Goal: Task Accomplishment & Management: Complete application form

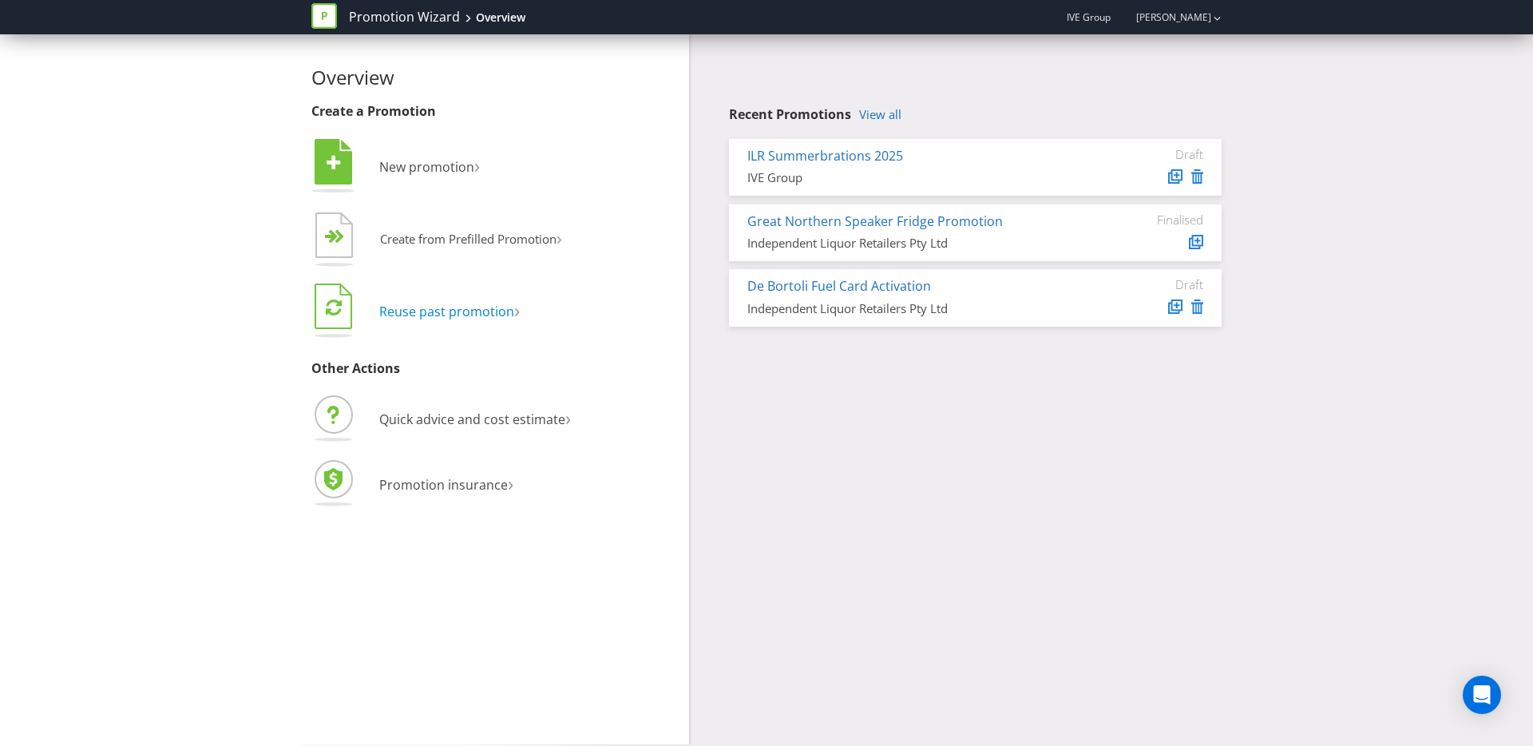
click at [476, 303] on span "Reuse past promotion" at bounding box center [446, 312] width 135 height 18
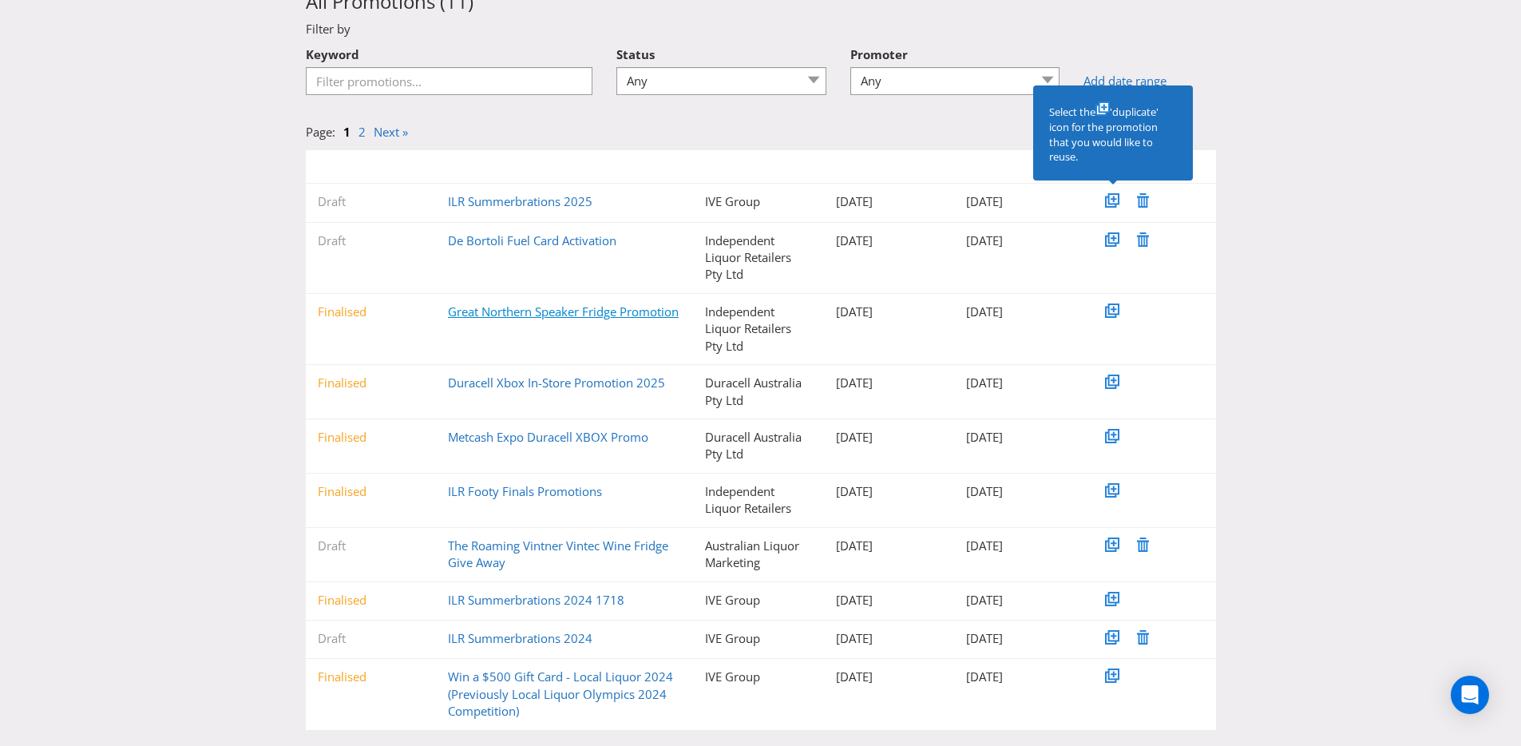
scroll to position [119, 0]
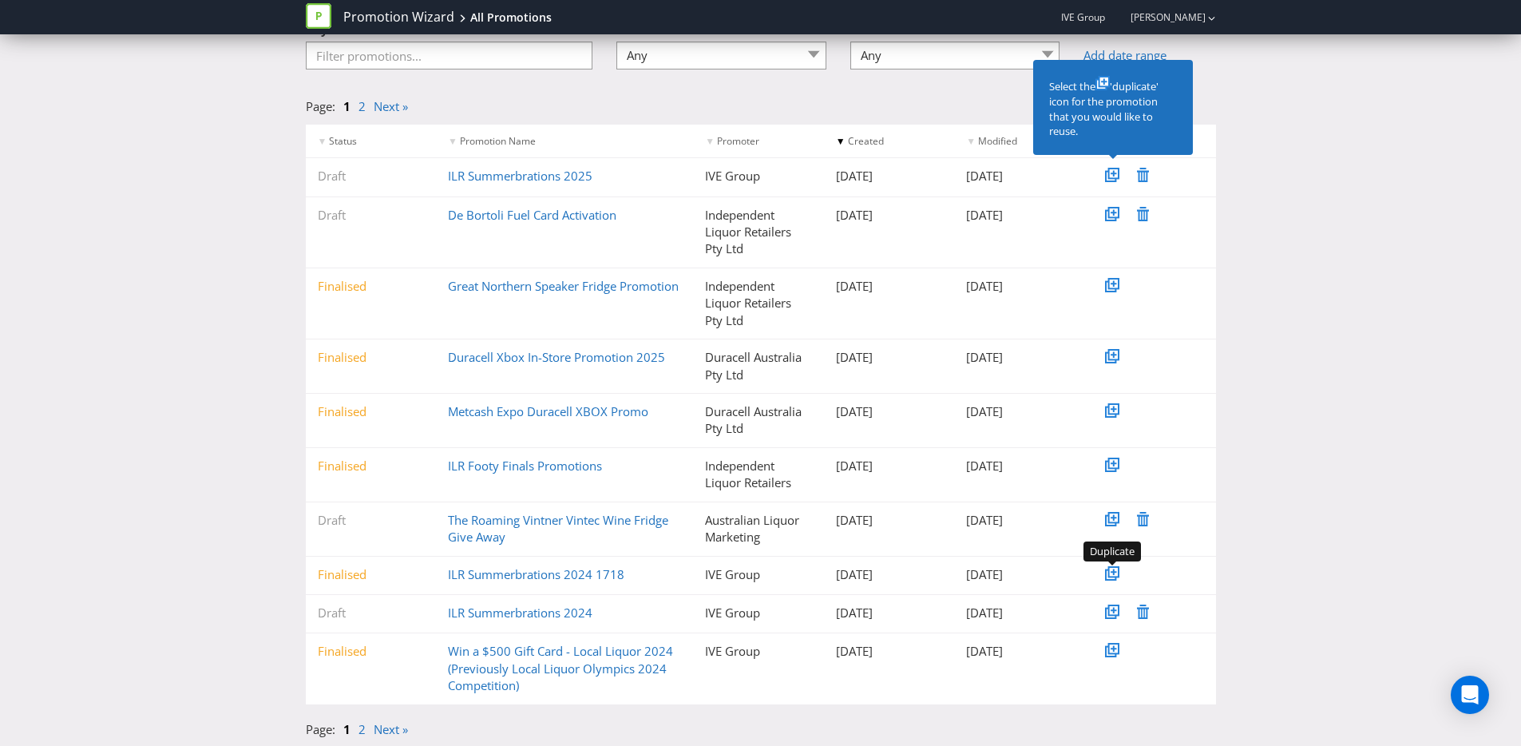
click at [1115, 572] on icon at bounding box center [1114, 572] width 8 height 8
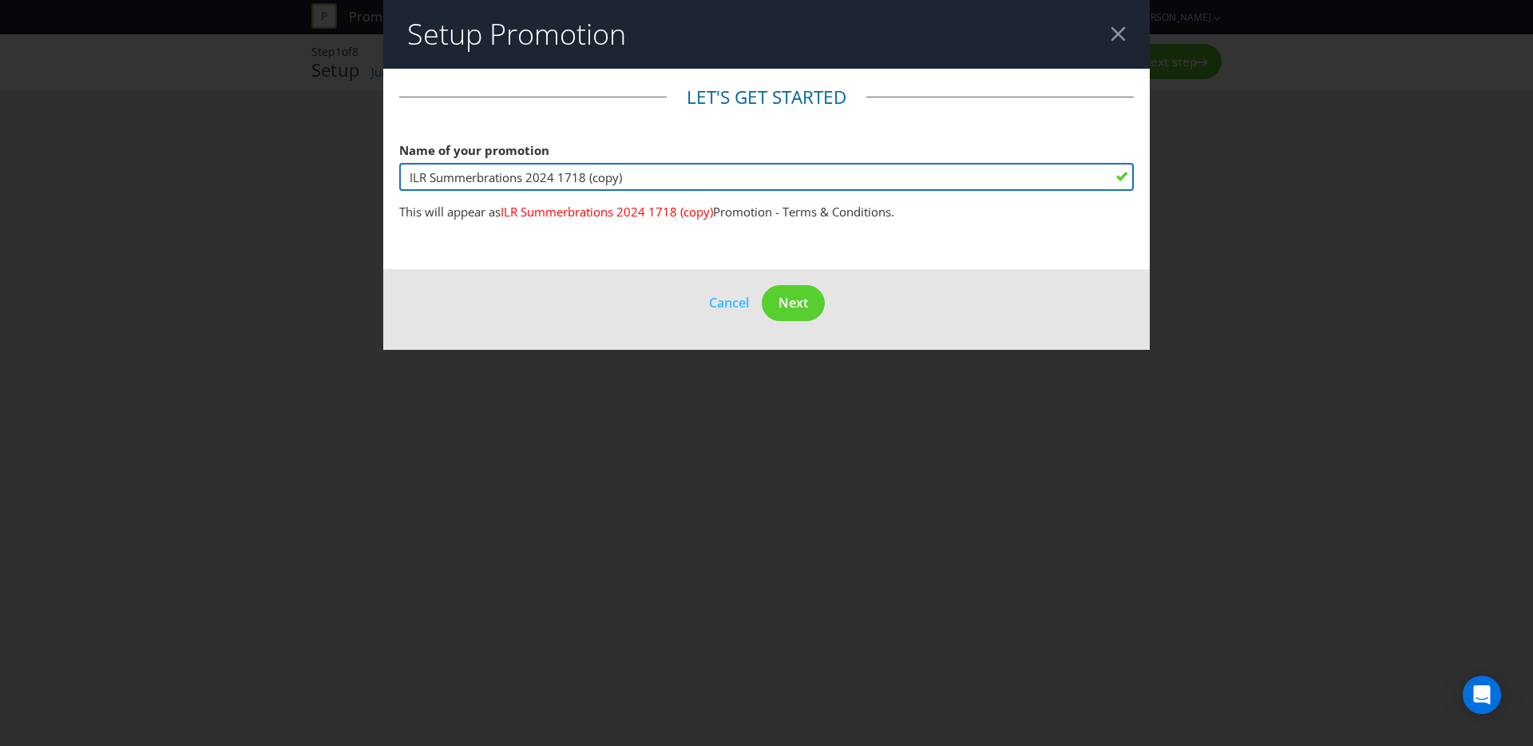
drag, startPoint x: 546, startPoint y: 176, endPoint x: 714, endPoint y: 173, distance: 167.7
click at [714, 173] on input "ILR Summerbrations 2024 1718 (copy)" at bounding box center [766, 177] width 734 height 28
type input "ILR Summerbrations 2025"
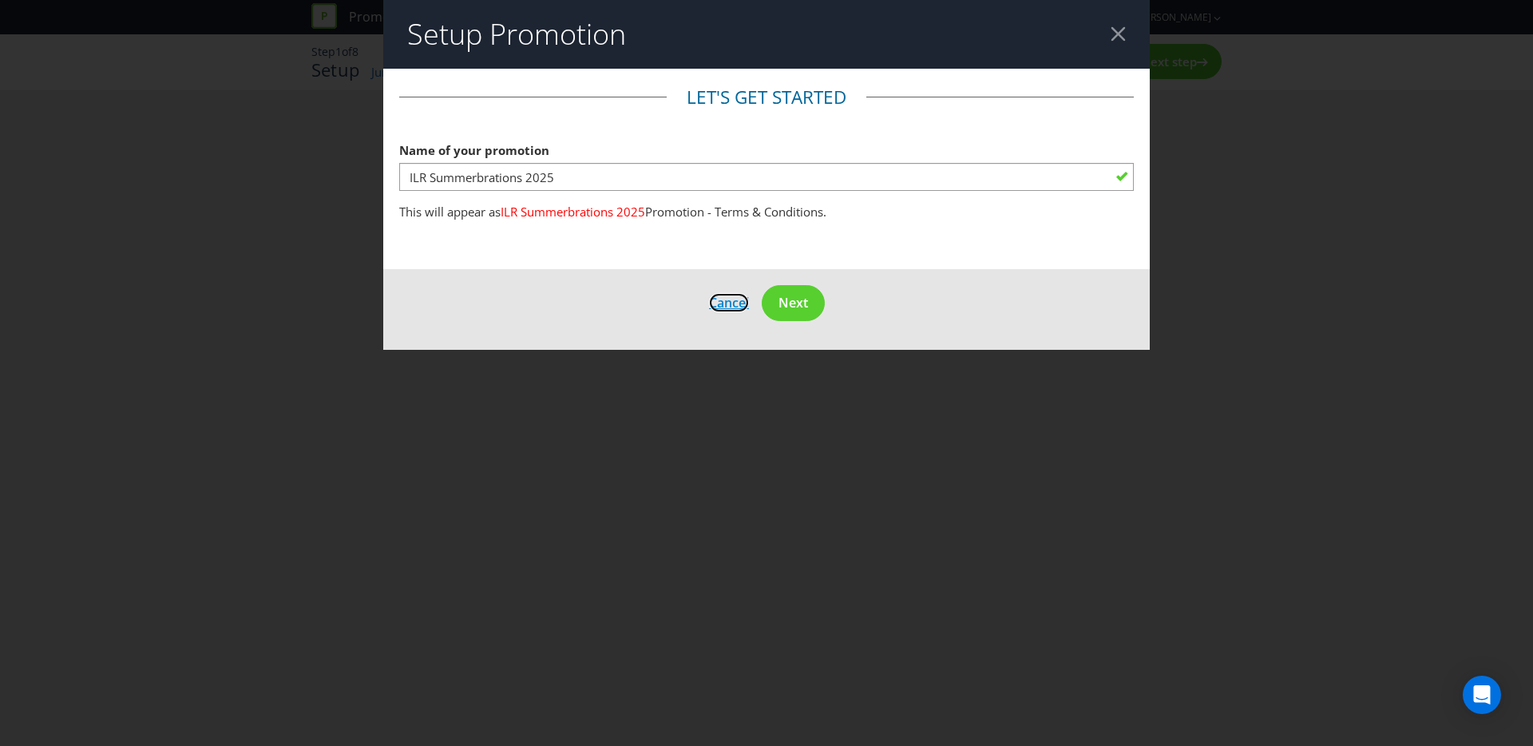
click at [722, 307] on span "Cancel" at bounding box center [729, 303] width 40 height 18
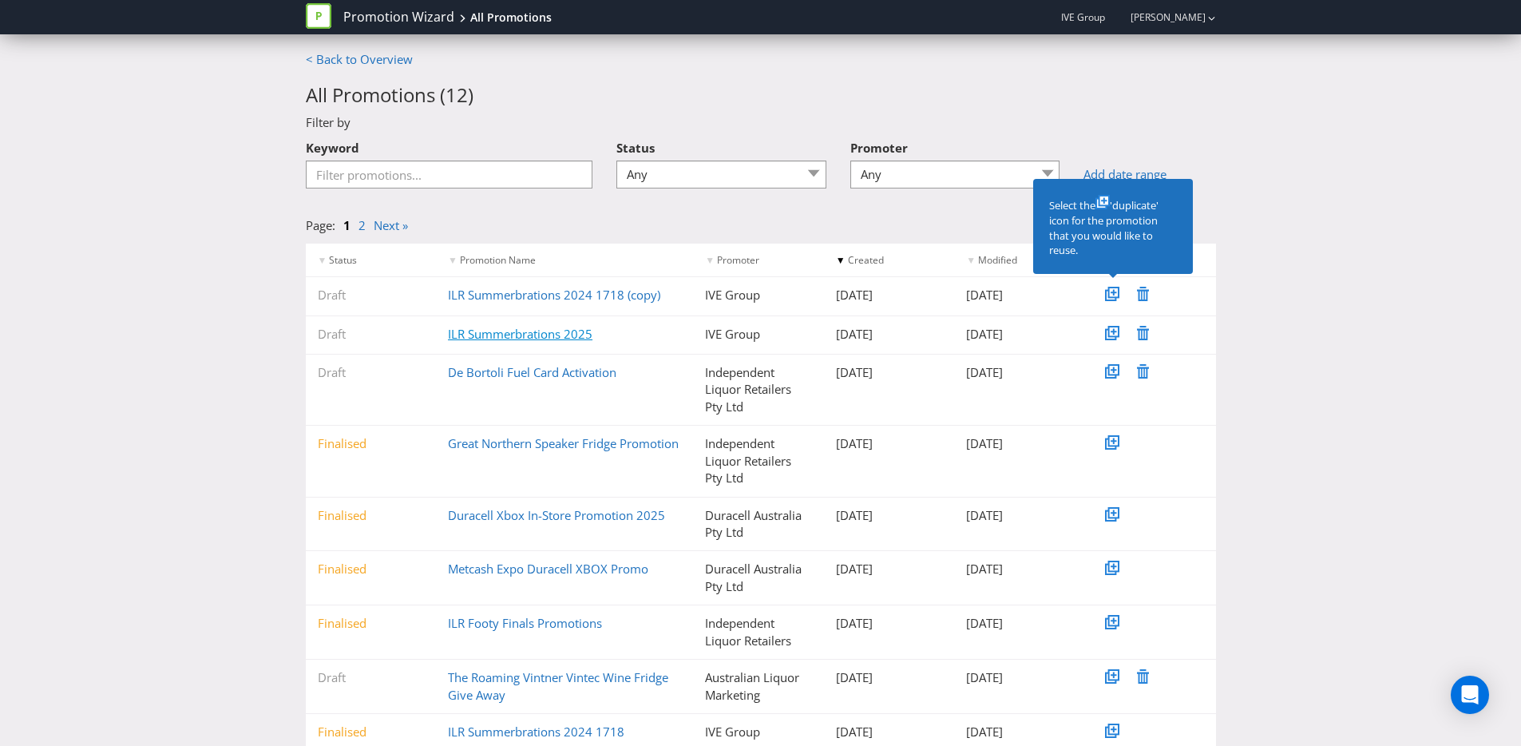
click at [530, 336] on link "ILR Summerbrations 2025" at bounding box center [520, 334] width 144 height 16
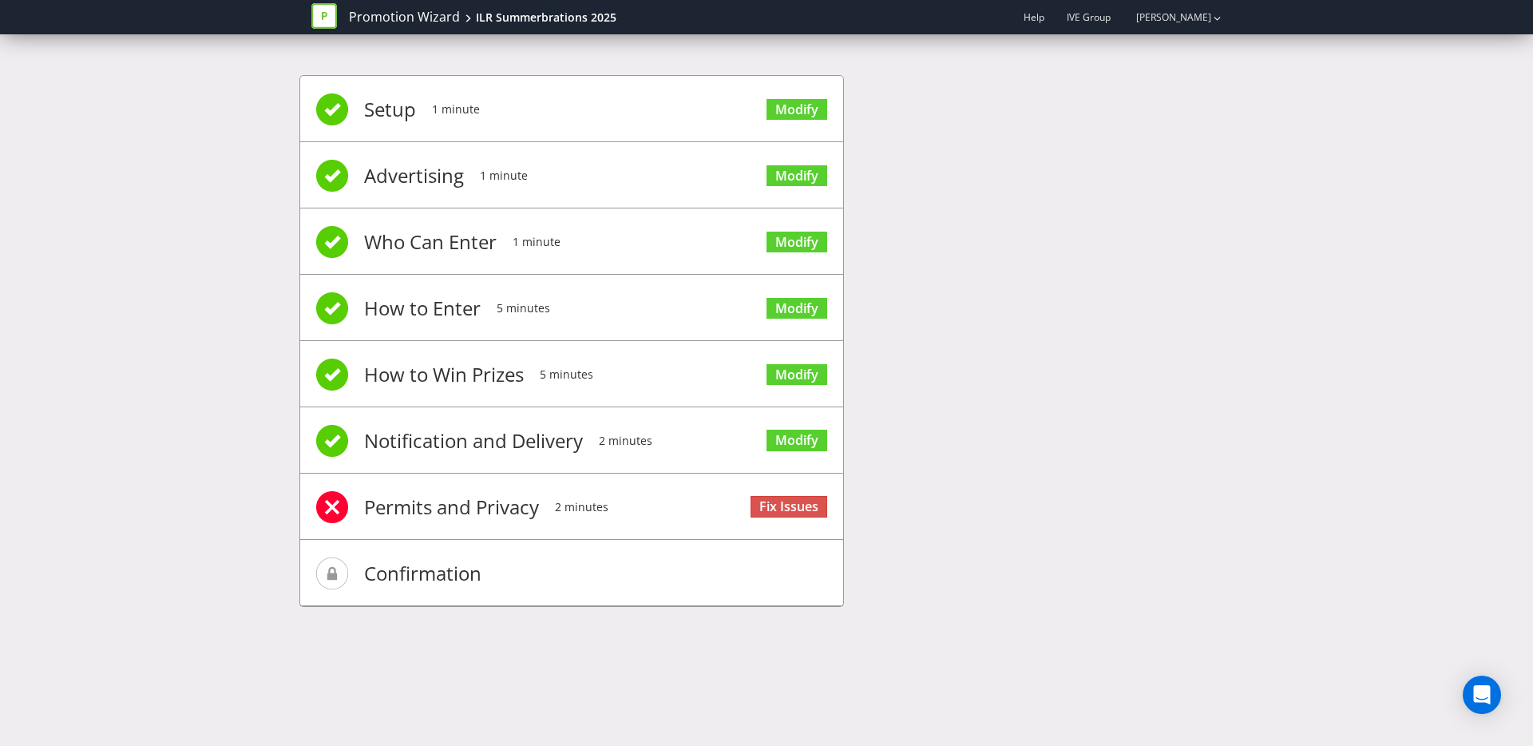
click at [495, 136] on li "Setup 1 minute Modify" at bounding box center [571, 109] width 543 height 66
click at [497, 108] on li "Setup 1 minute Modify" at bounding box center [571, 109] width 543 height 66
click at [793, 108] on link "Modify" at bounding box center [796, 110] width 61 height 22
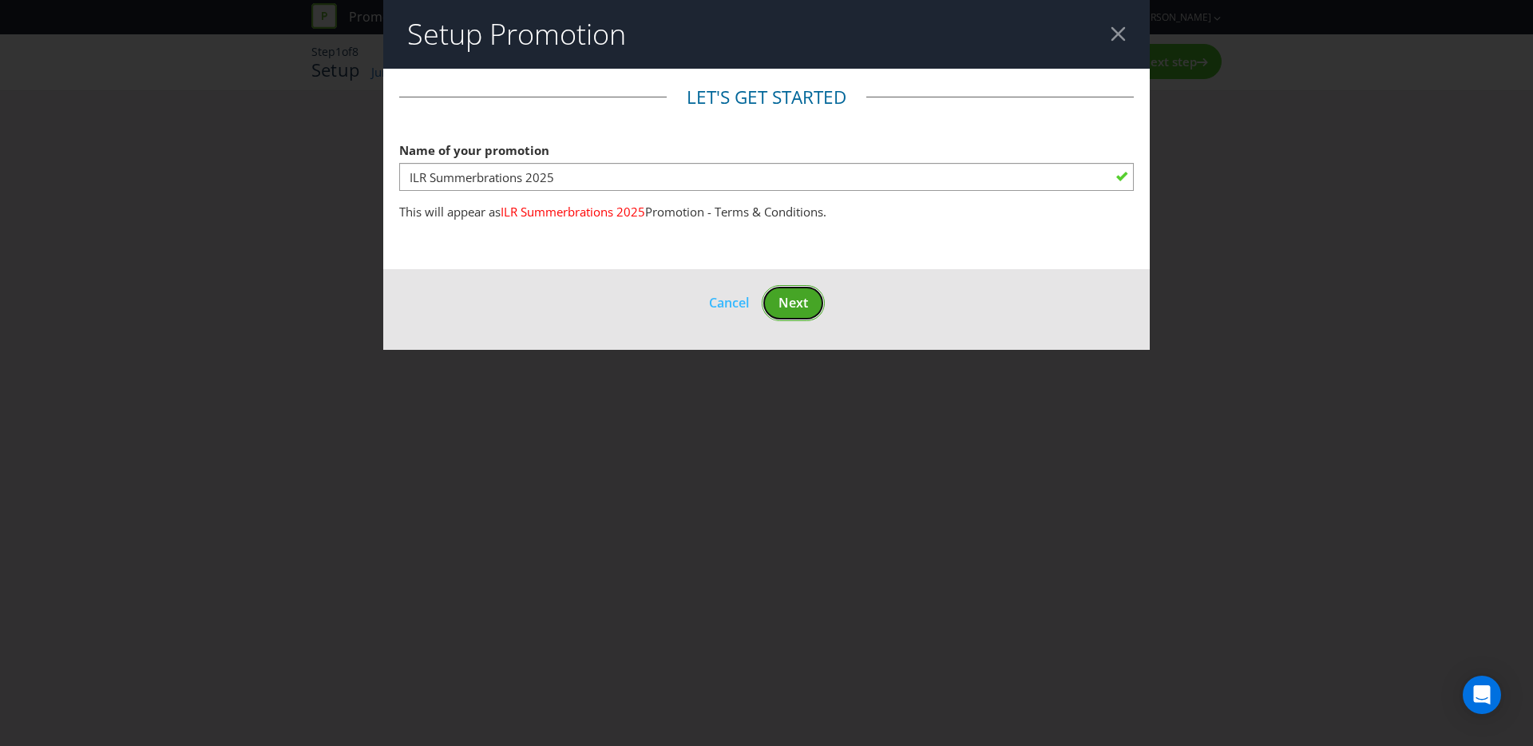
click at [804, 308] on span "Next" at bounding box center [793, 303] width 30 height 18
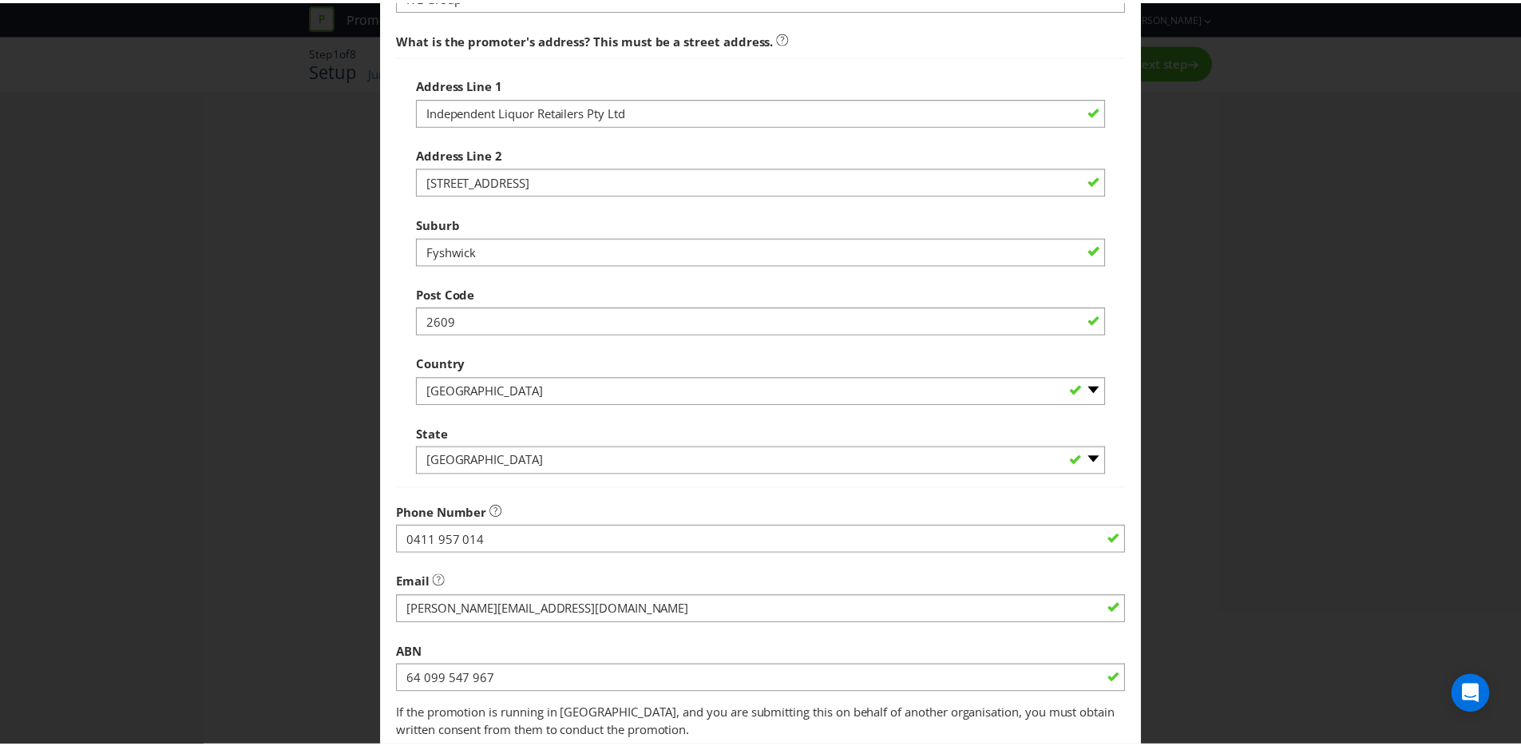
scroll to position [283, 0]
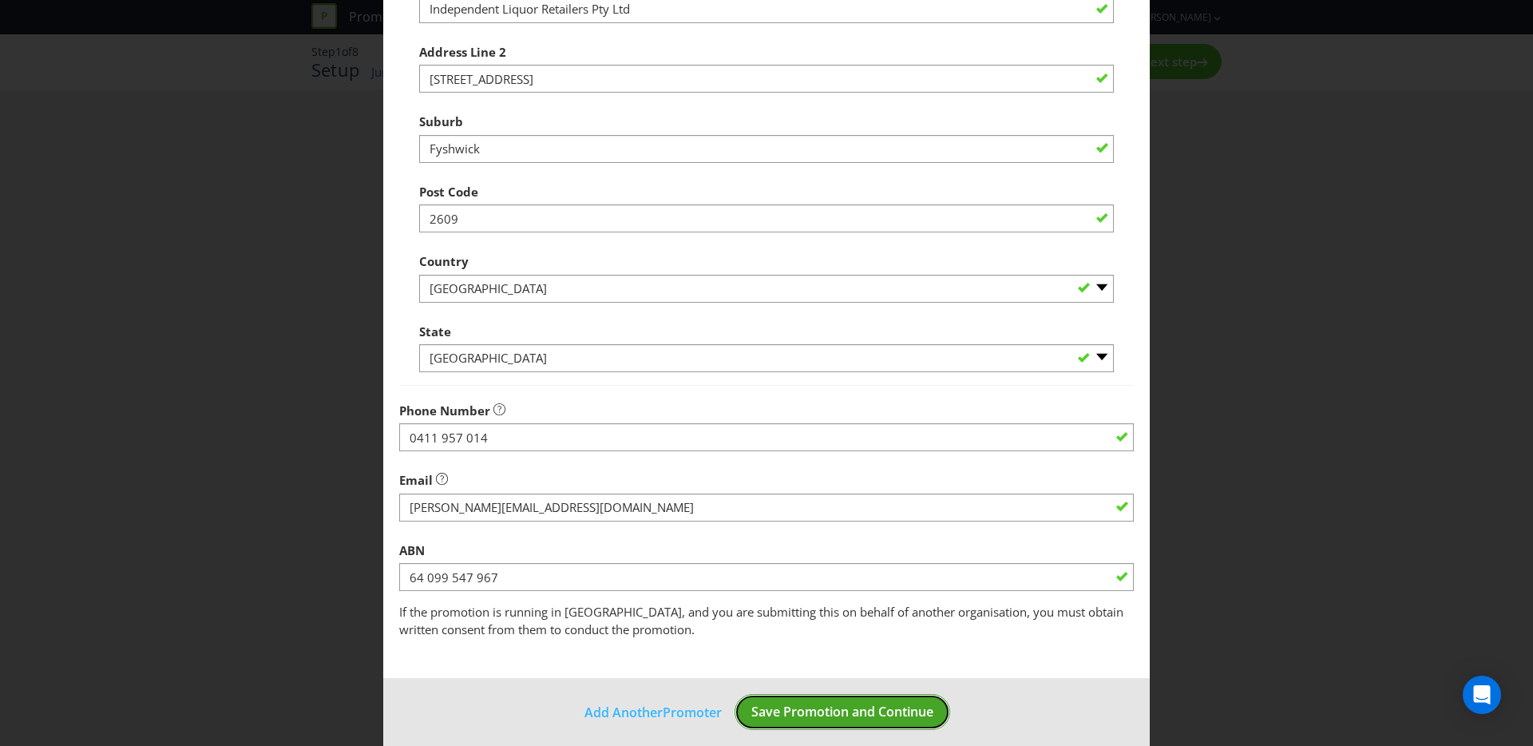
click at [772, 708] on span "Save Promotion and Continue" at bounding box center [842, 711] width 182 height 18
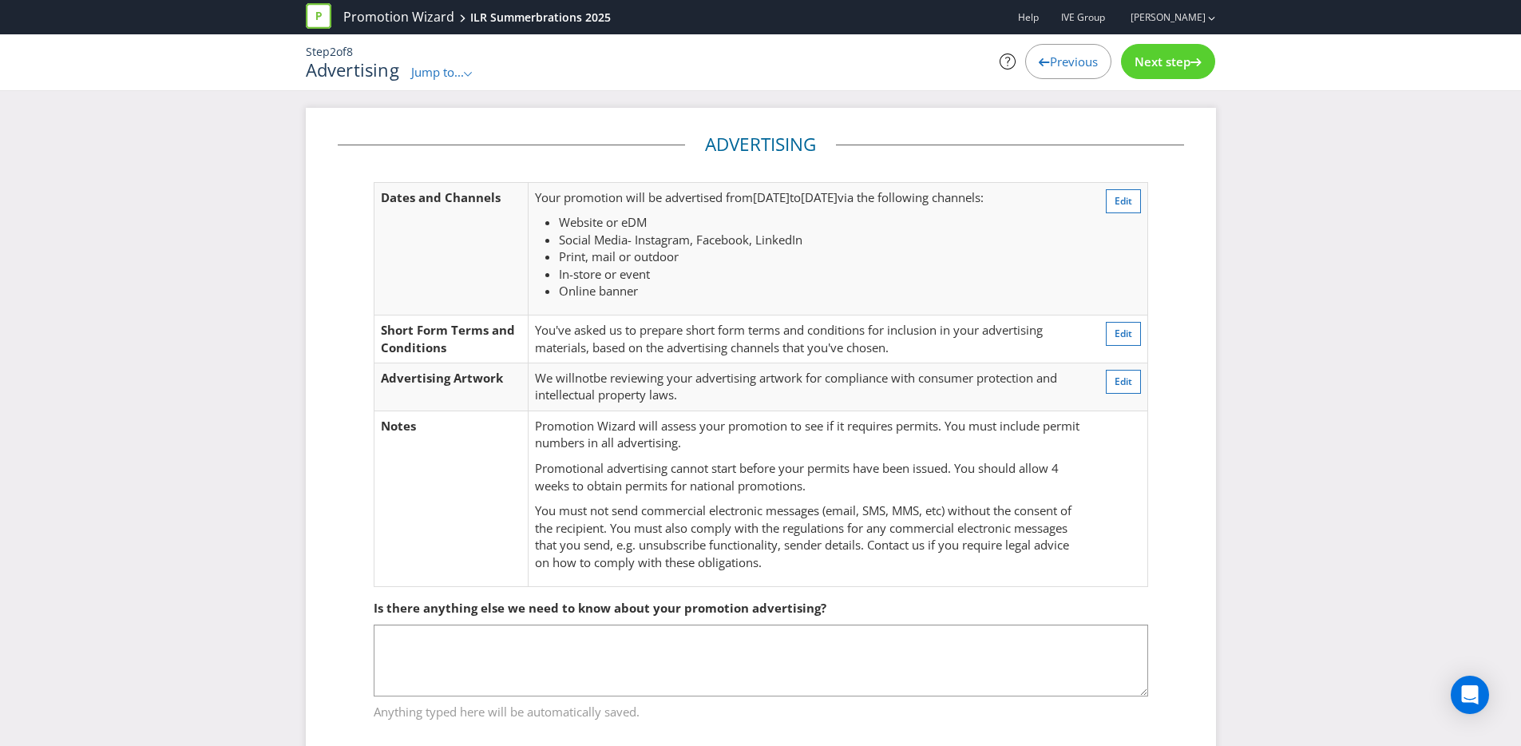
scroll to position [34, 0]
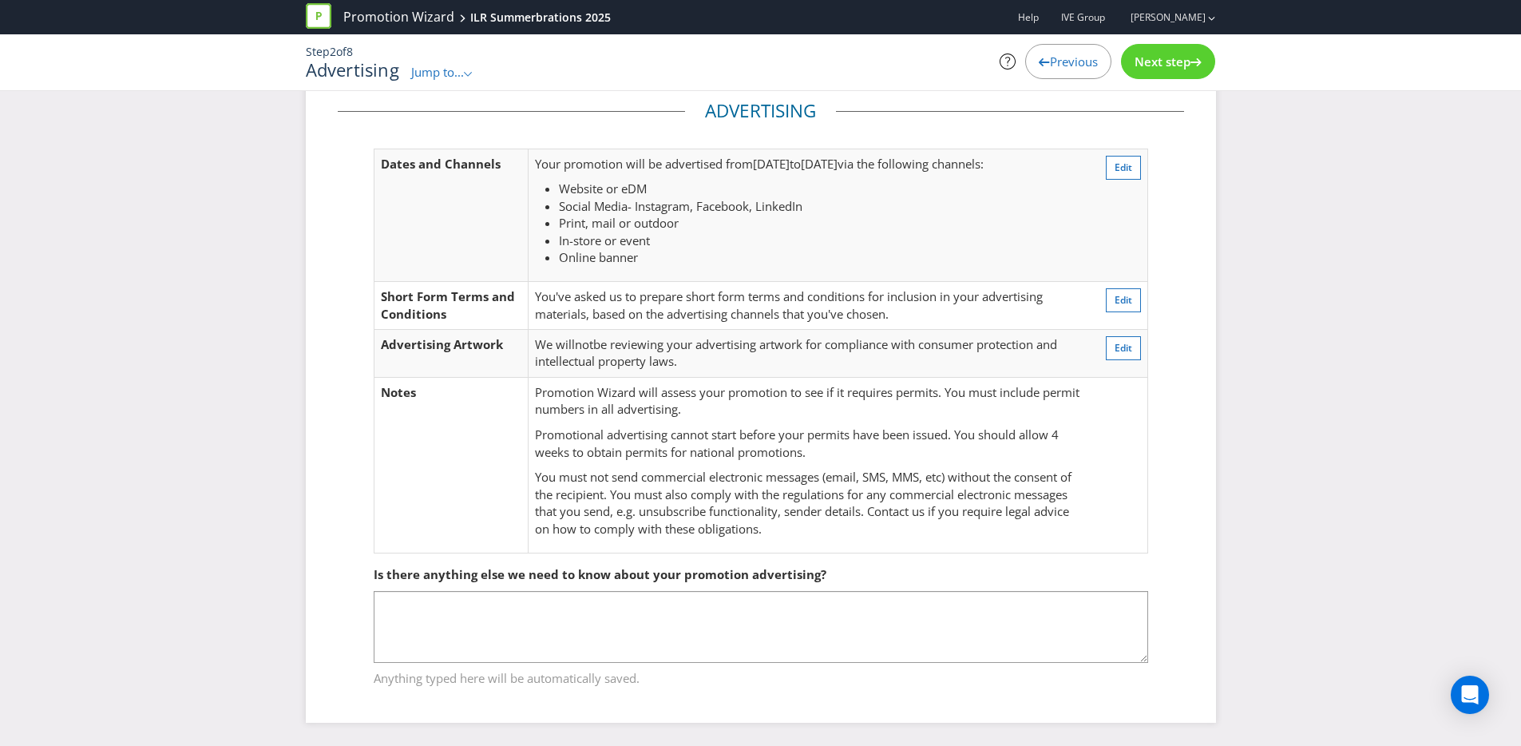
click at [1134, 76] on div "Next step" at bounding box center [1168, 61] width 94 height 35
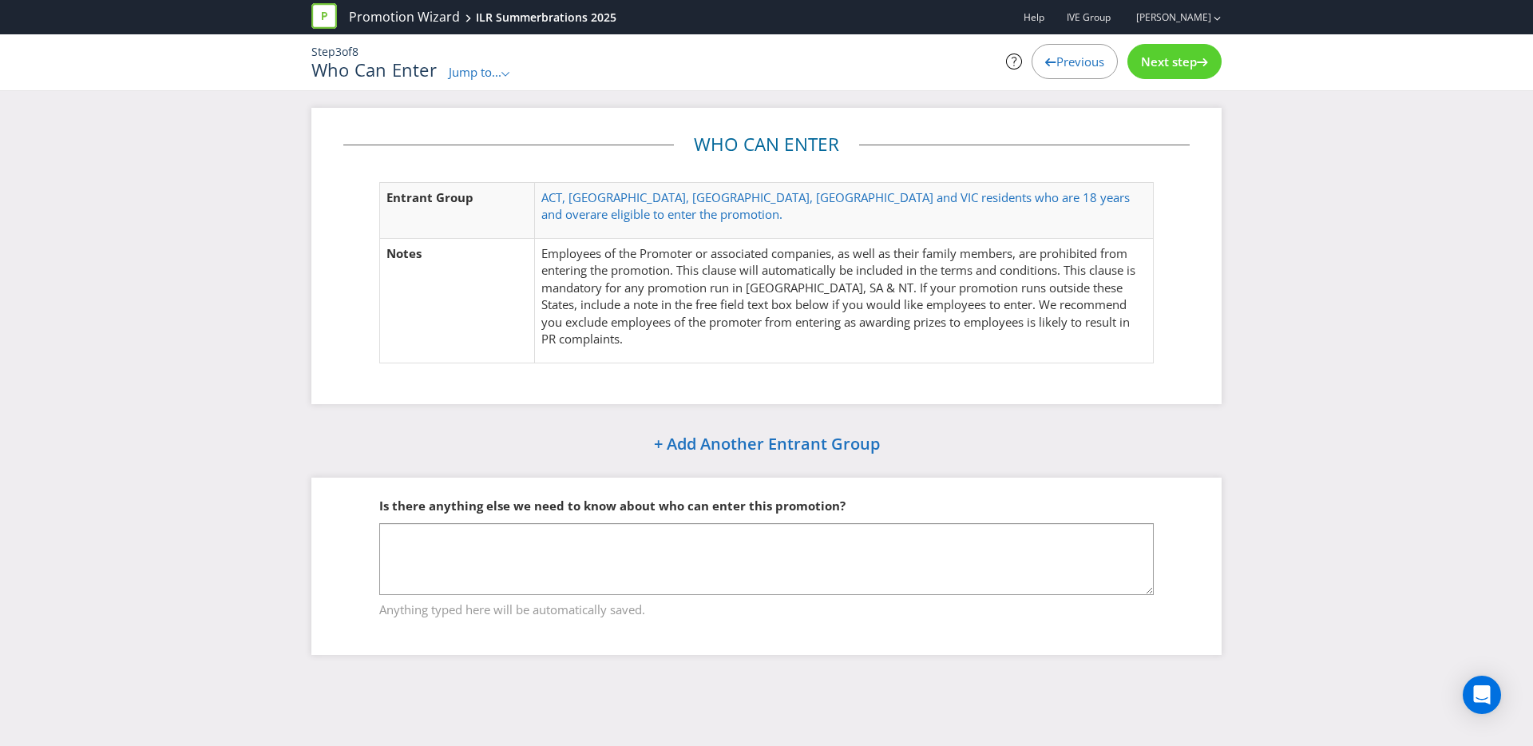
click at [1132, 75] on div "Next step" at bounding box center [1174, 61] width 94 height 35
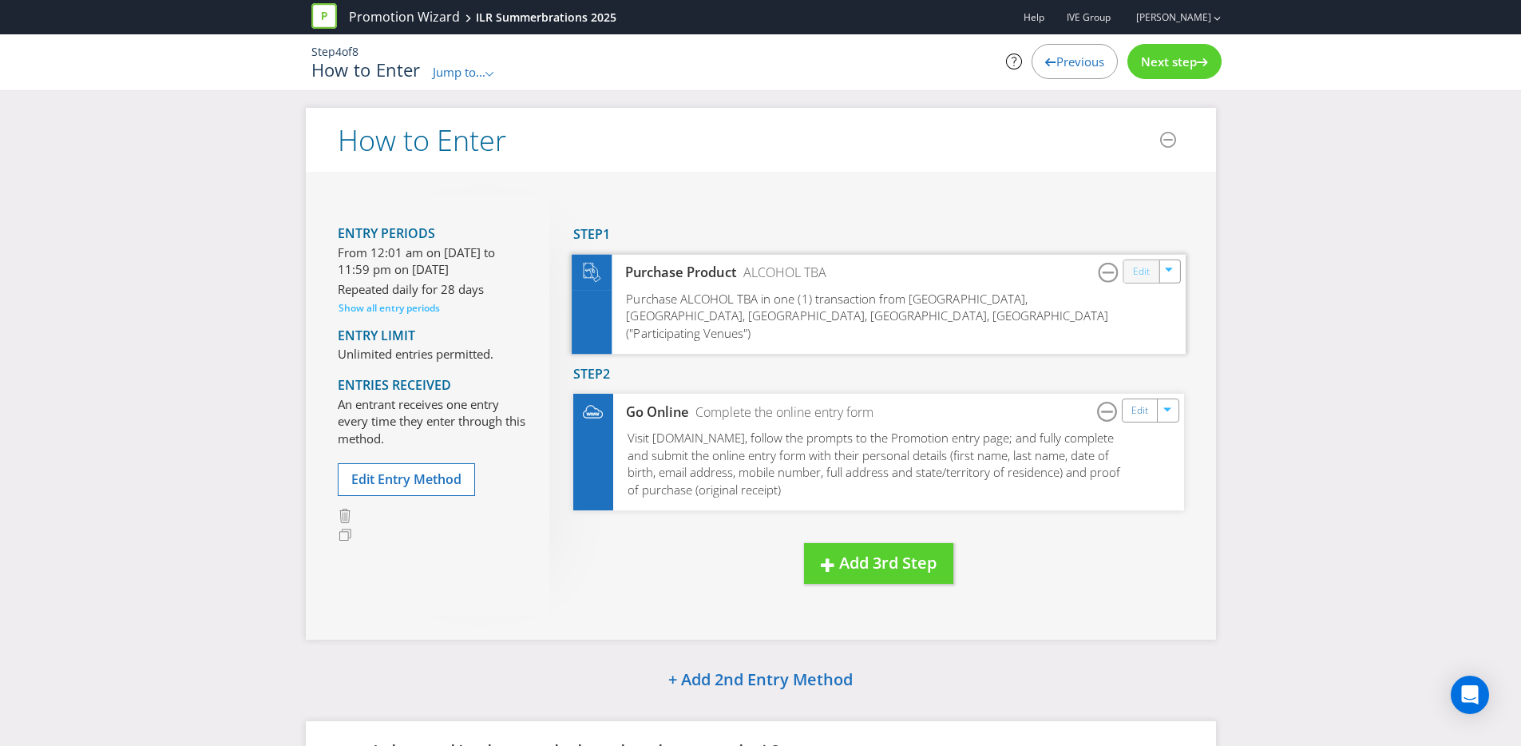
click at [1142, 267] on link "Edit" at bounding box center [1140, 271] width 17 height 18
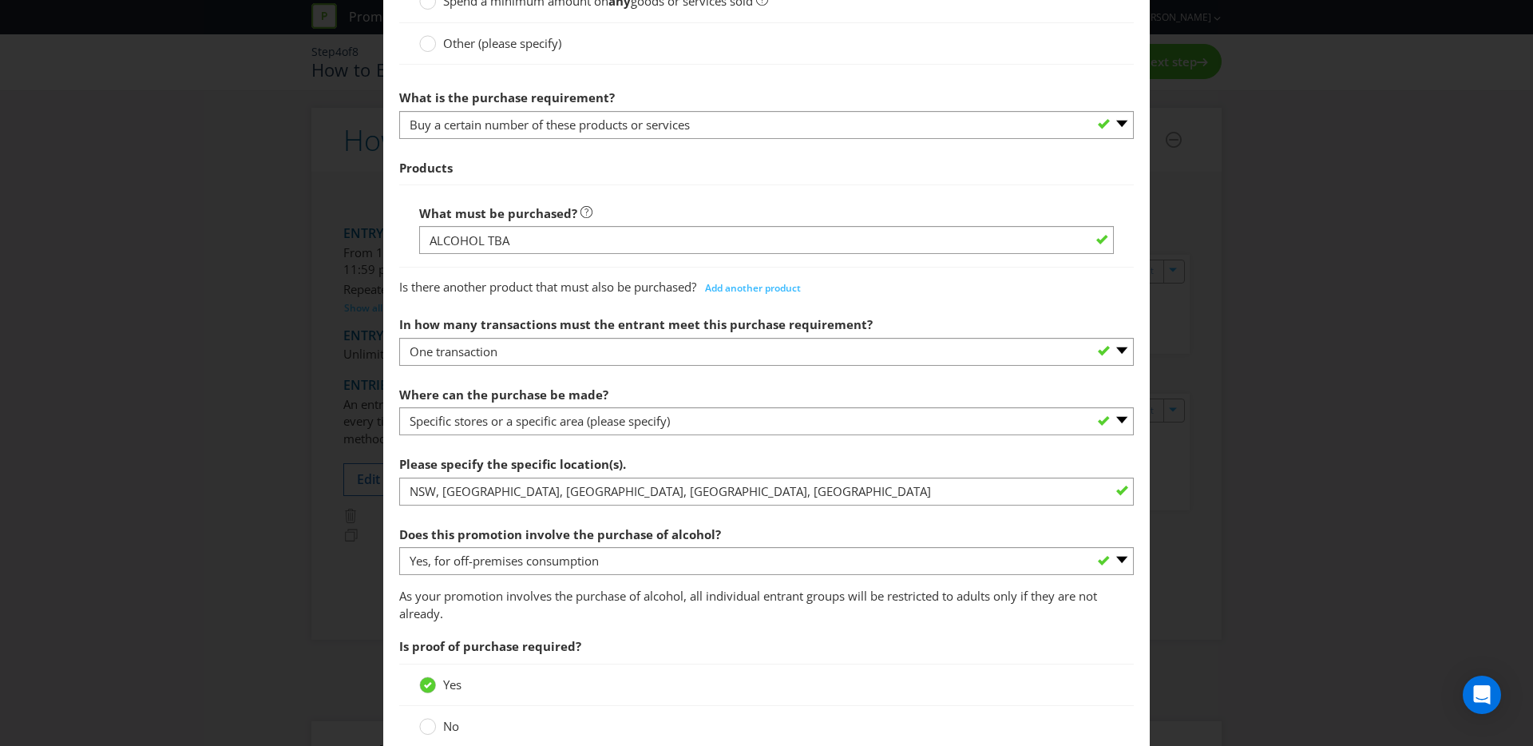
scroll to position [536, 0]
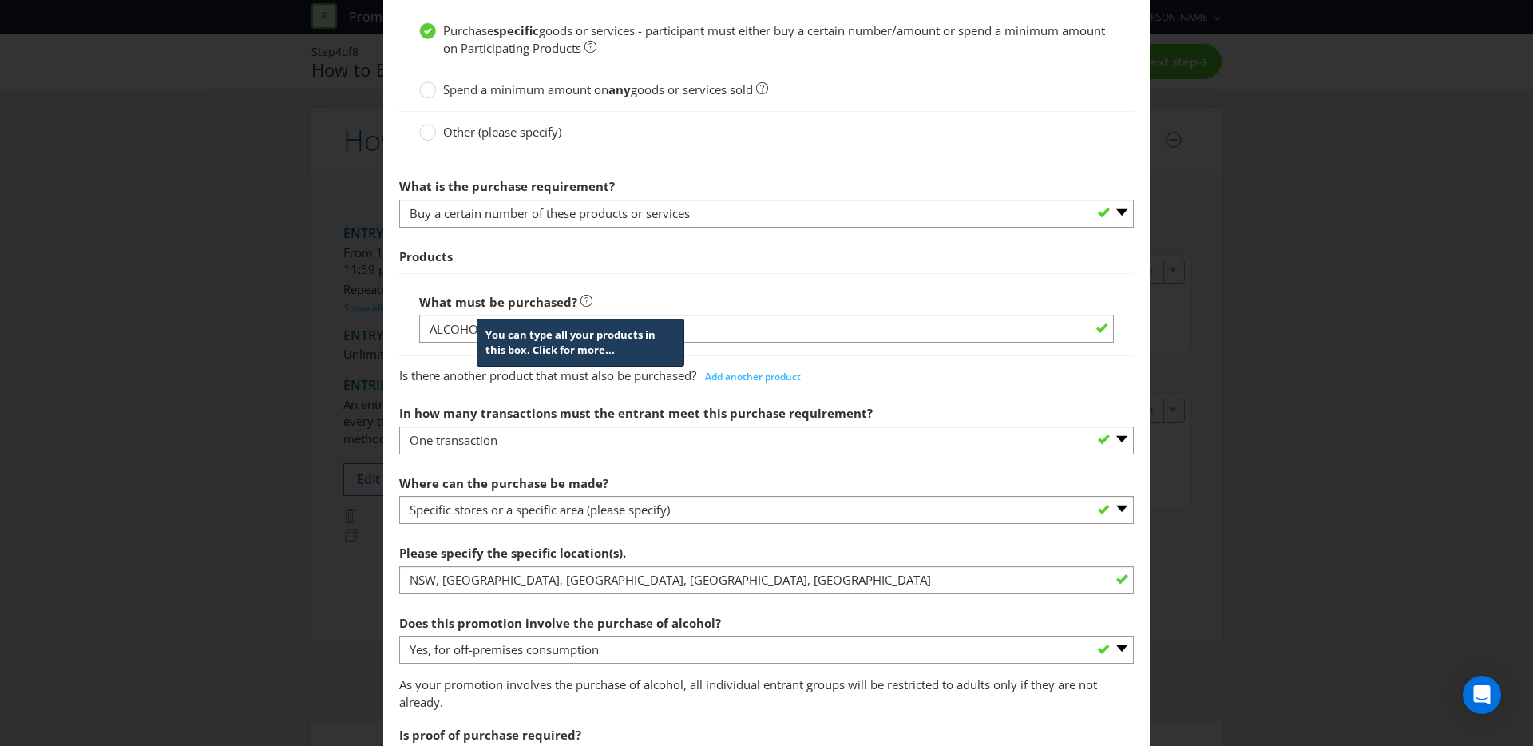
click at [584, 300] on icon at bounding box center [586, 301] width 12 height 12
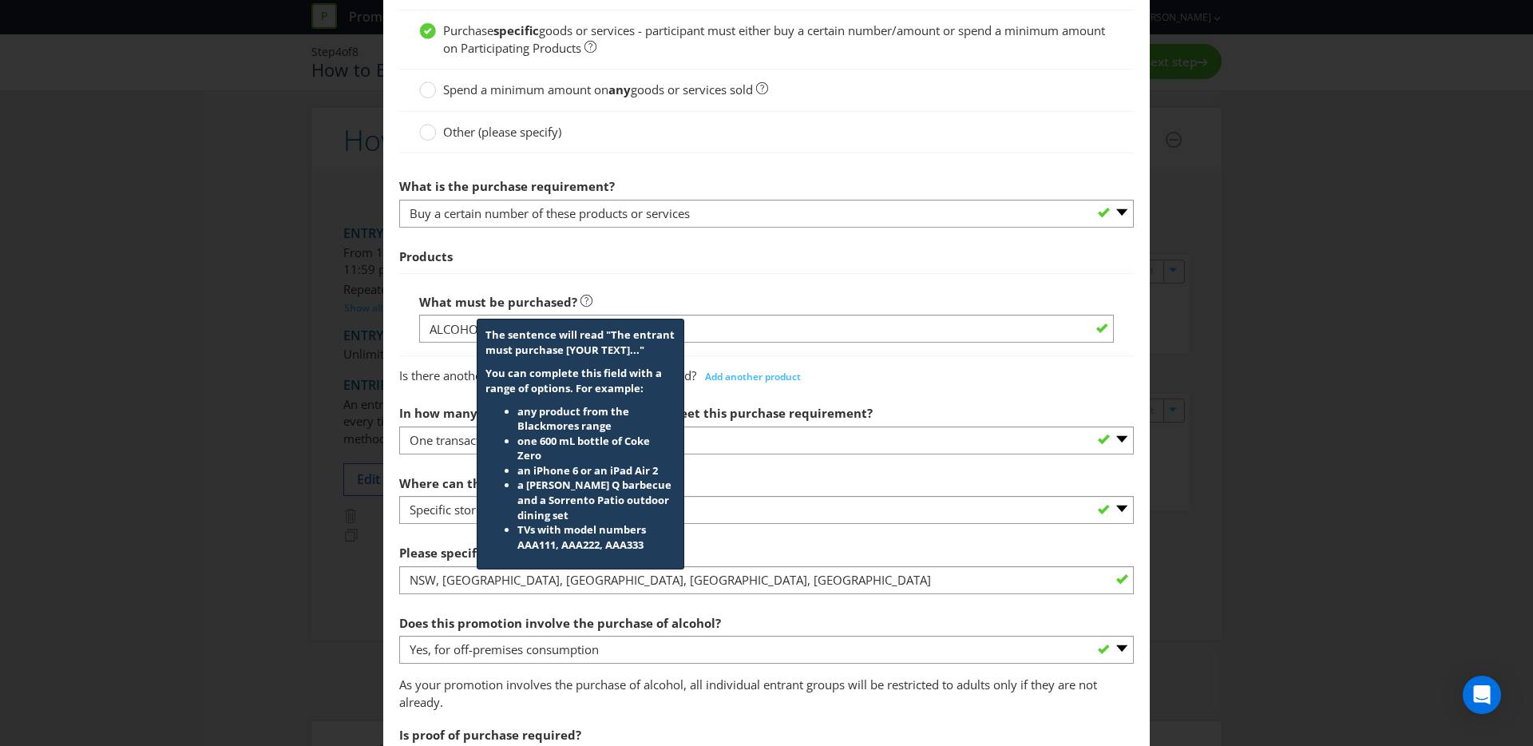
click at [605, 299] on div "What must be purchased? The sentence will read "The entrant must purchase [YOUR…" at bounding box center [766, 314] width 695 height 57
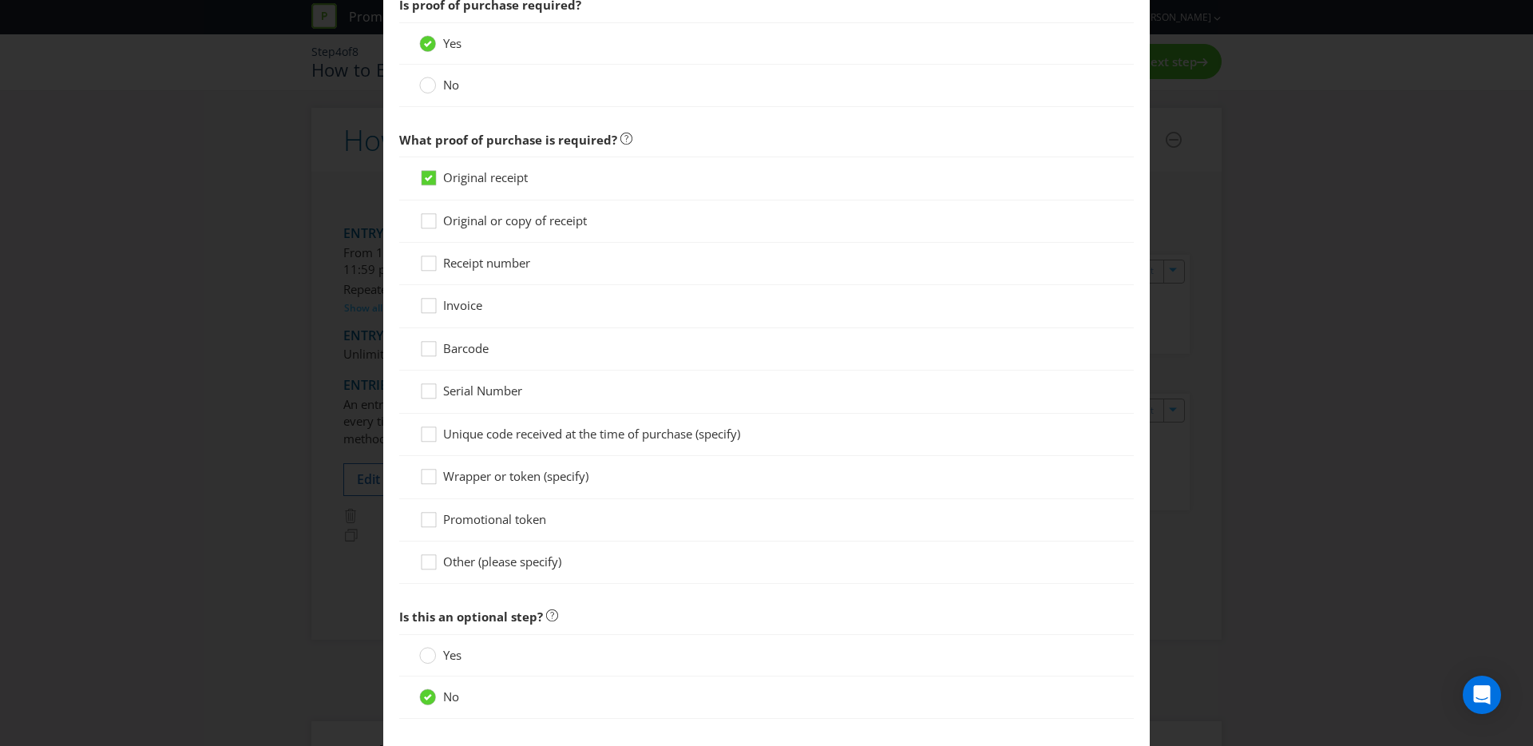
scroll to position [485, 0]
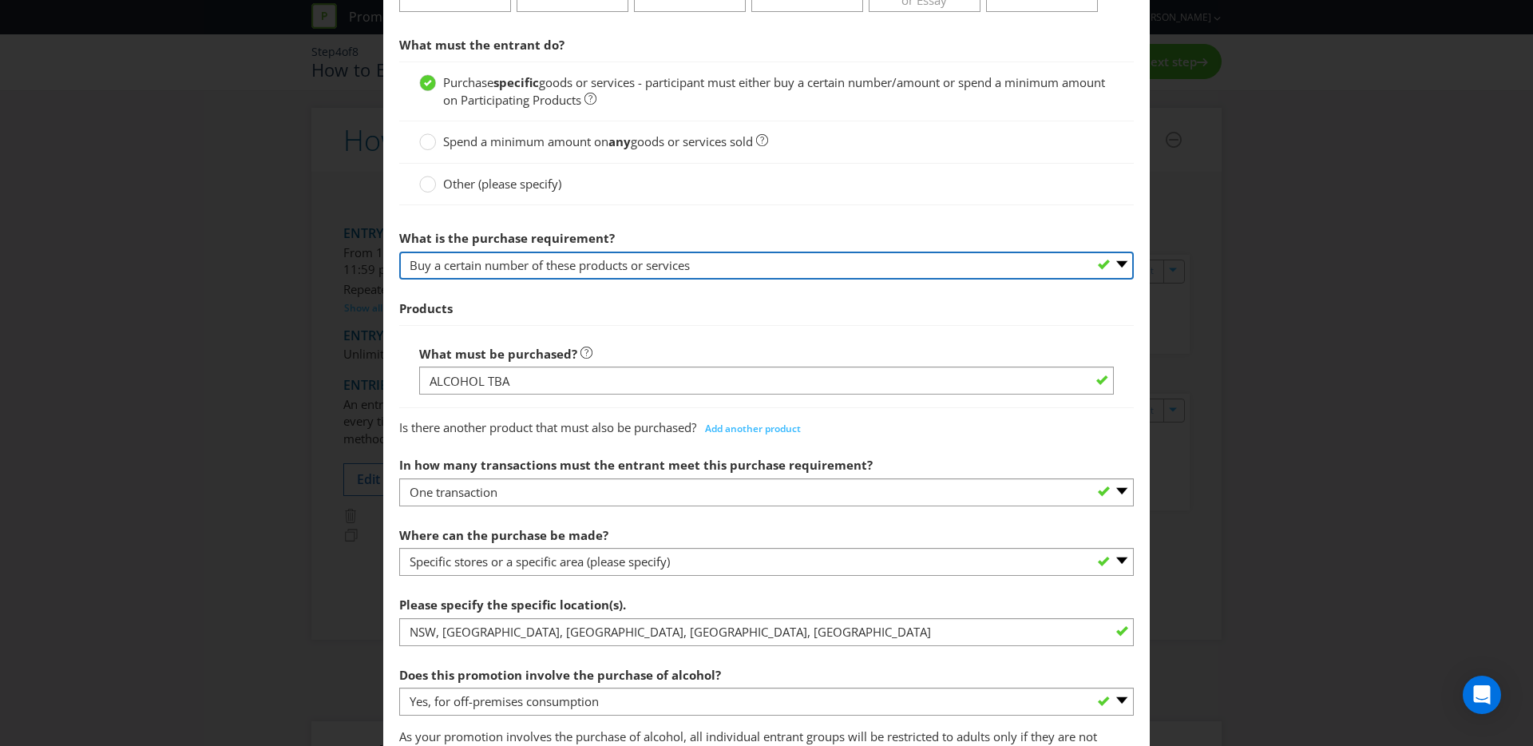
click at [633, 261] on select "-- Please select -- Buy a certain number of these products or services Spend a …" at bounding box center [766, 265] width 734 height 28
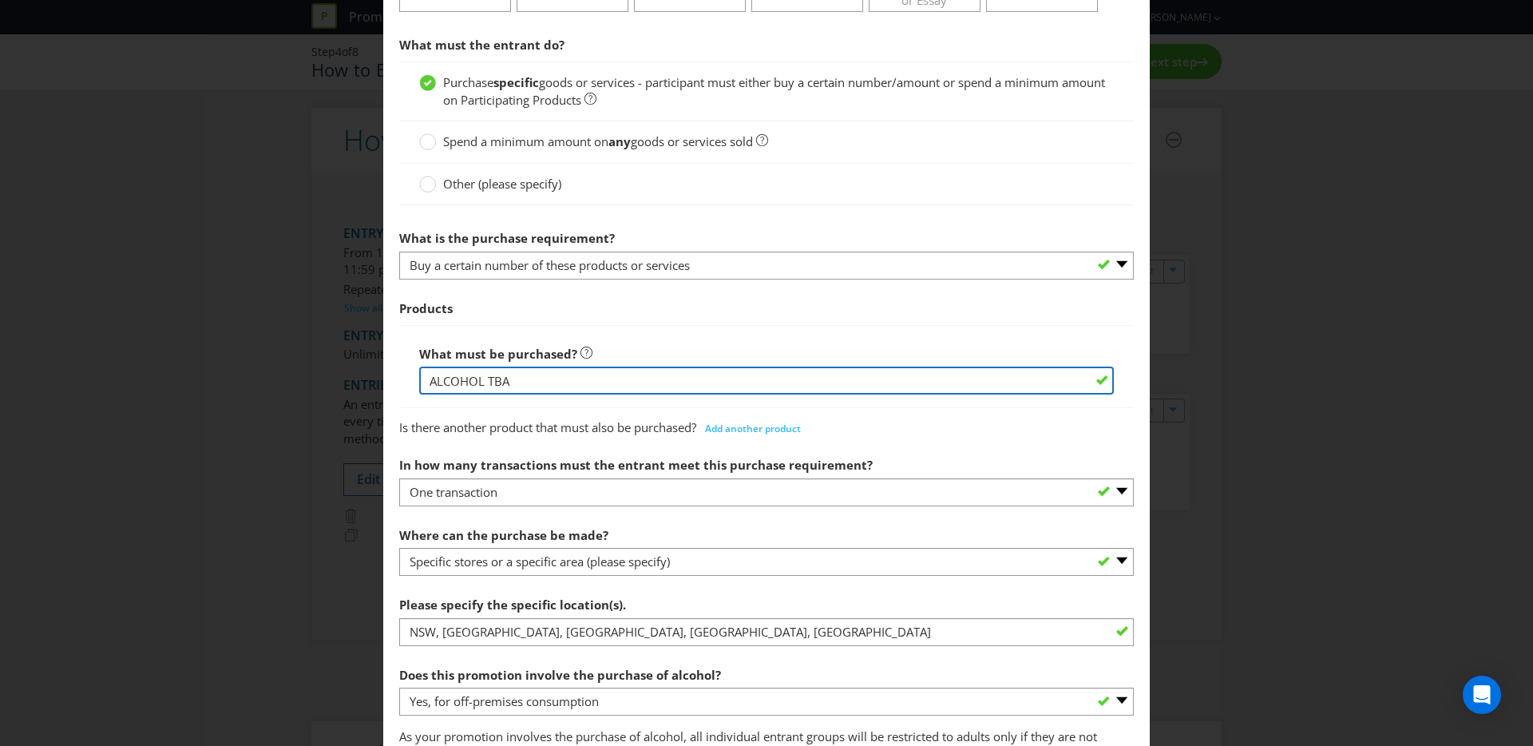
click at [503, 384] on input "ALCOHOL TBA" at bounding box center [766, 380] width 695 height 28
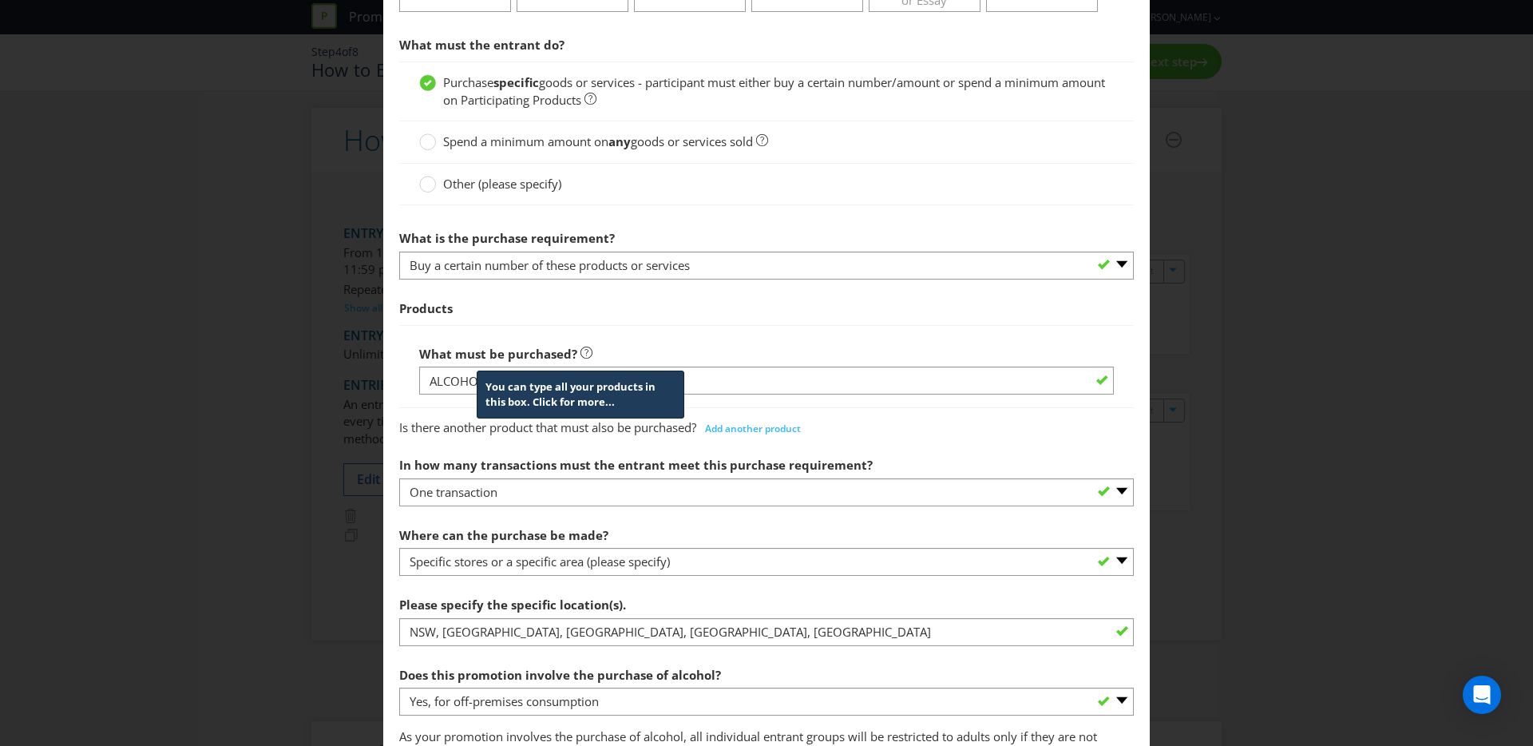
click at [580, 351] on icon at bounding box center [586, 352] width 12 height 12
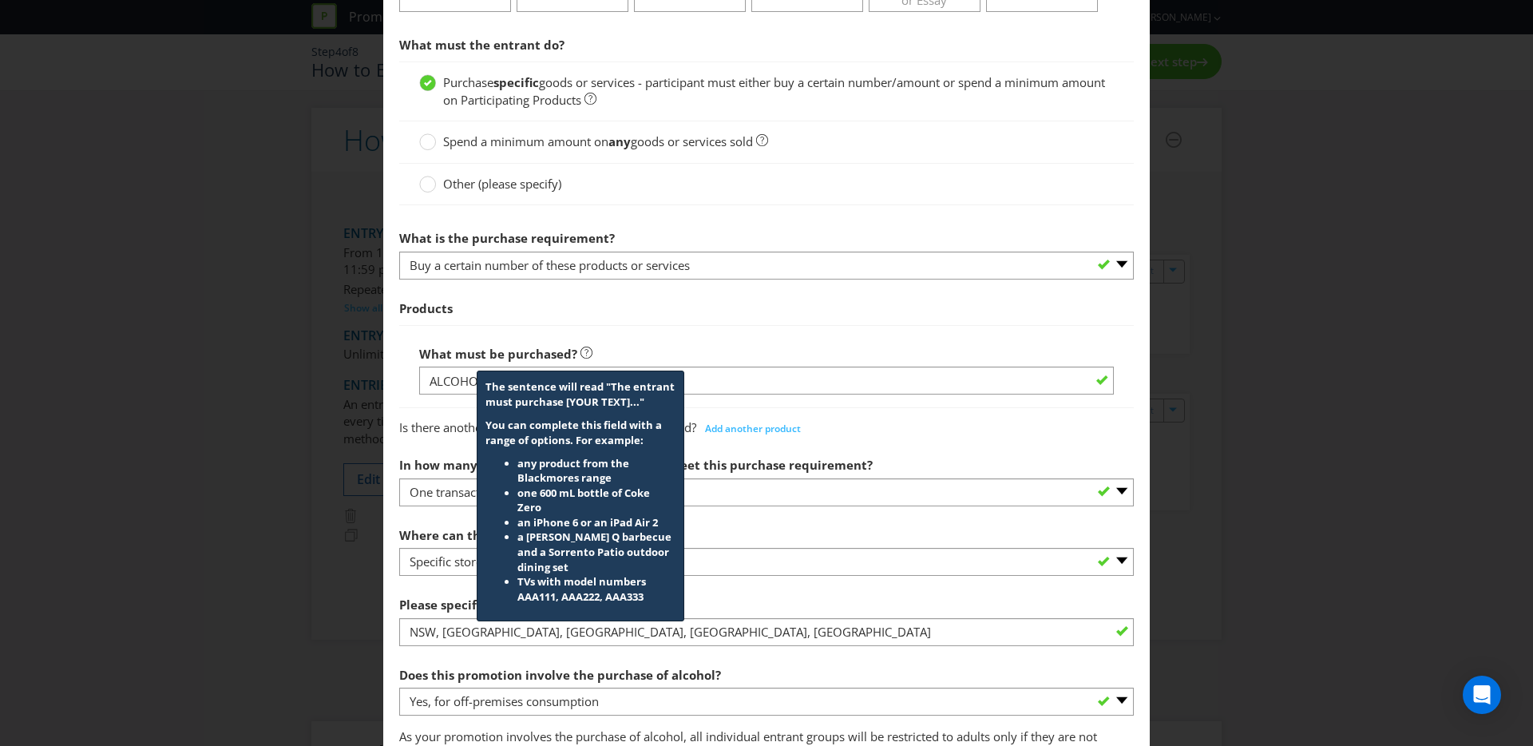
click at [604, 343] on div "What must be purchased? The sentence will read "The entrant must purchase [YOUR…" at bounding box center [766, 366] width 695 height 57
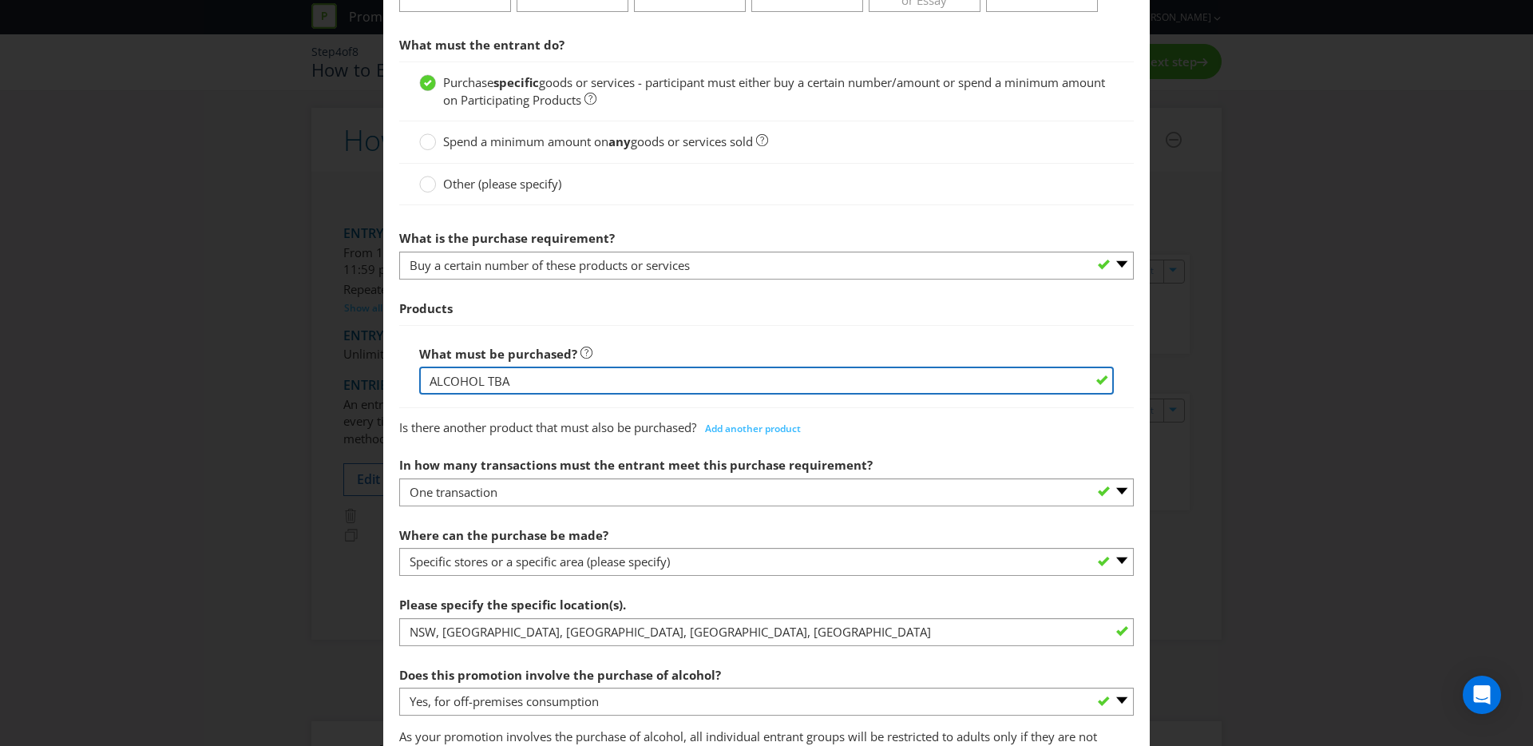
drag, startPoint x: 528, startPoint y: 383, endPoint x: 366, endPoint y: 376, distance: 163.0
click at [366, 376] on div "How to Enter Did You Know IMI research shows that ease of participation is one …" at bounding box center [766, 373] width 1533 height 746
paste input "Lore Ipsumdo • Sita Conse • Adi Elit • Seddoei -650 • Temporinc • Utlaboree • D…"
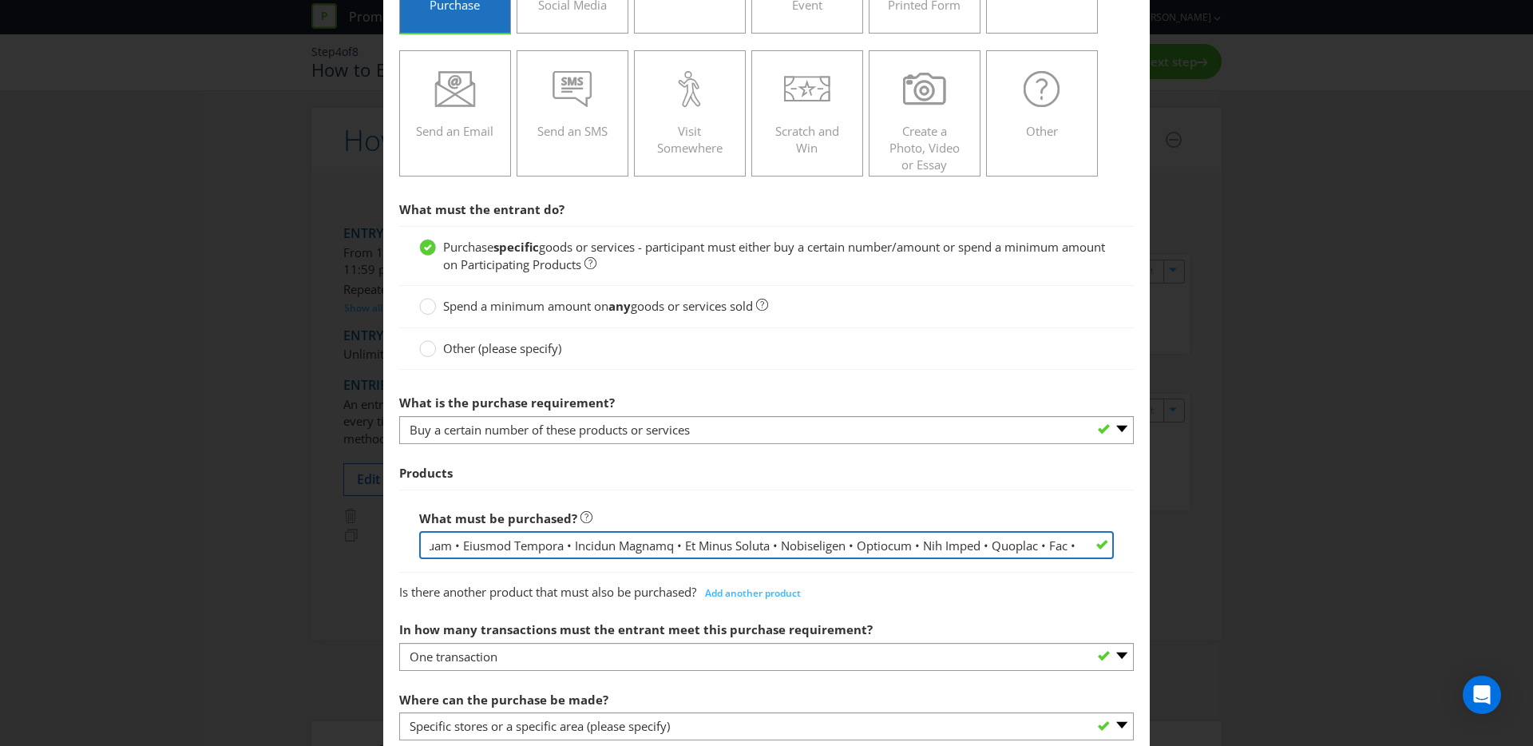
scroll to position [0, 0]
drag, startPoint x: 615, startPoint y: 542, endPoint x: 191, endPoint y: 540, distance: 423.9
click at [191, 540] on div "How to Enter Did You Know IMI research shows that ease of participation is one …" at bounding box center [766, 373] width 1533 height 746
click at [639, 550] on input "text" at bounding box center [766, 545] width 695 height 28
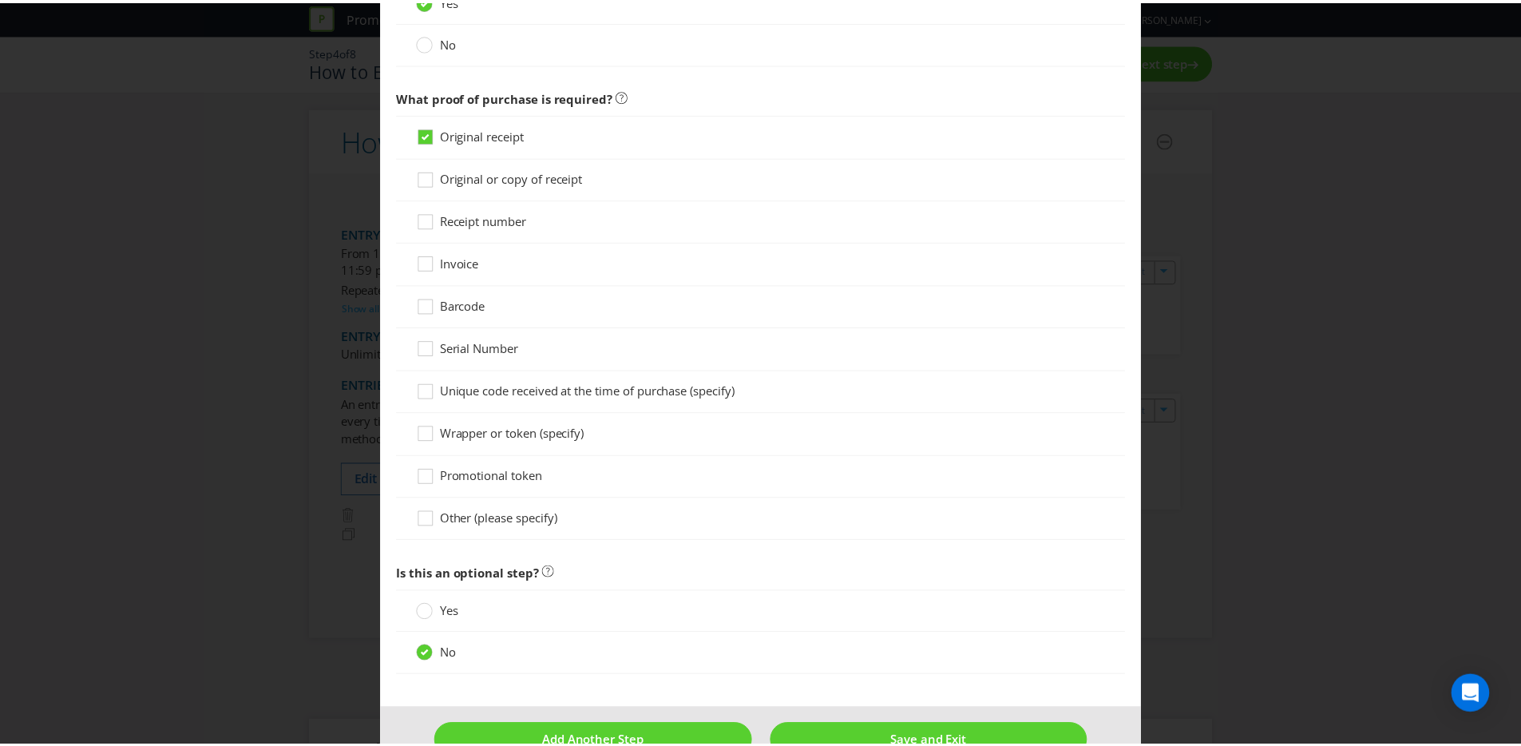
scroll to position [1350, 0]
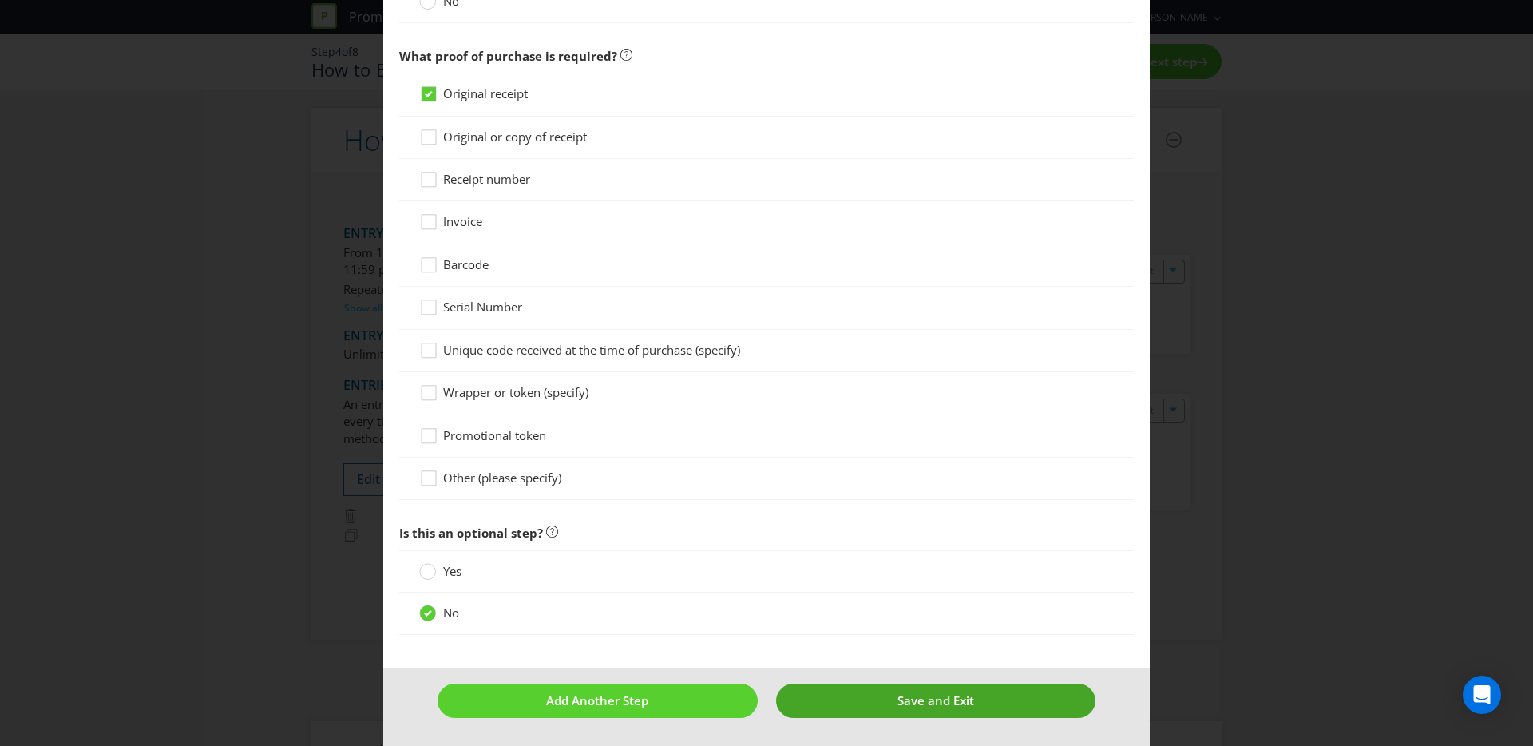
type input "Lor ipsumdo sita consecteturad elitse: Doei Tempori • Utla Etdol • Mag Aliq • E…"
click at [880, 704] on button "Save and Exit" at bounding box center [936, 700] width 320 height 34
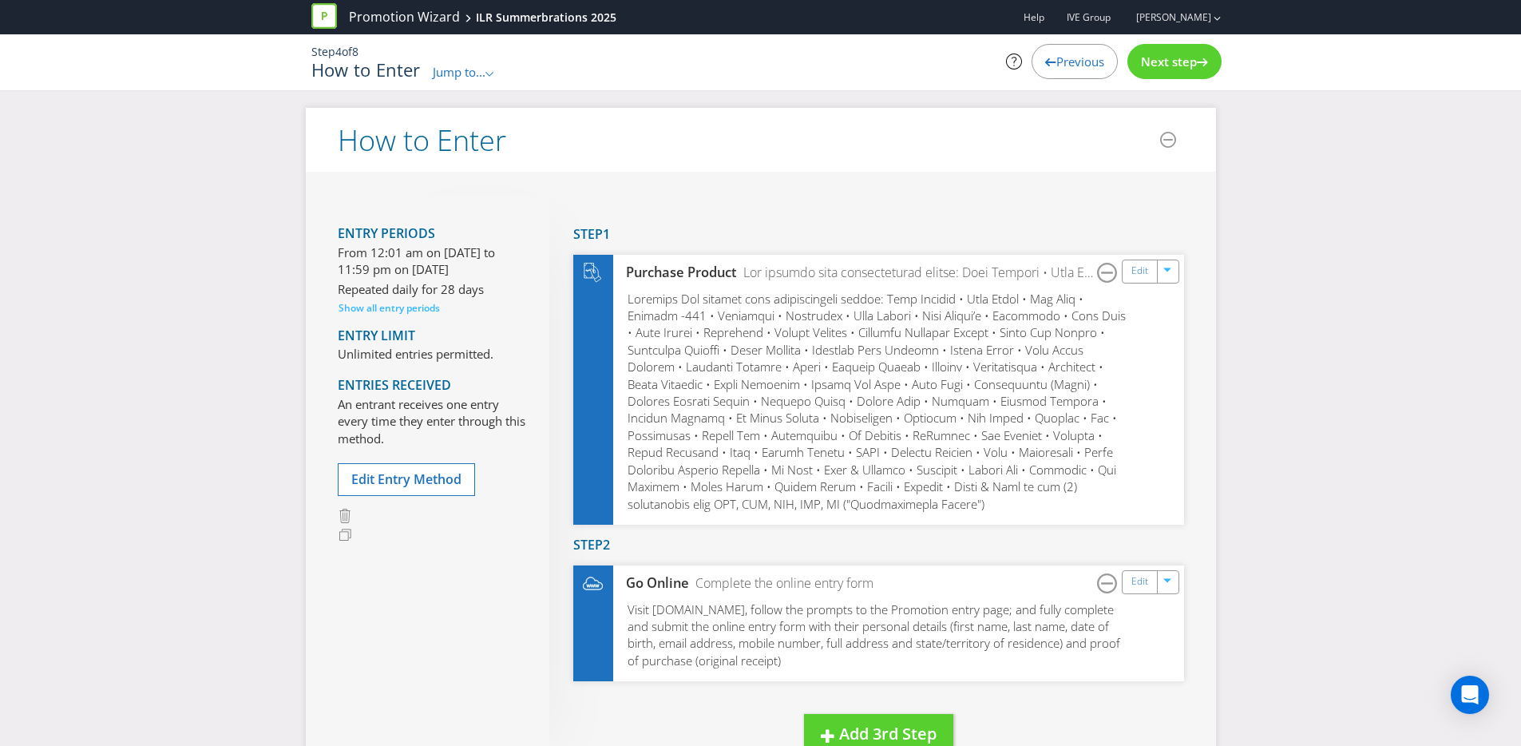
click at [1197, 56] on div at bounding box center [1202, 58] width 11 height 11
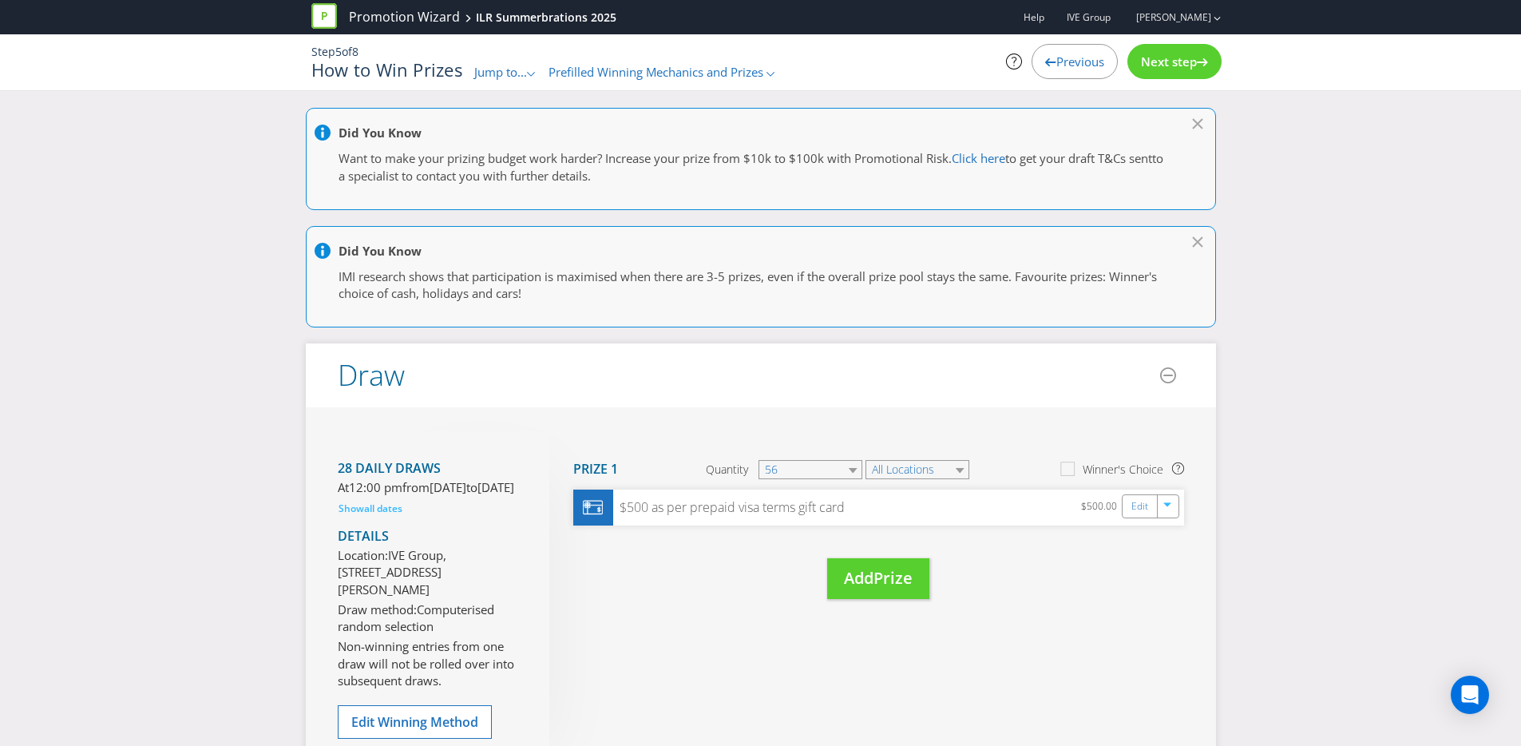
click at [1197, 56] on div at bounding box center [1202, 58] width 11 height 11
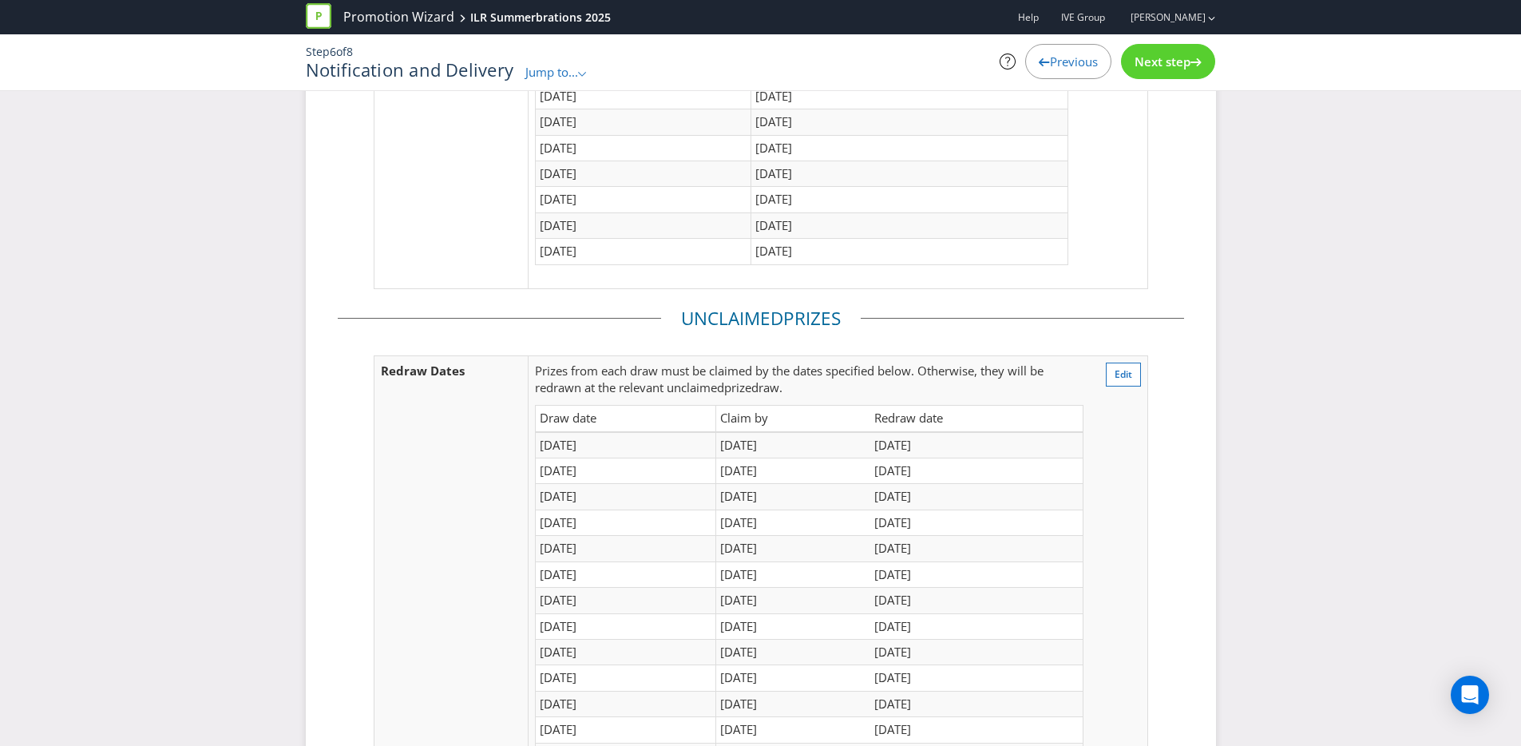
scroll to position [1461, 0]
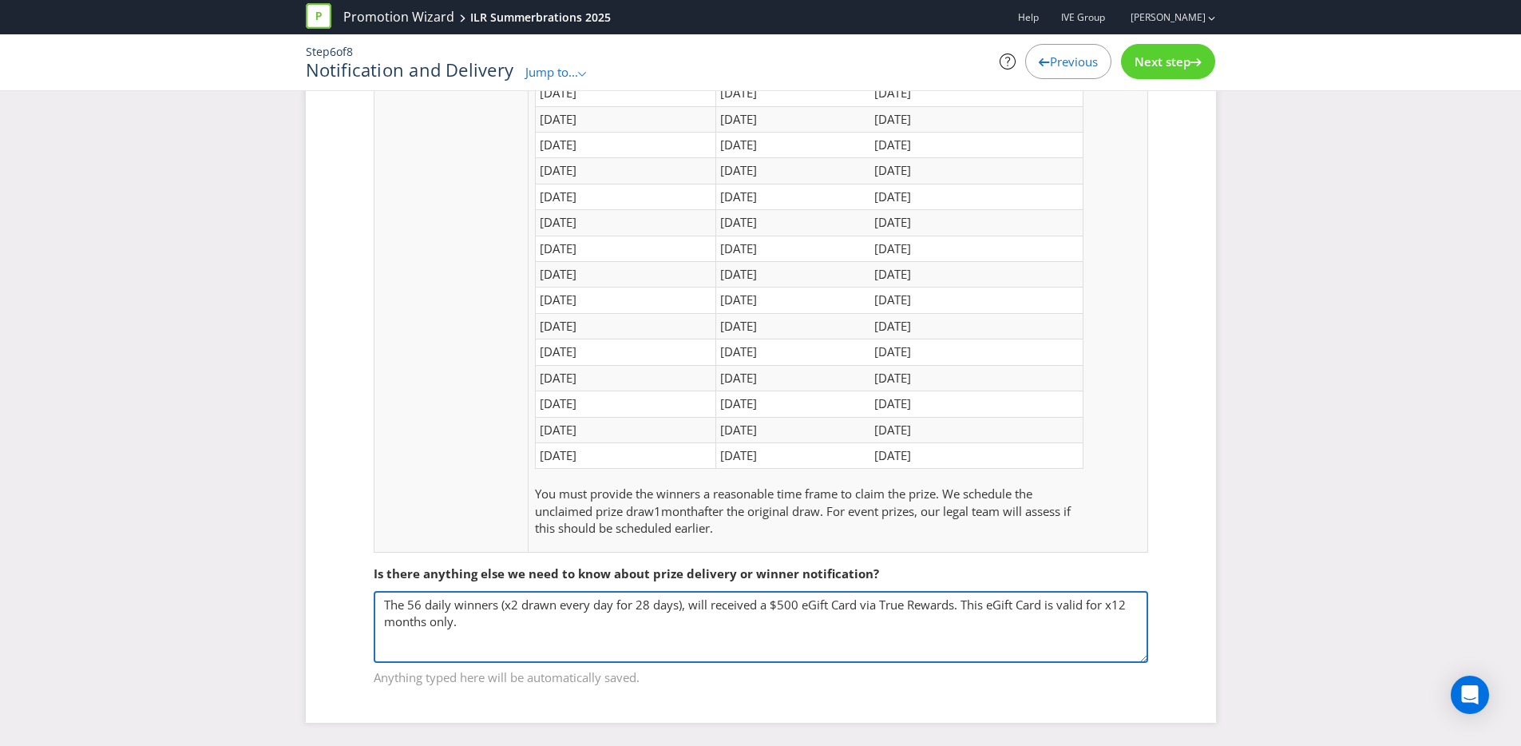
click at [791, 635] on textarea "The 56 daily winners (x2 drawn every day for 28 days), will received a $500 eGi…" at bounding box center [761, 627] width 774 height 72
drag, startPoint x: 769, startPoint y: 604, endPoint x: 953, endPoint y: 597, distance: 184.5
click at [953, 597] on textarea "The 56 daily winners (x2 drawn every day for 28 days), will received a $500 eGi…" at bounding box center [761, 627] width 774 height 72
paste textarea "as per prepaid visa term"
click at [769, 604] on textarea "The 56 daily winners (x2 drawn every day for 28 days), will received a $500 eGi…" at bounding box center [761, 627] width 774 height 72
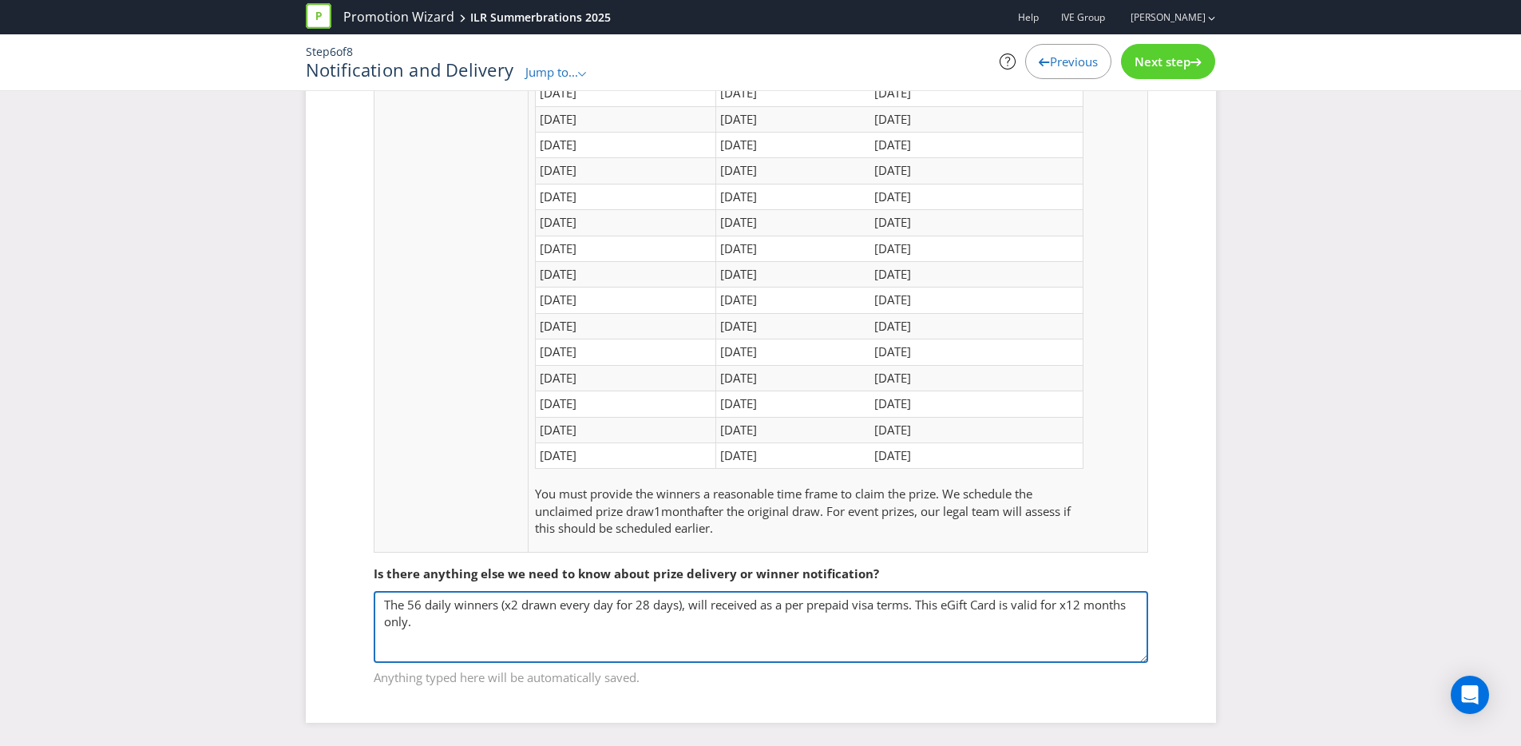
drag, startPoint x: 785, startPoint y: 603, endPoint x: 803, endPoint y: 604, distance: 18.4
click at [803, 604] on textarea "The 56 daily winners (x2 drawn every day for 28 days), will received a $500 eGi…" at bounding box center [761, 627] width 774 height 72
click at [752, 602] on textarea "The 56 daily winners (x2 drawn every day for 28 days), will received a $500 eGi…" at bounding box center [761, 627] width 774 height 72
drag, startPoint x: 749, startPoint y: 604, endPoint x: 774, endPoint y: 605, distance: 24.8
click at [774, 605] on textarea "The 56 daily winners (x2 drawn every day for 28 days), will received a $500 eGi…" at bounding box center [761, 627] width 774 height 72
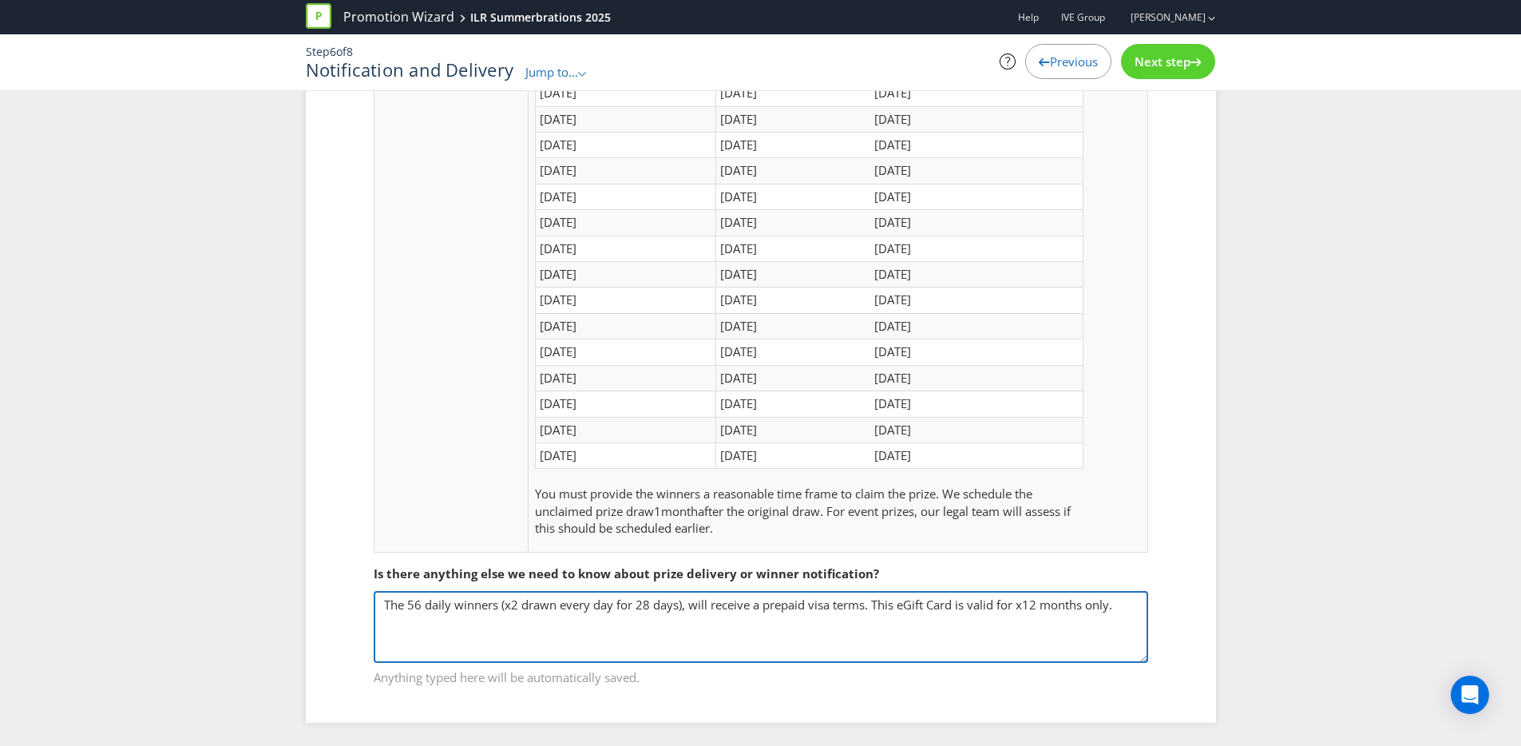
click at [854, 607] on textarea "The 56 daily winners (x2 drawn every day for 28 days), will received a $500 eGi…" at bounding box center [761, 627] width 774 height 72
click at [761, 600] on textarea "The 56 daily winners (x2 drawn every day for 28 days), will received a $500 eGi…" at bounding box center [761, 627] width 774 height 72
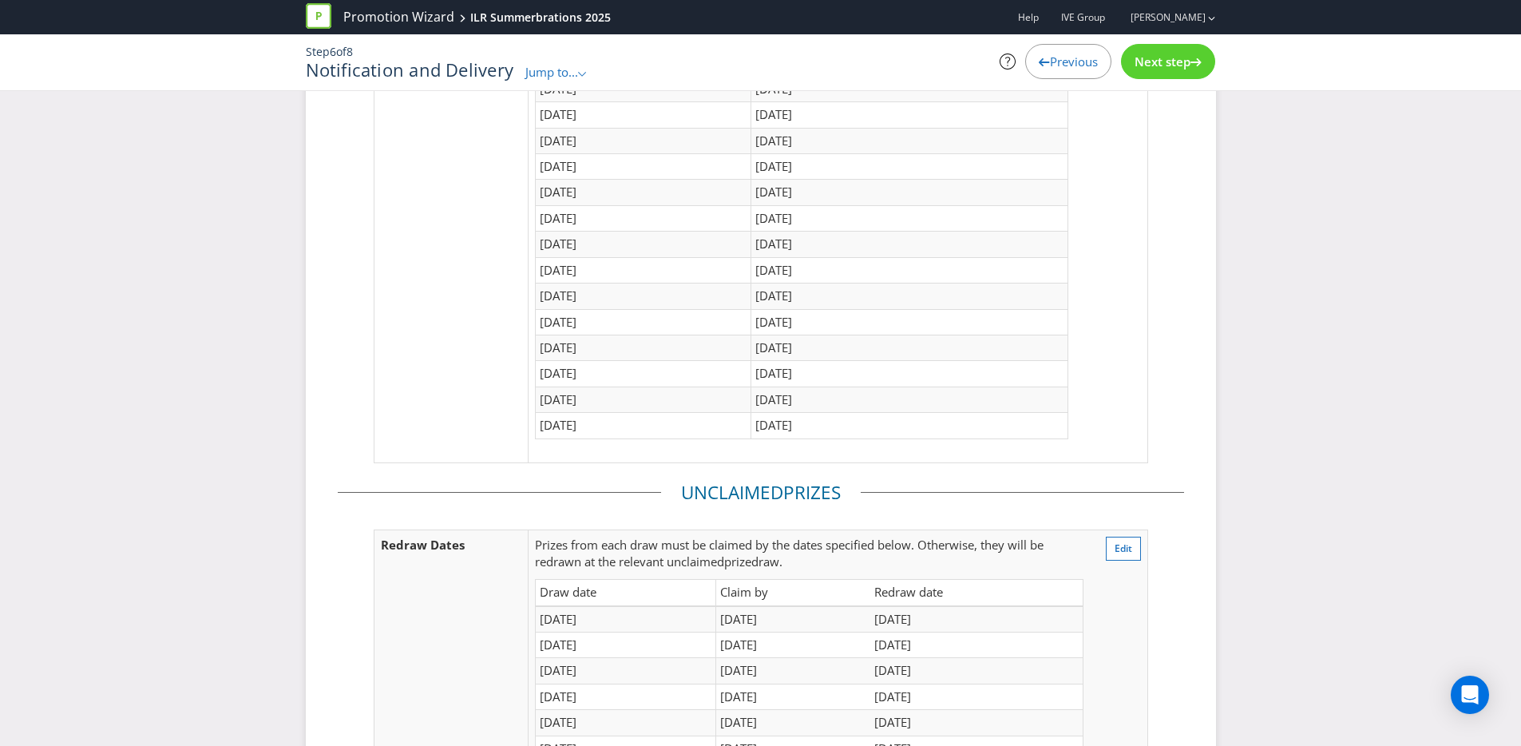
scroll to position [0, 0]
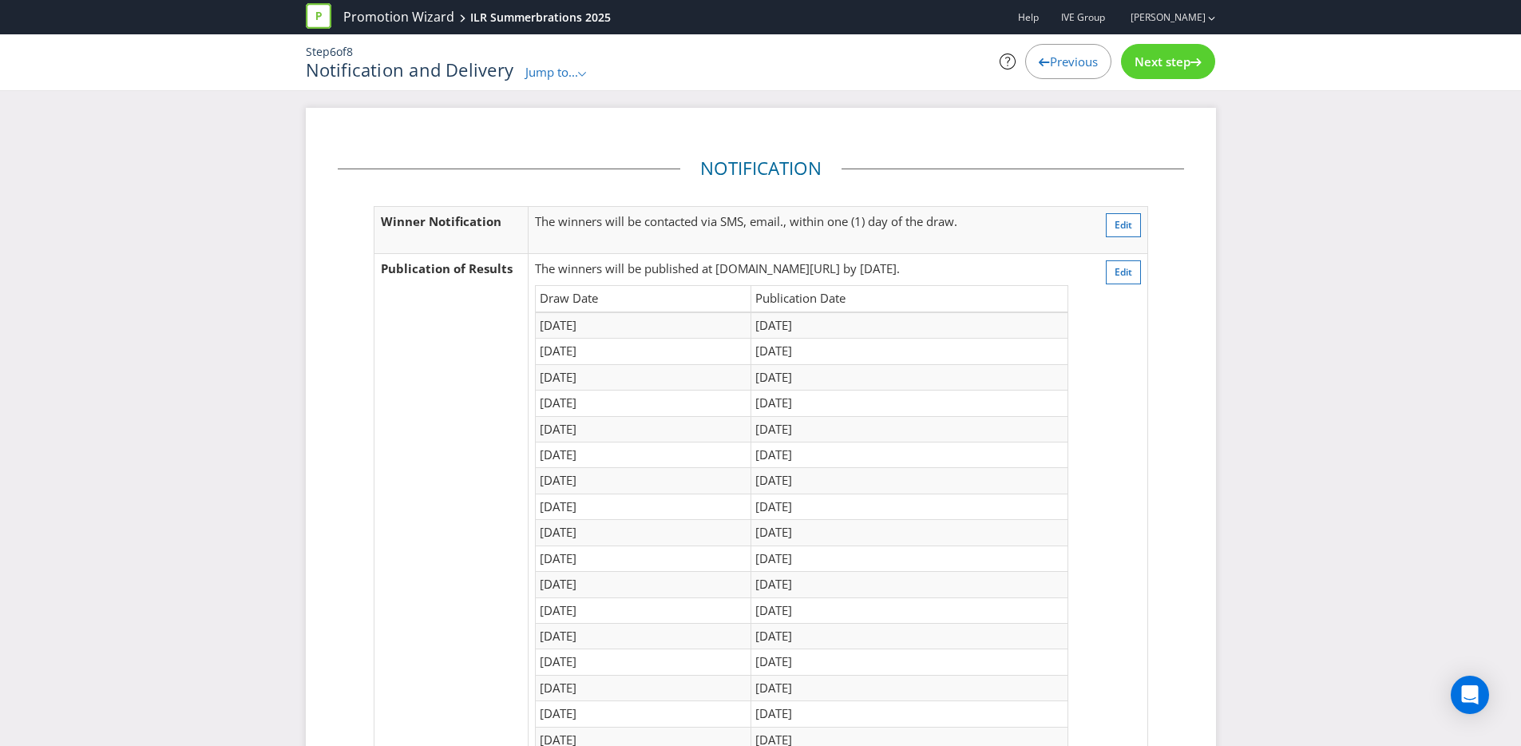
type textarea "The 56 daily winners (x2 drawn every day for 28 days), will receive a $500 apre…"
click at [1133, 81] on div "Step 6 of 8 Notification and Delivery Jump to... .st0{fill-rule:evenodd;clip-ru…" at bounding box center [761, 62] width 934 height 56
click at [1143, 61] on span "Next step" at bounding box center [1162, 61] width 56 height 16
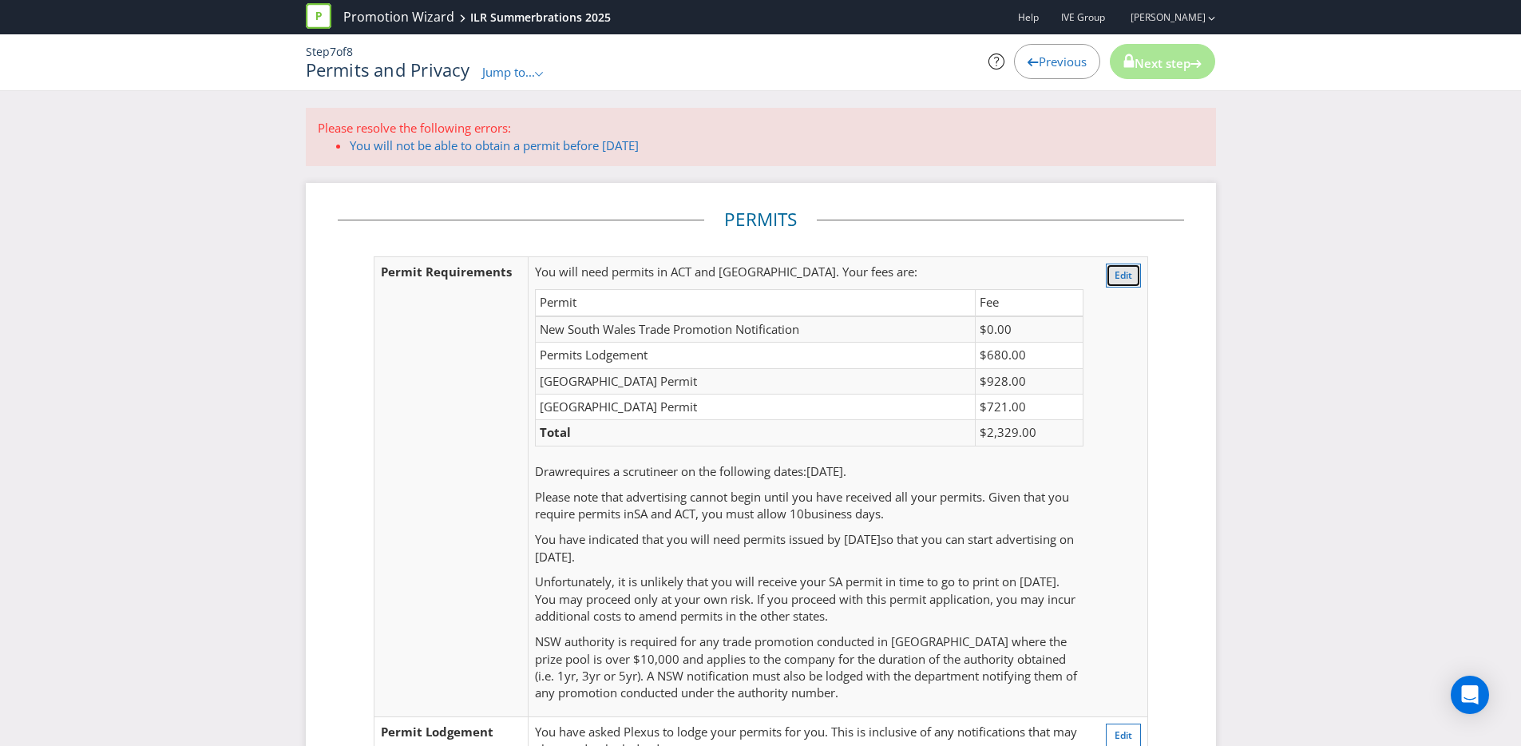
click at [1122, 280] on span "Edit" at bounding box center [1123, 275] width 18 height 14
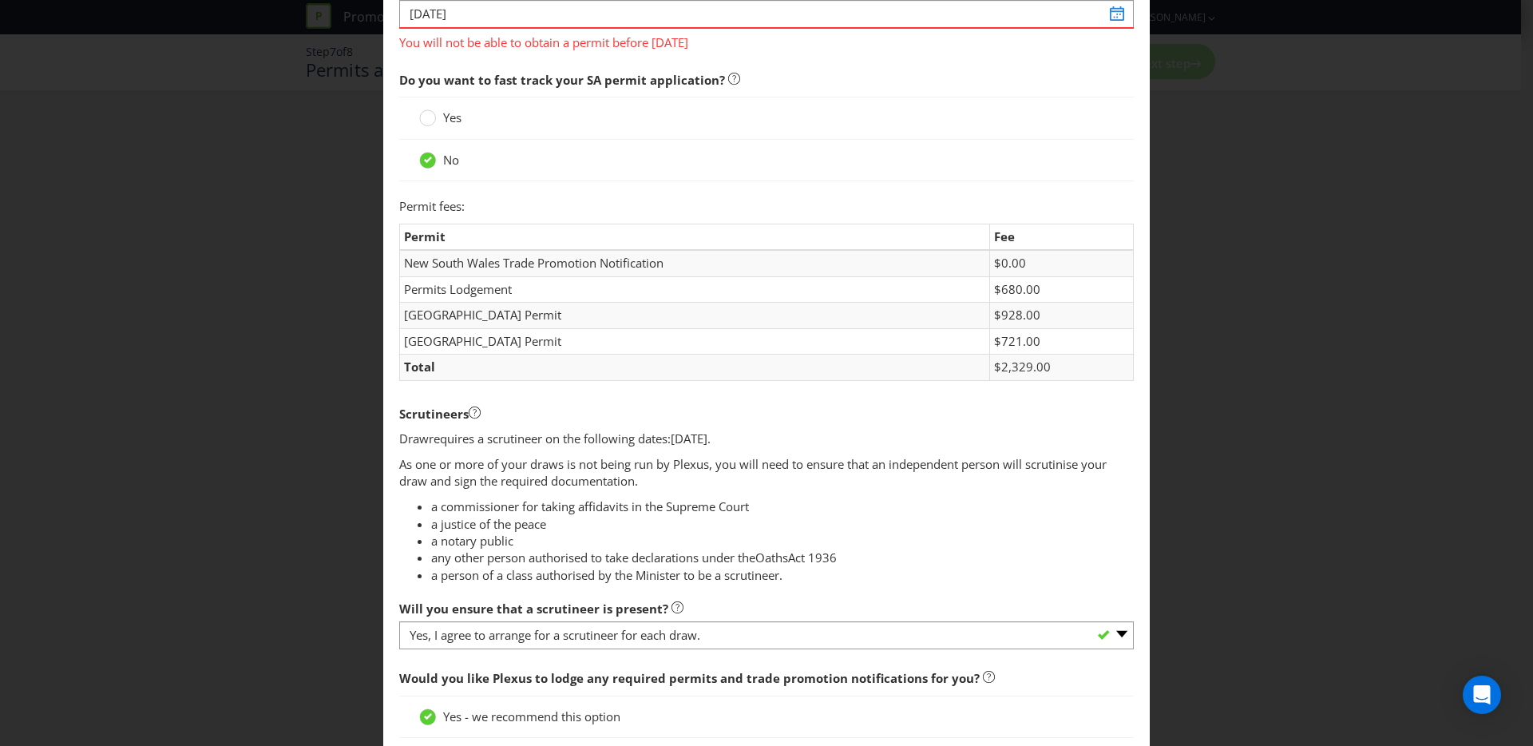
scroll to position [84, 0]
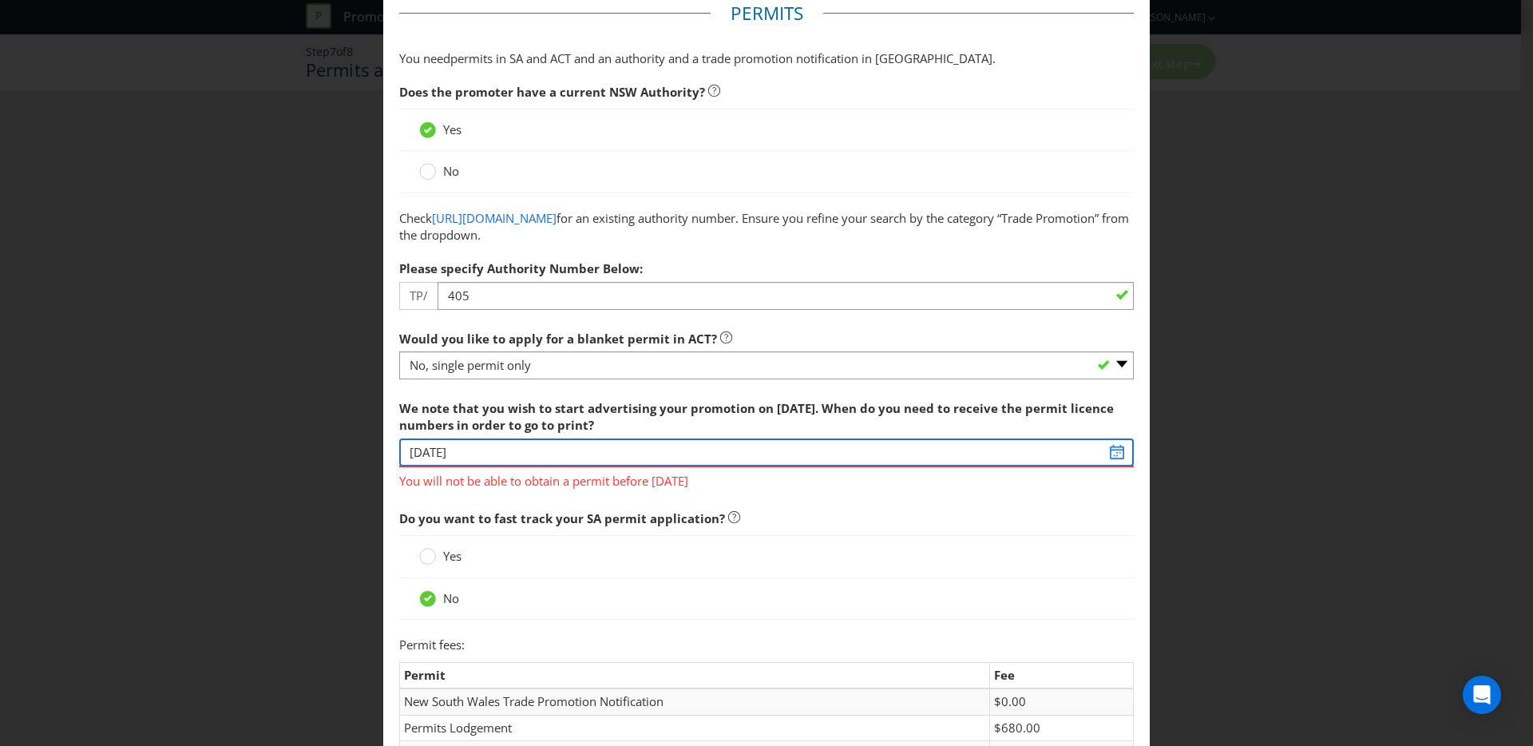
click at [1113, 456] on input "[DATE]" at bounding box center [766, 452] width 734 height 28
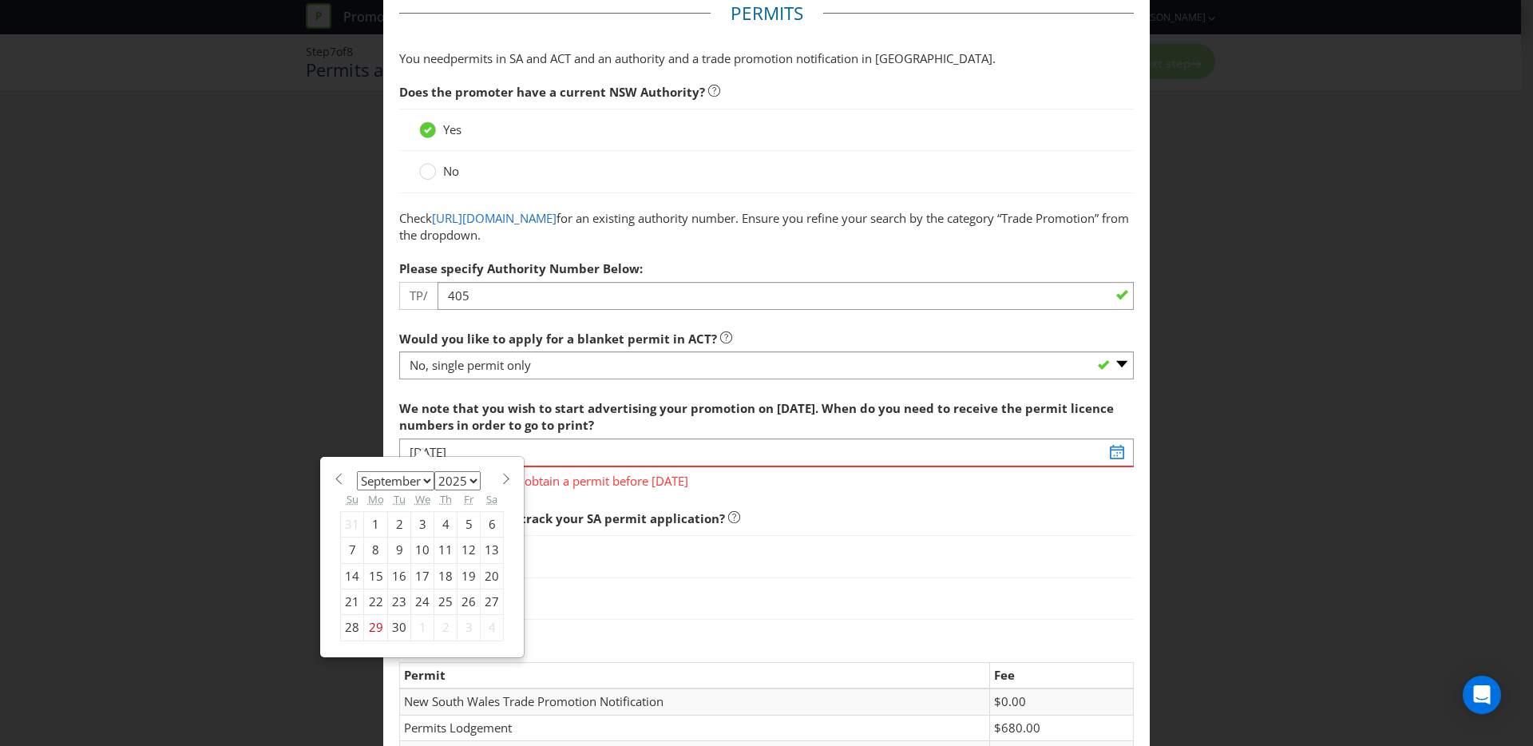
click at [415, 624] on div "1" at bounding box center [422, 628] width 23 height 26
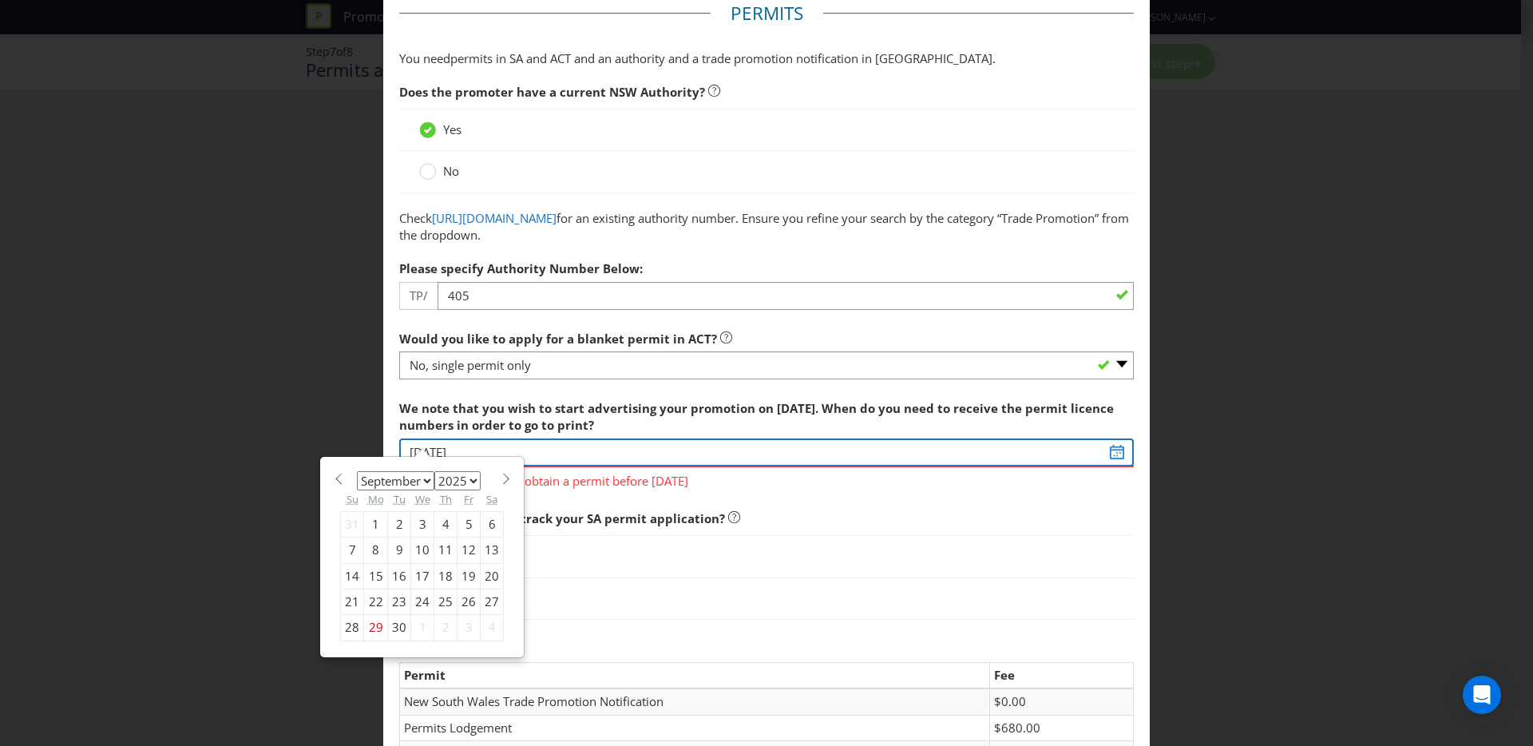
click at [1106, 452] on input "[DATE]" at bounding box center [766, 452] width 734 height 28
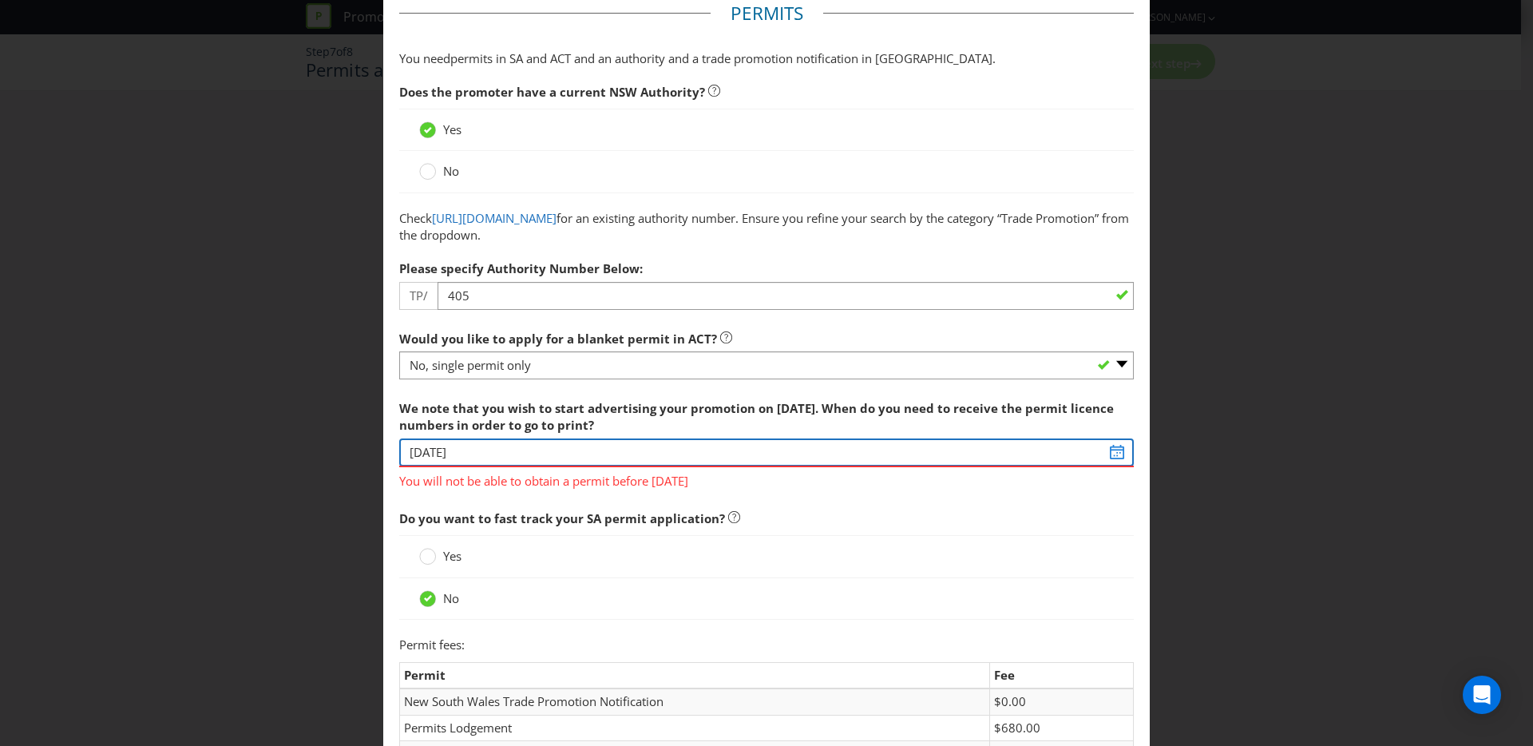
click at [1108, 454] on input "[DATE]" at bounding box center [766, 452] width 734 height 28
click at [1104, 445] on input "[DATE]" at bounding box center [766, 452] width 734 height 28
drag, startPoint x: 561, startPoint y: 444, endPoint x: 482, endPoint y: 451, distance: 79.4
click at [560, 445] on input "[DATE]" at bounding box center [766, 452] width 734 height 28
drag, startPoint x: 419, startPoint y: 450, endPoint x: 334, endPoint y: 447, distance: 85.5
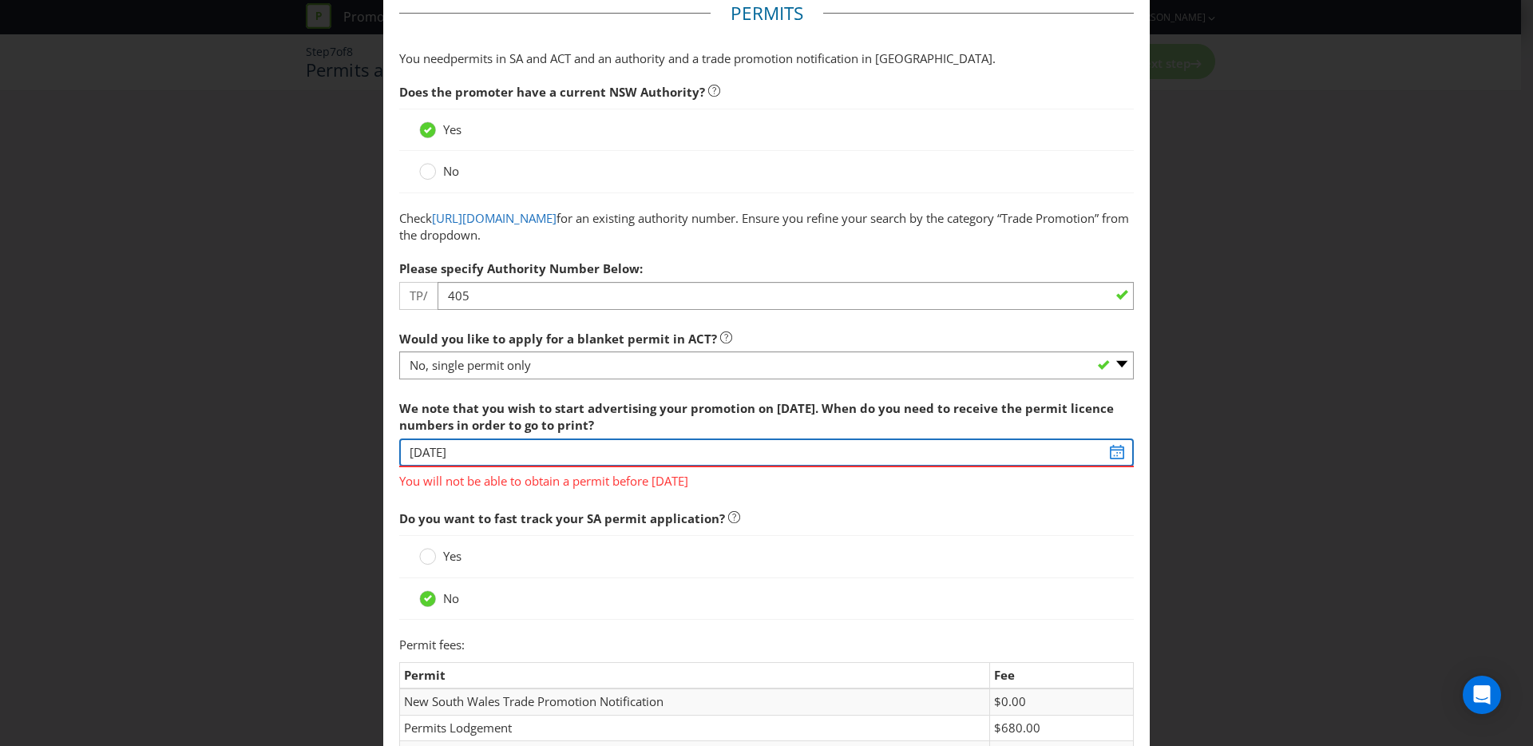
click at [334, 447] on div "Permits and Privacy Permits You need permits in SA and ACT and an authority and…" at bounding box center [766, 373] width 1533 height 746
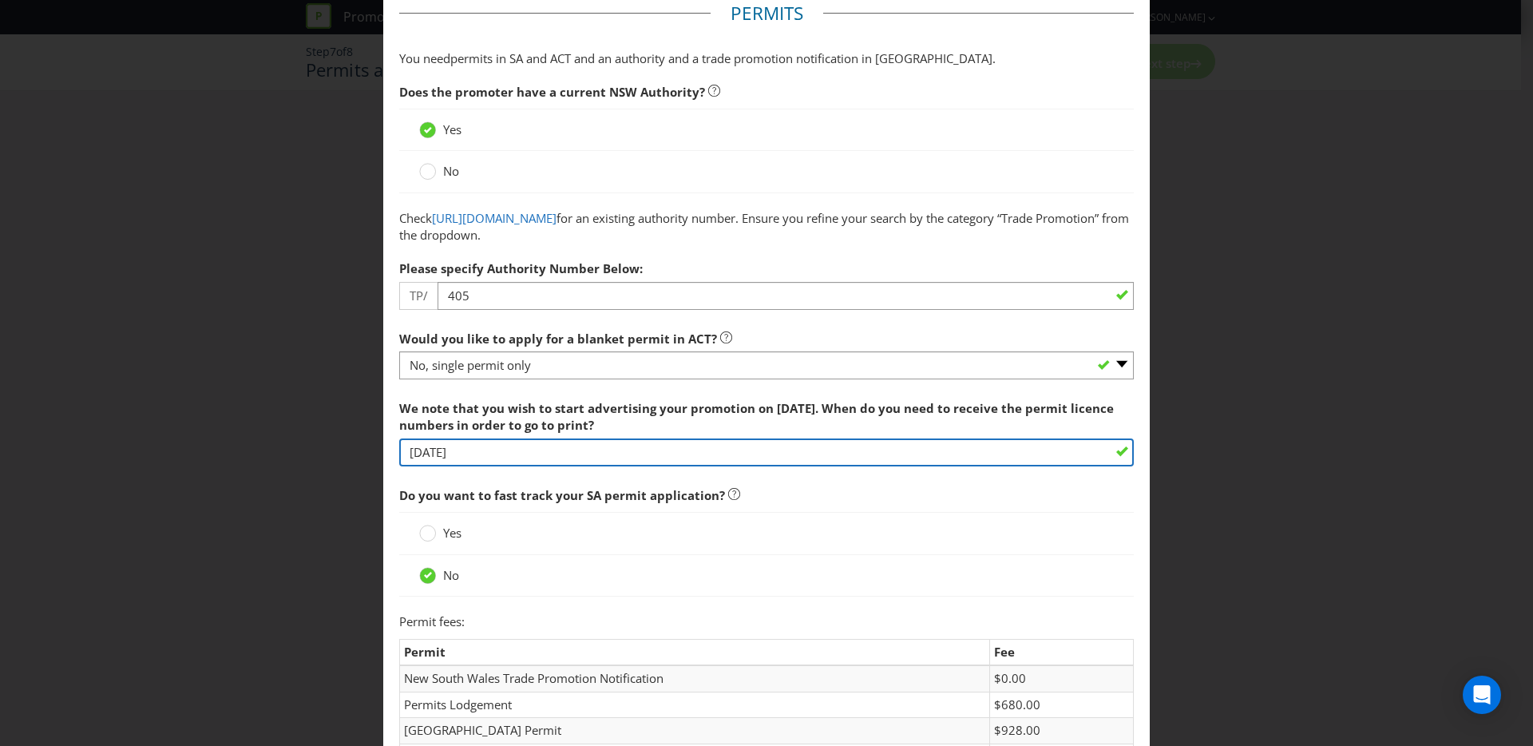
type input "[DATE]"
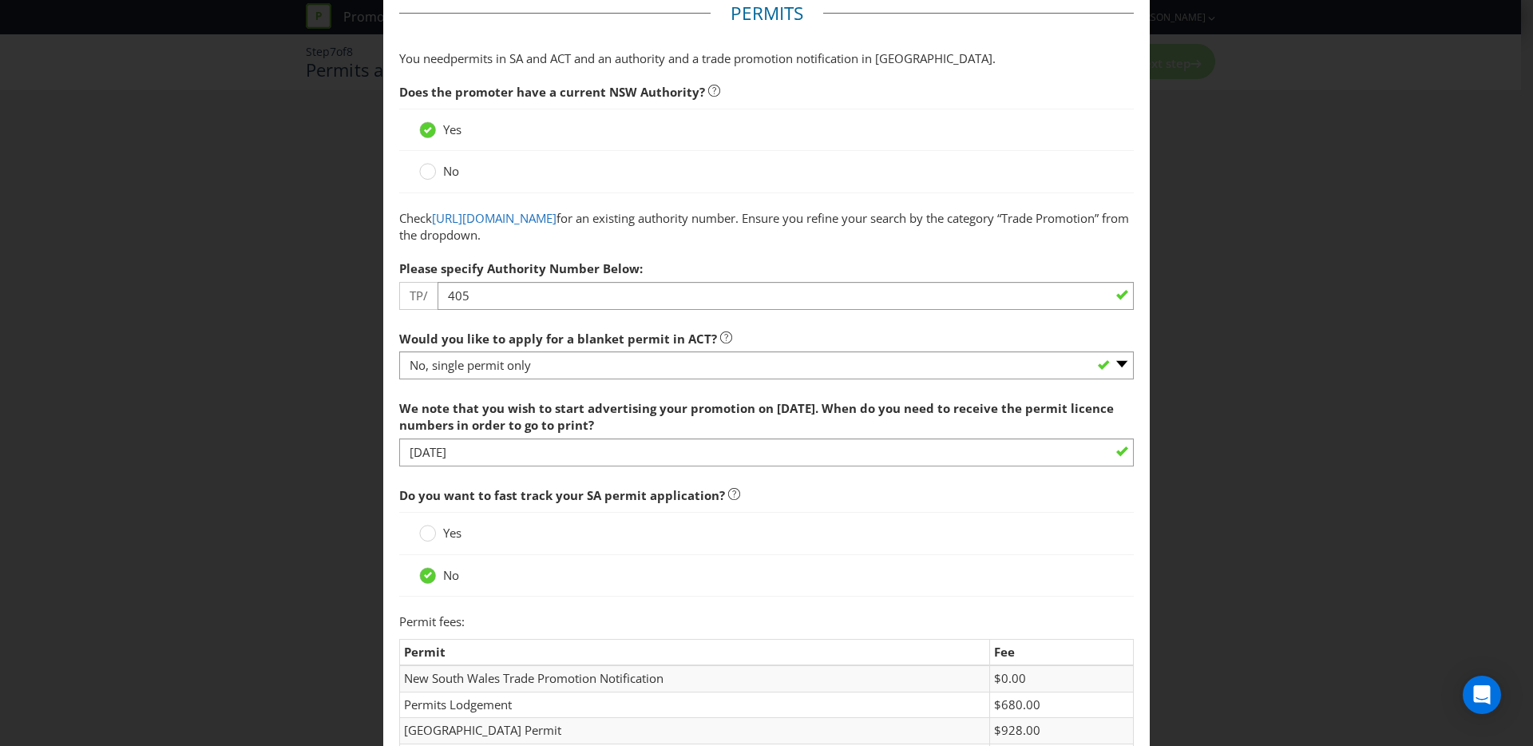
click at [522, 480] on span "Do you want to fast track your SA permit application?" at bounding box center [766, 495] width 734 height 33
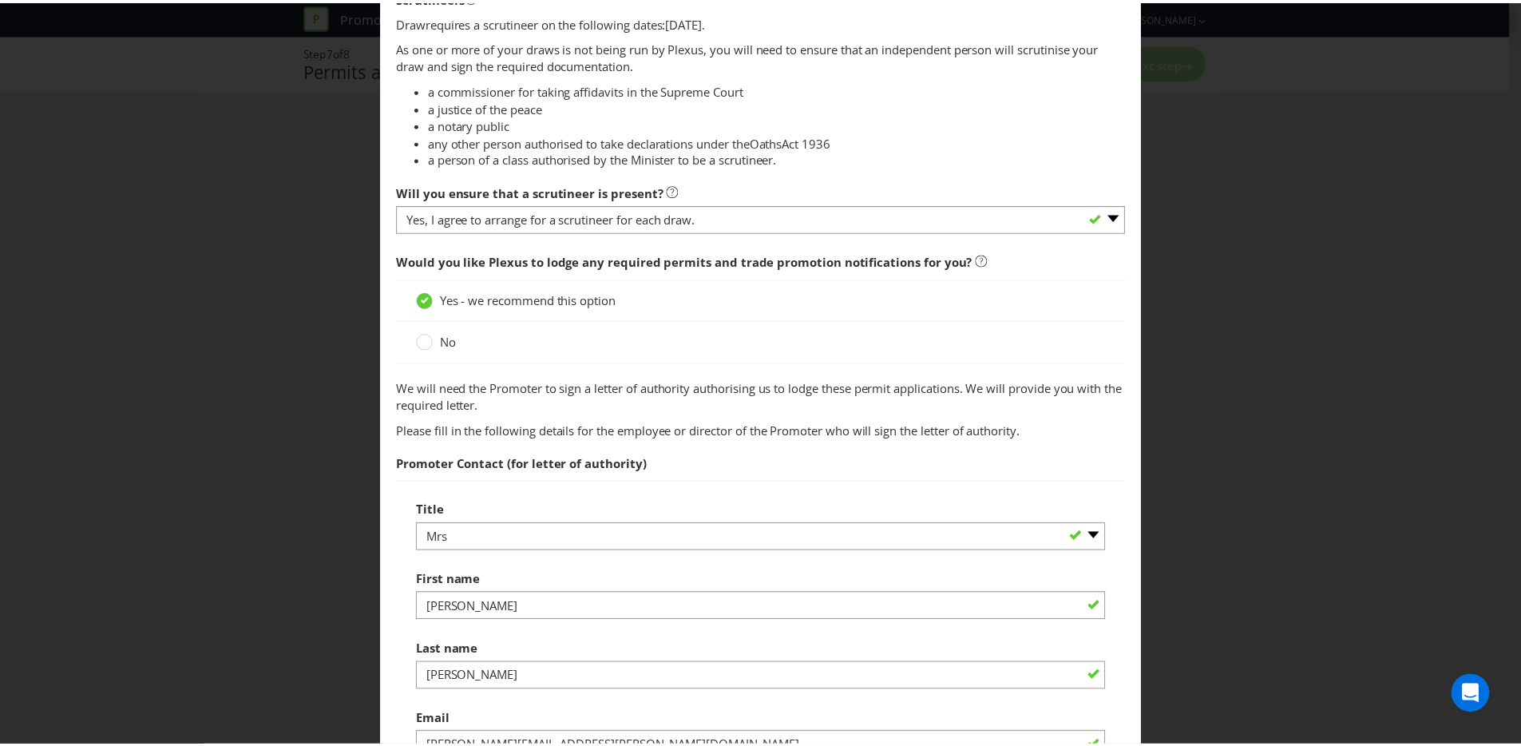
scroll to position [1897, 0]
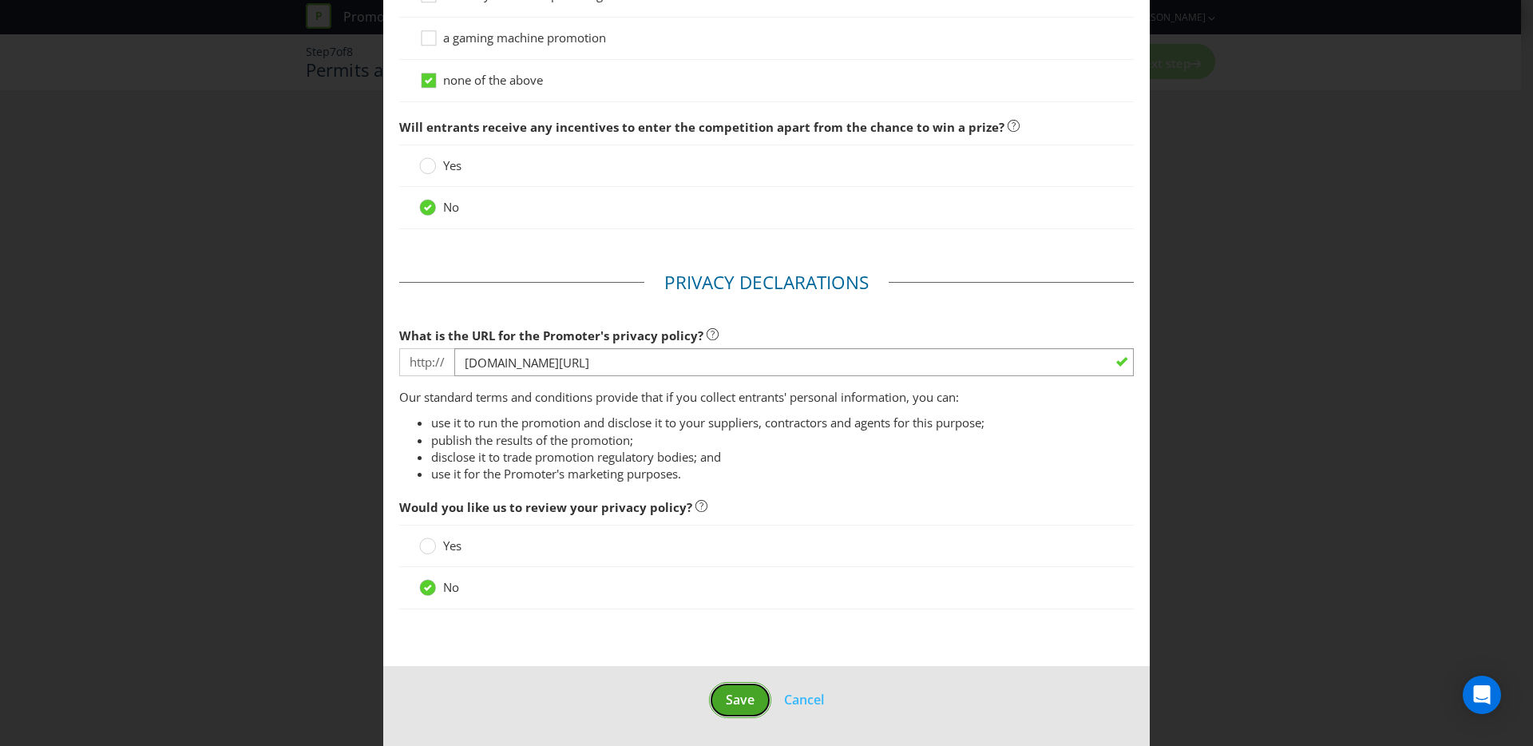
click at [742, 699] on span "Save" at bounding box center [740, 700] width 29 height 18
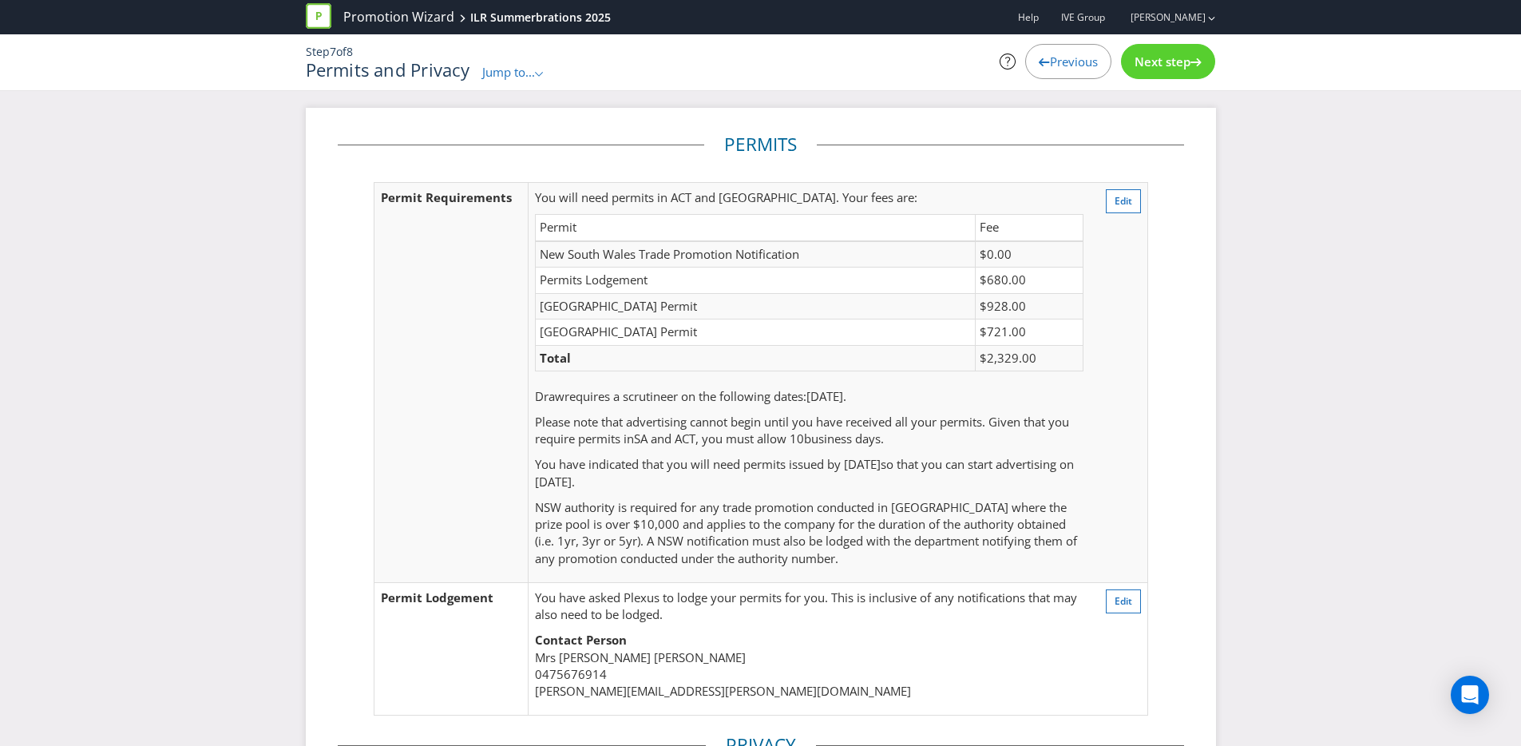
click at [1174, 60] on span "Next step" at bounding box center [1162, 61] width 56 height 16
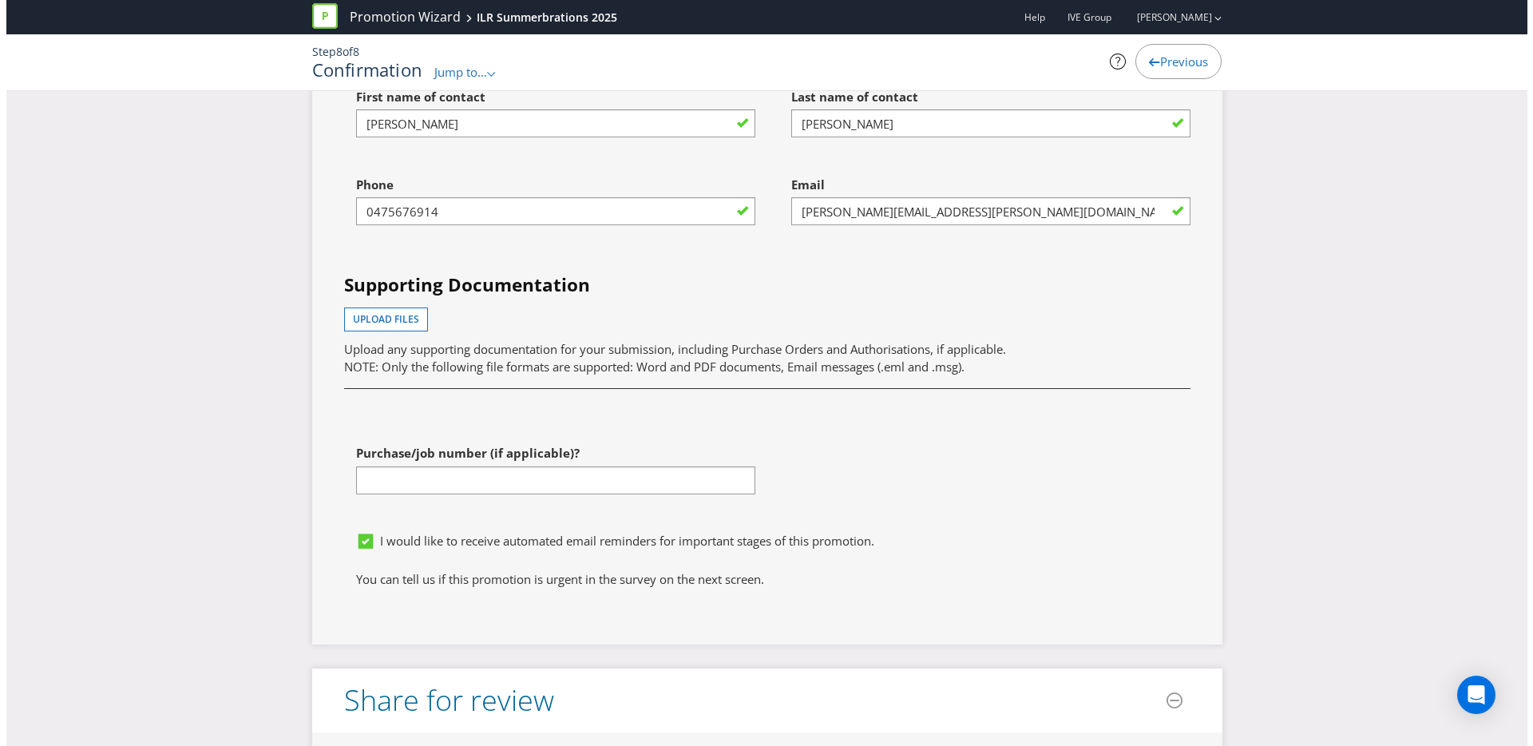
scroll to position [8032, 0]
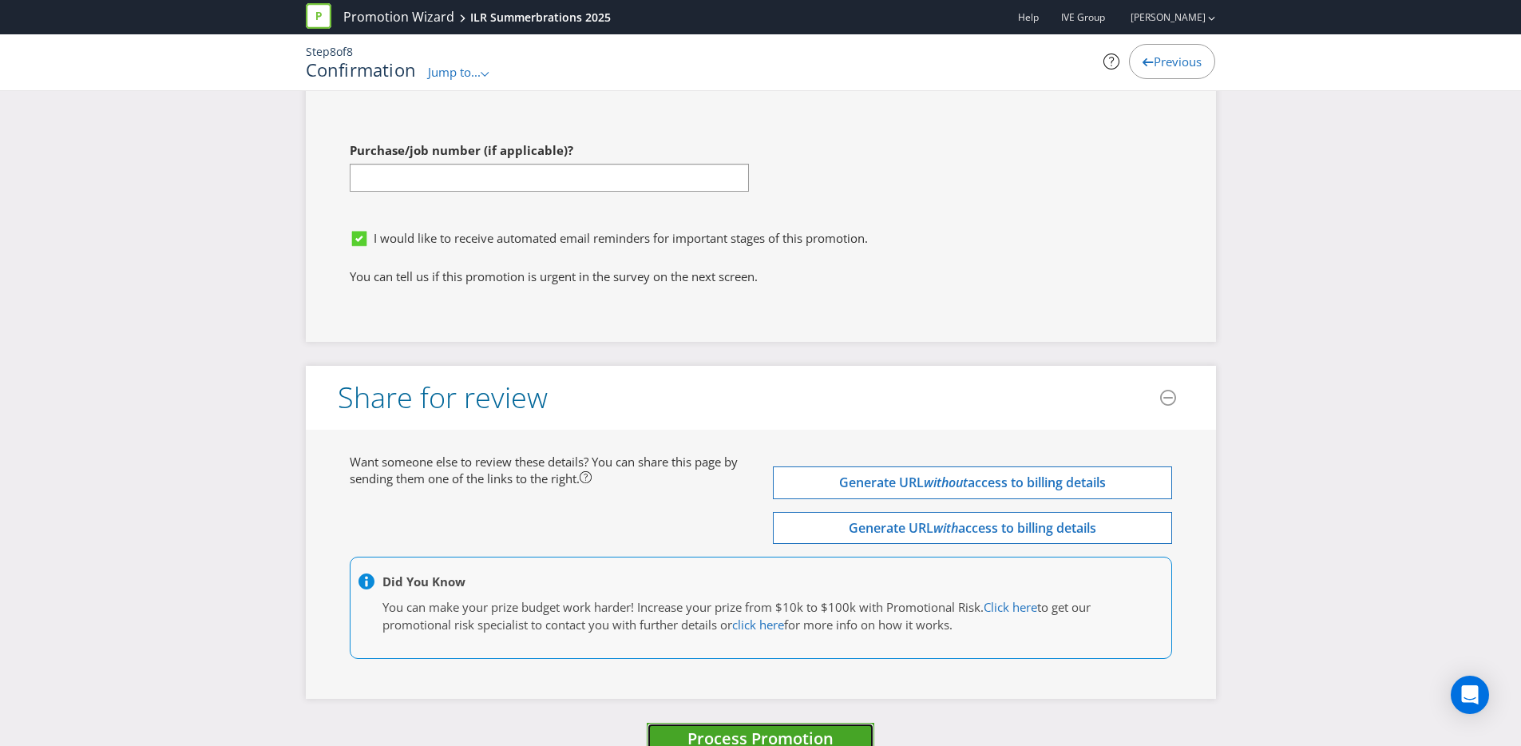
click at [792, 727] on span "Process Promotion" at bounding box center [760, 738] width 146 height 22
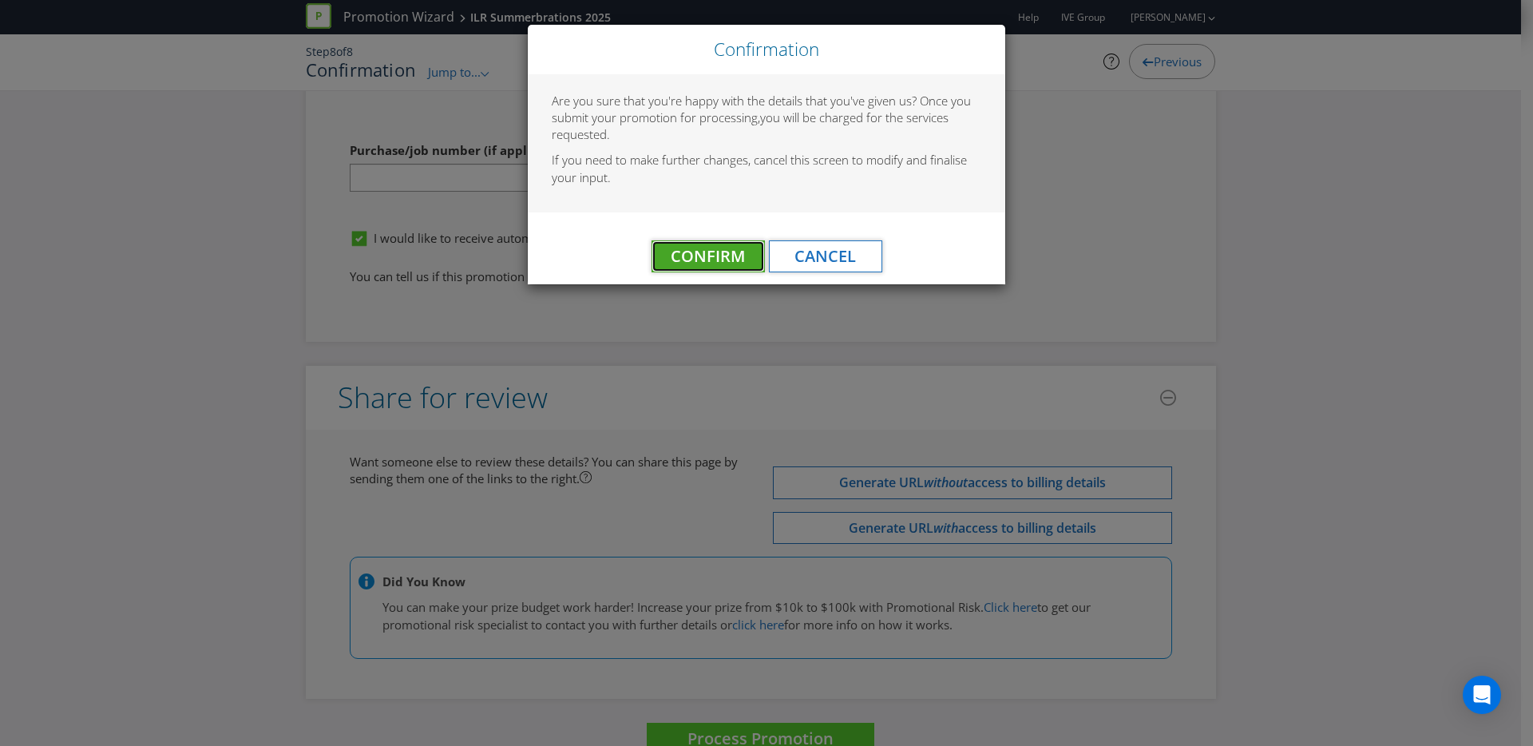
click at [737, 252] on span "Confirm" at bounding box center [708, 256] width 74 height 22
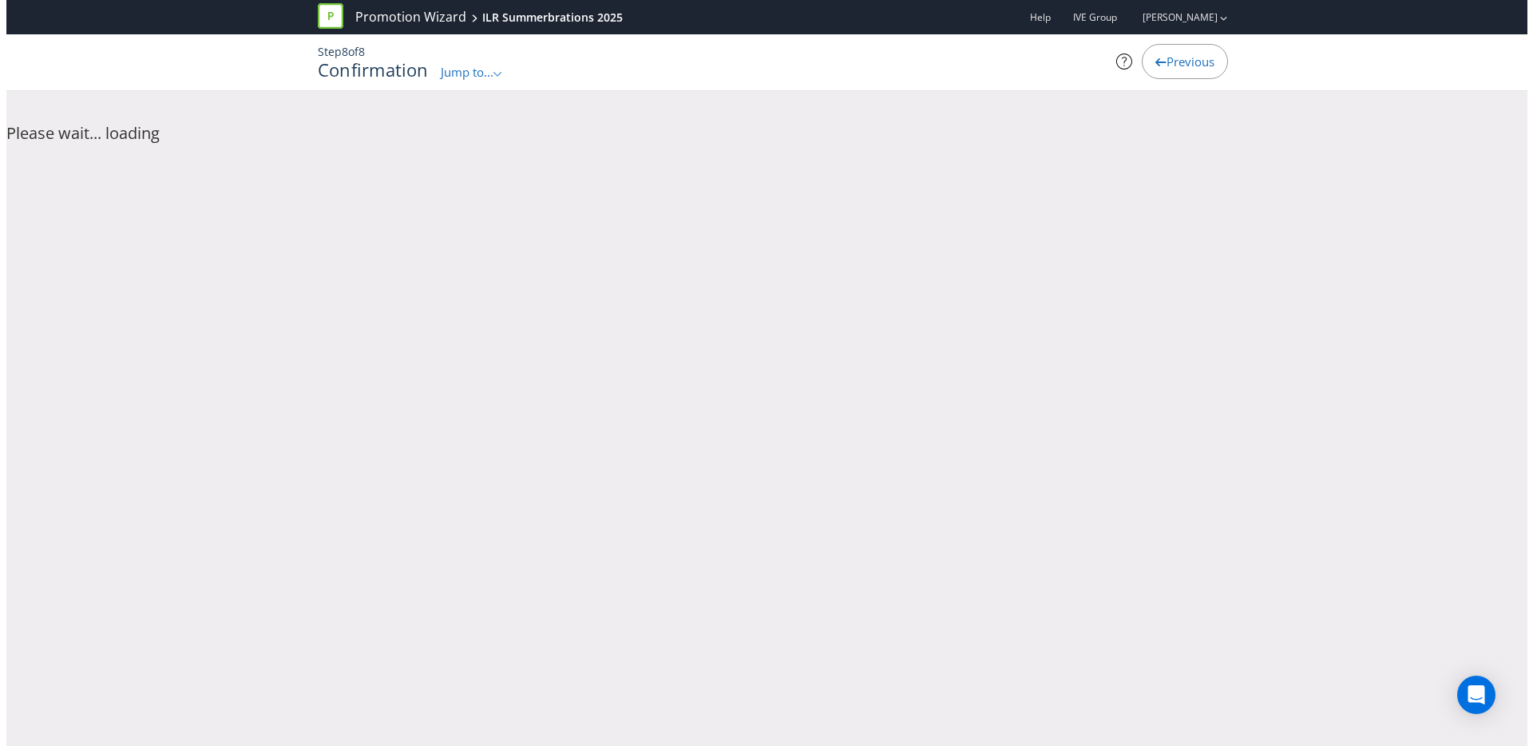
scroll to position [0, 0]
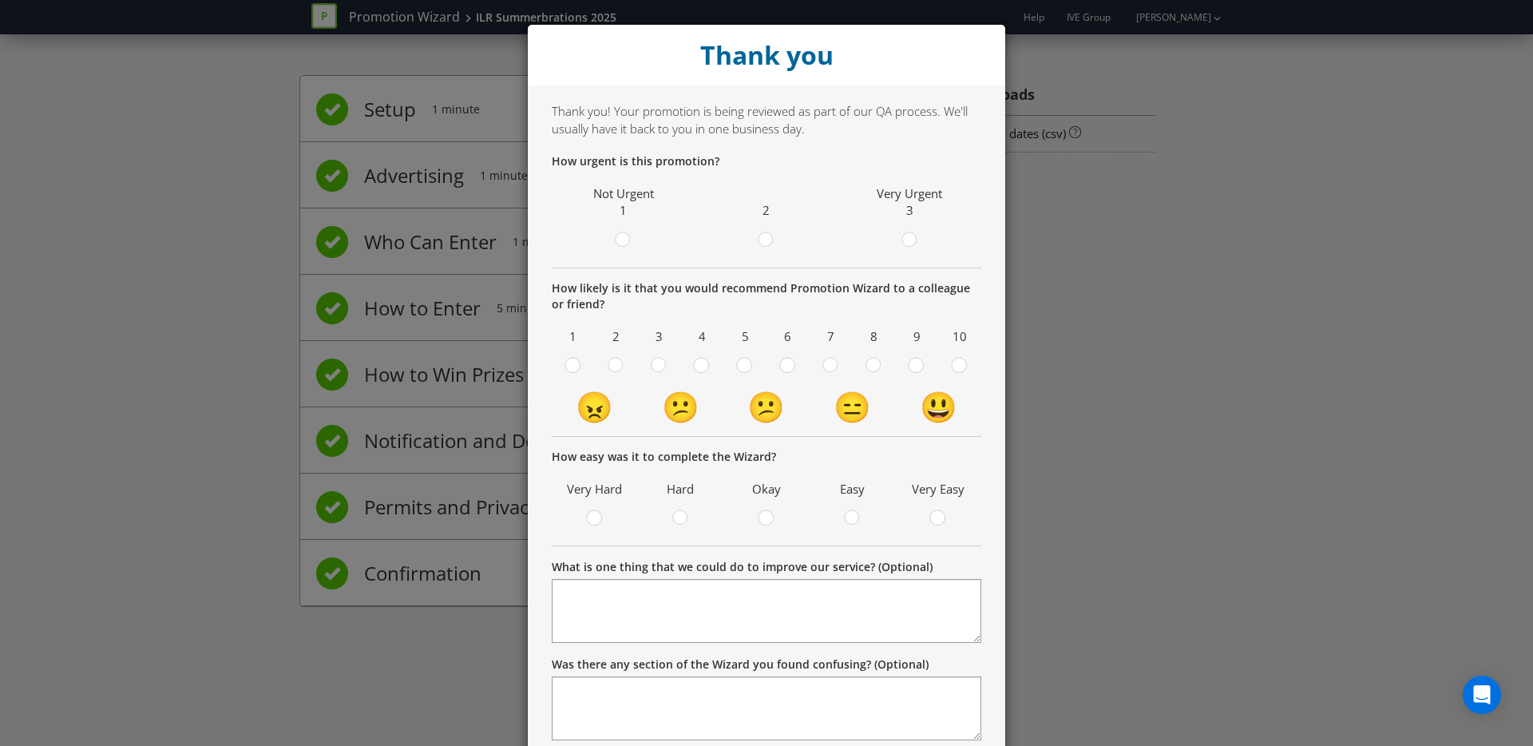
scroll to position [108, 0]
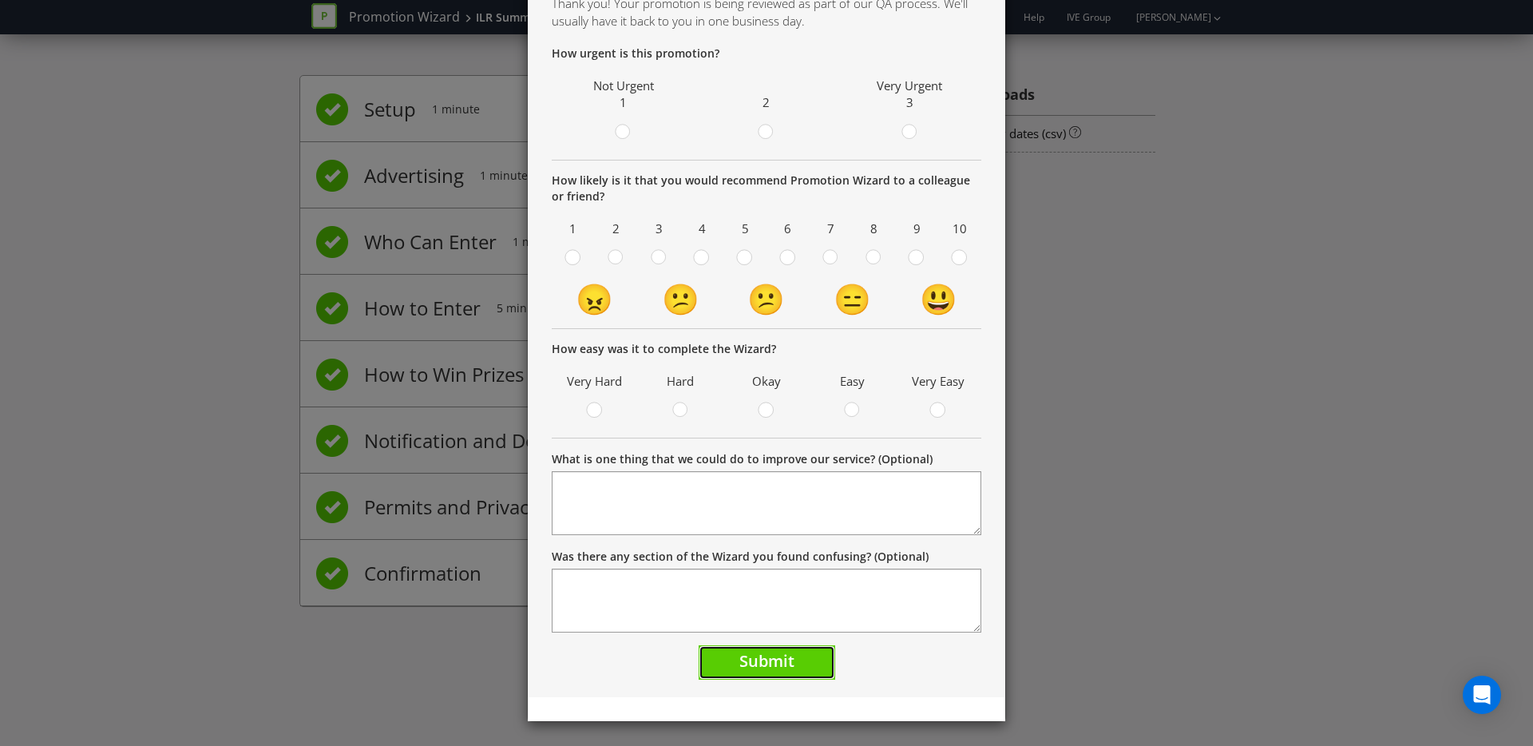
click at [722, 655] on button "Submit" at bounding box center [766, 662] width 137 height 34
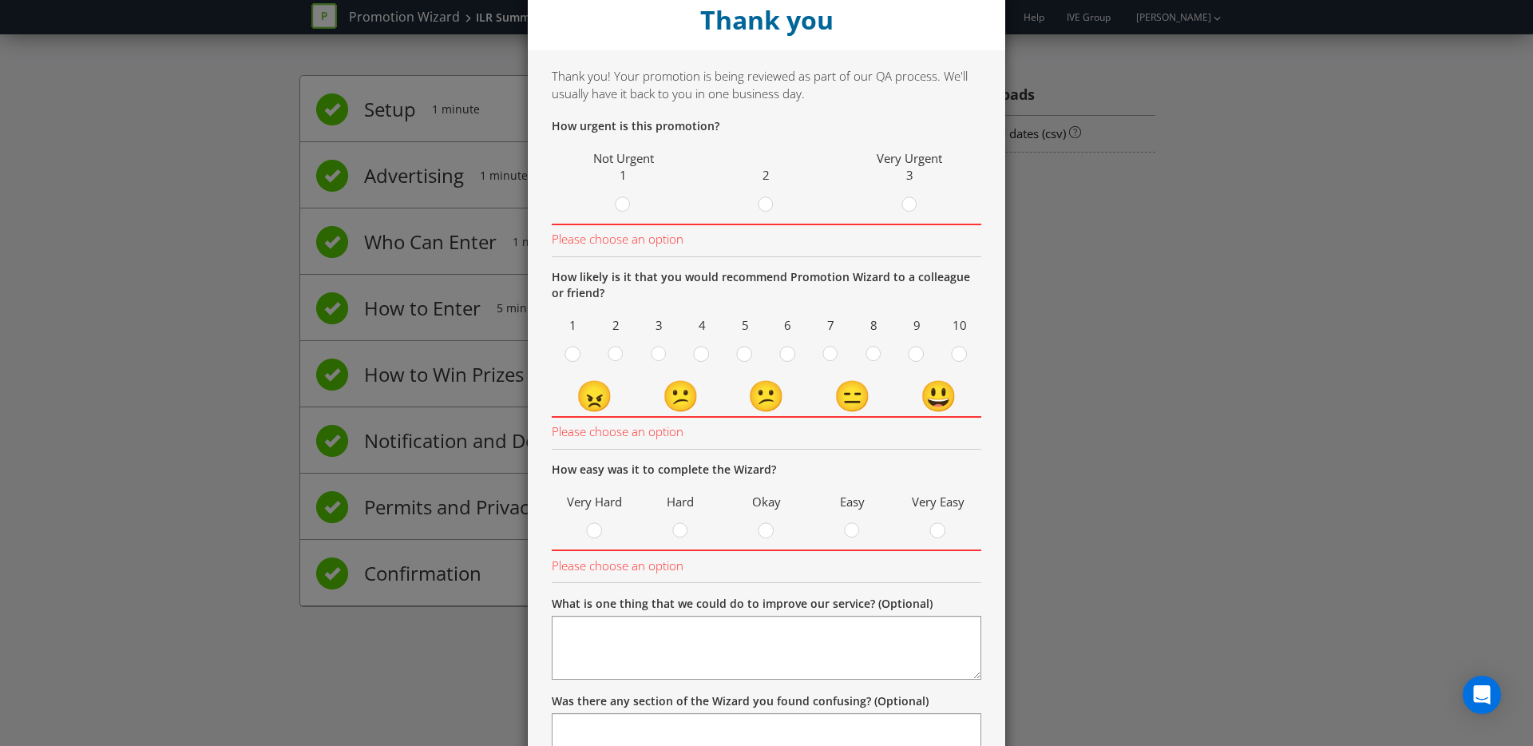
scroll to position [0, 0]
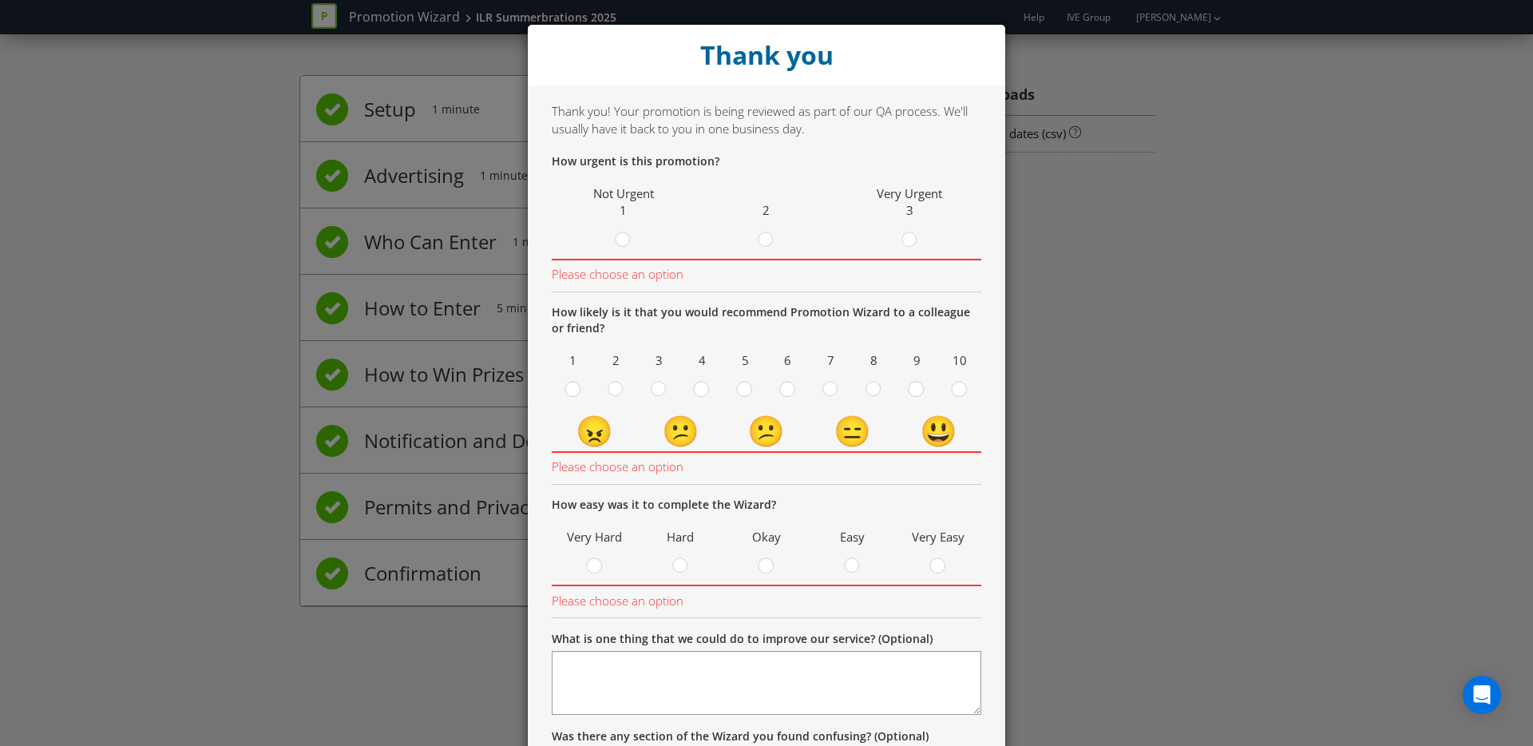
click at [1235, 342] on div "Thank you Thank you! Your promotion is being reviewed as part of our QA process…" at bounding box center [766, 373] width 1533 height 746
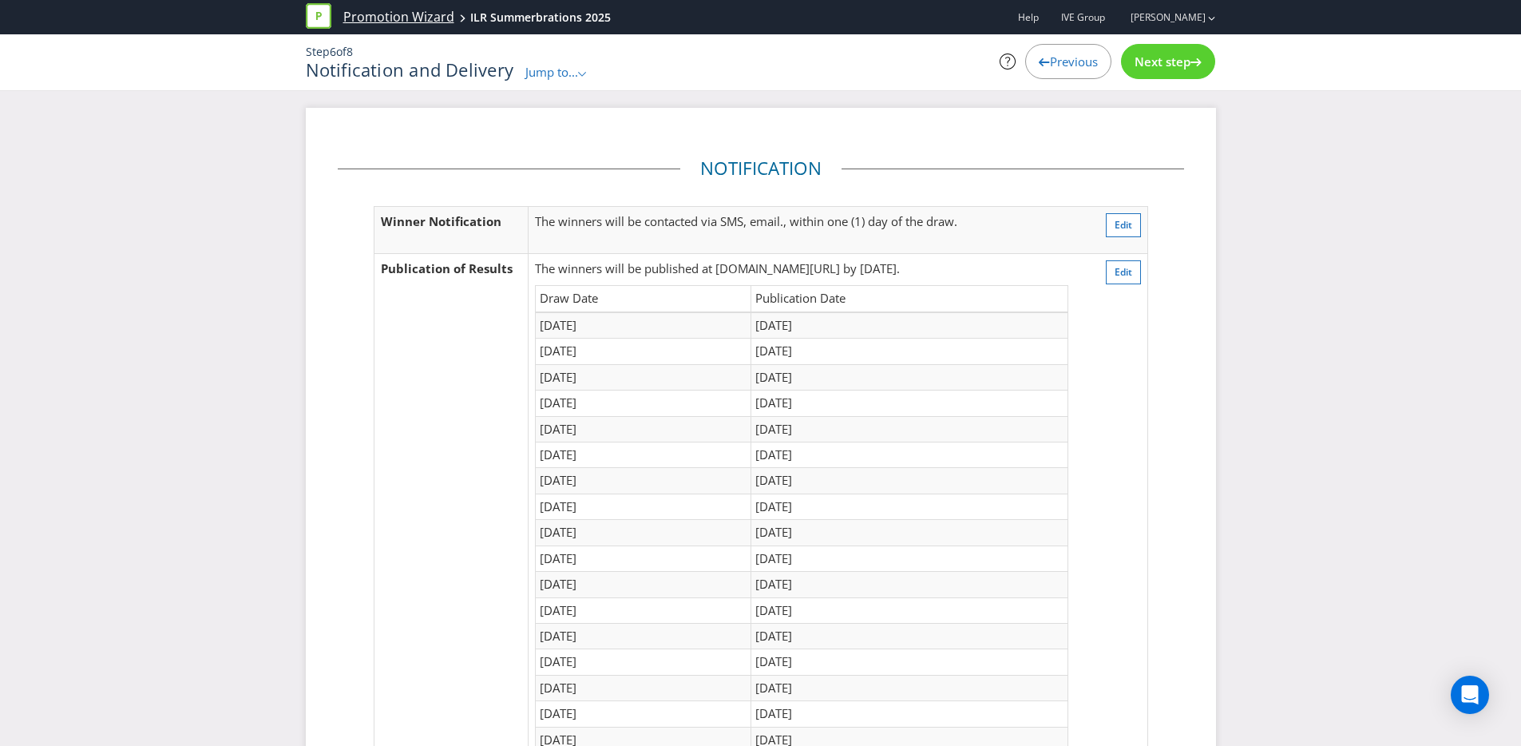
click at [400, 17] on link "Promotion Wizard" at bounding box center [398, 17] width 111 height 18
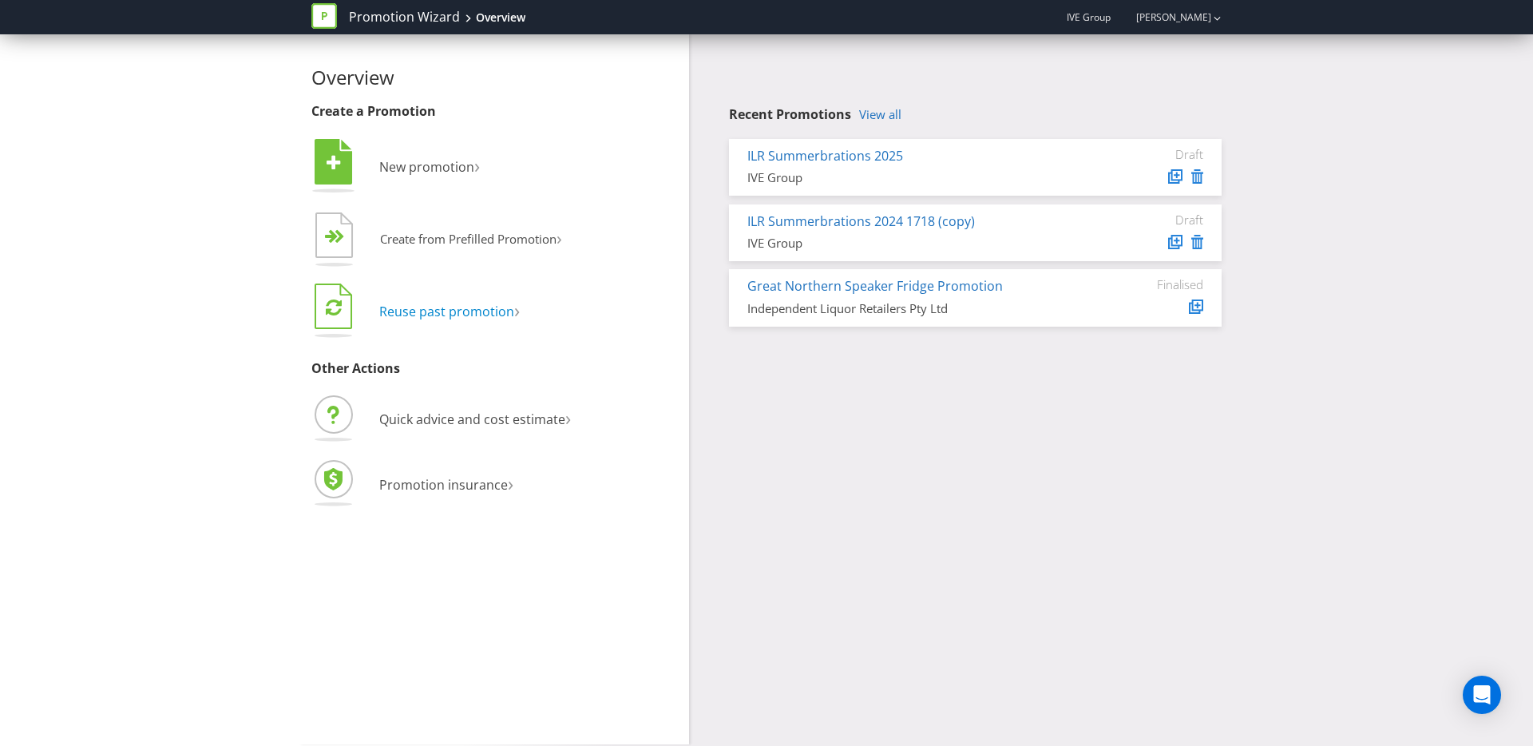
click at [430, 313] on span "Reuse past promotion" at bounding box center [446, 312] width 135 height 18
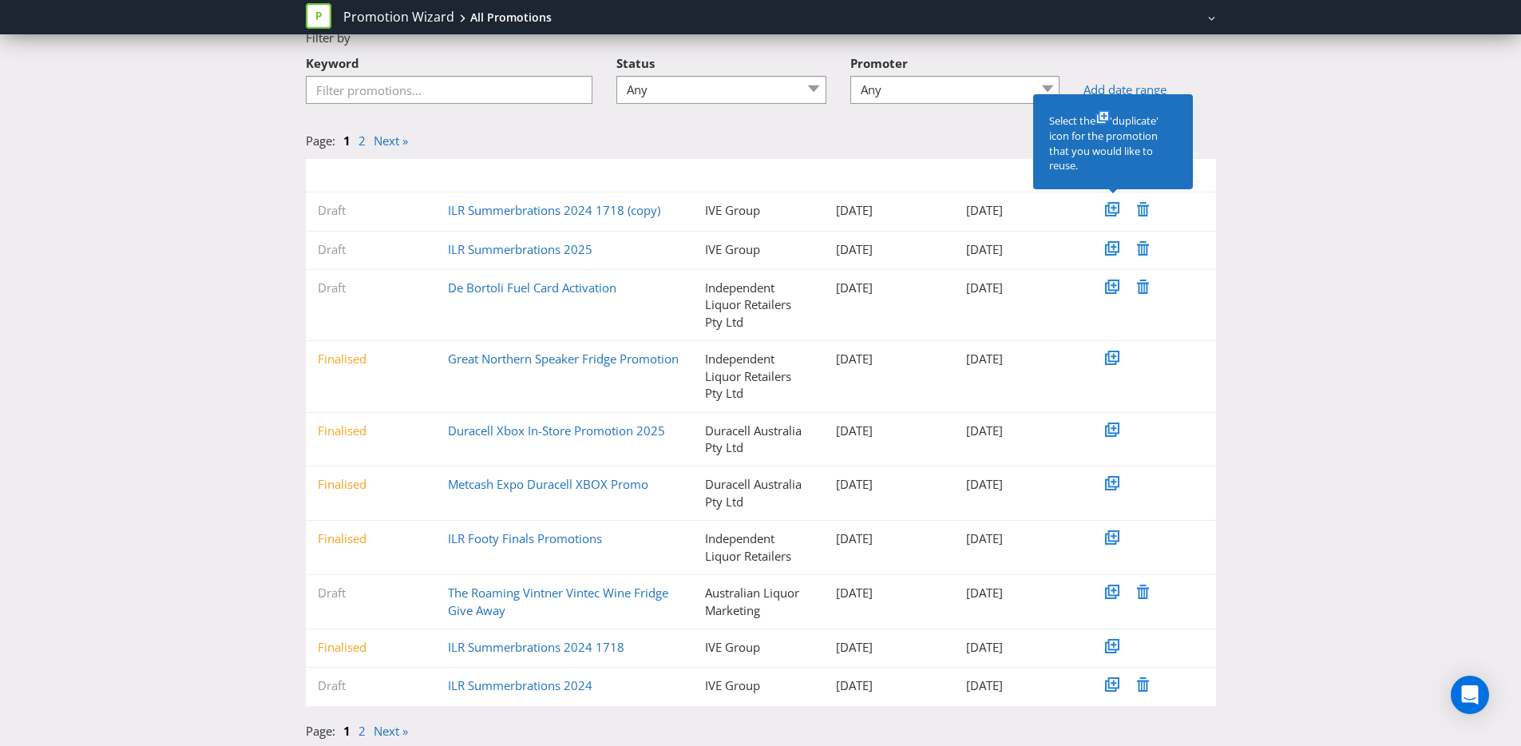
scroll to position [86, 0]
click at [509, 646] on link "ILR Summerbrations 2024 1718" at bounding box center [536, 645] width 176 height 16
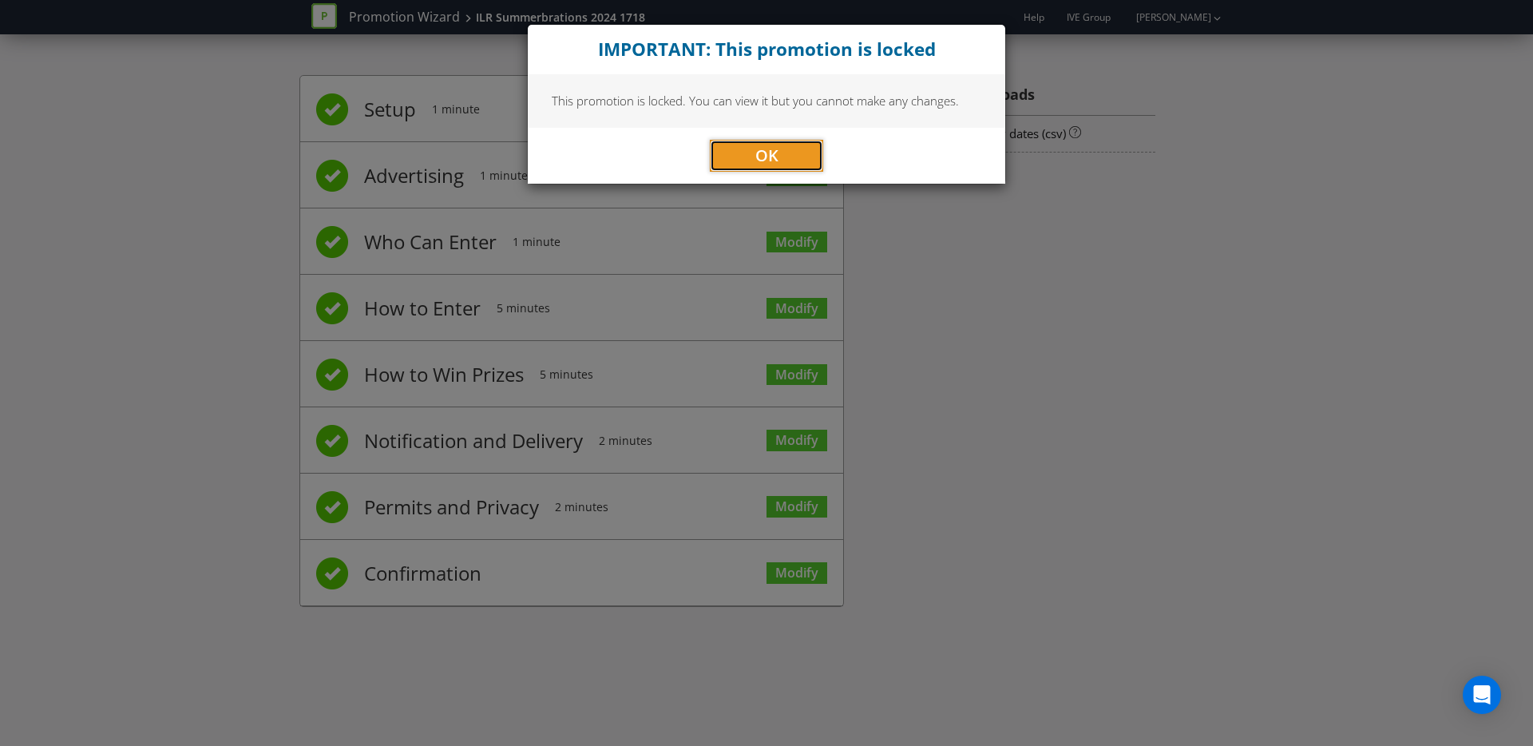
click at [776, 153] on span "OK" at bounding box center [766, 155] width 23 height 22
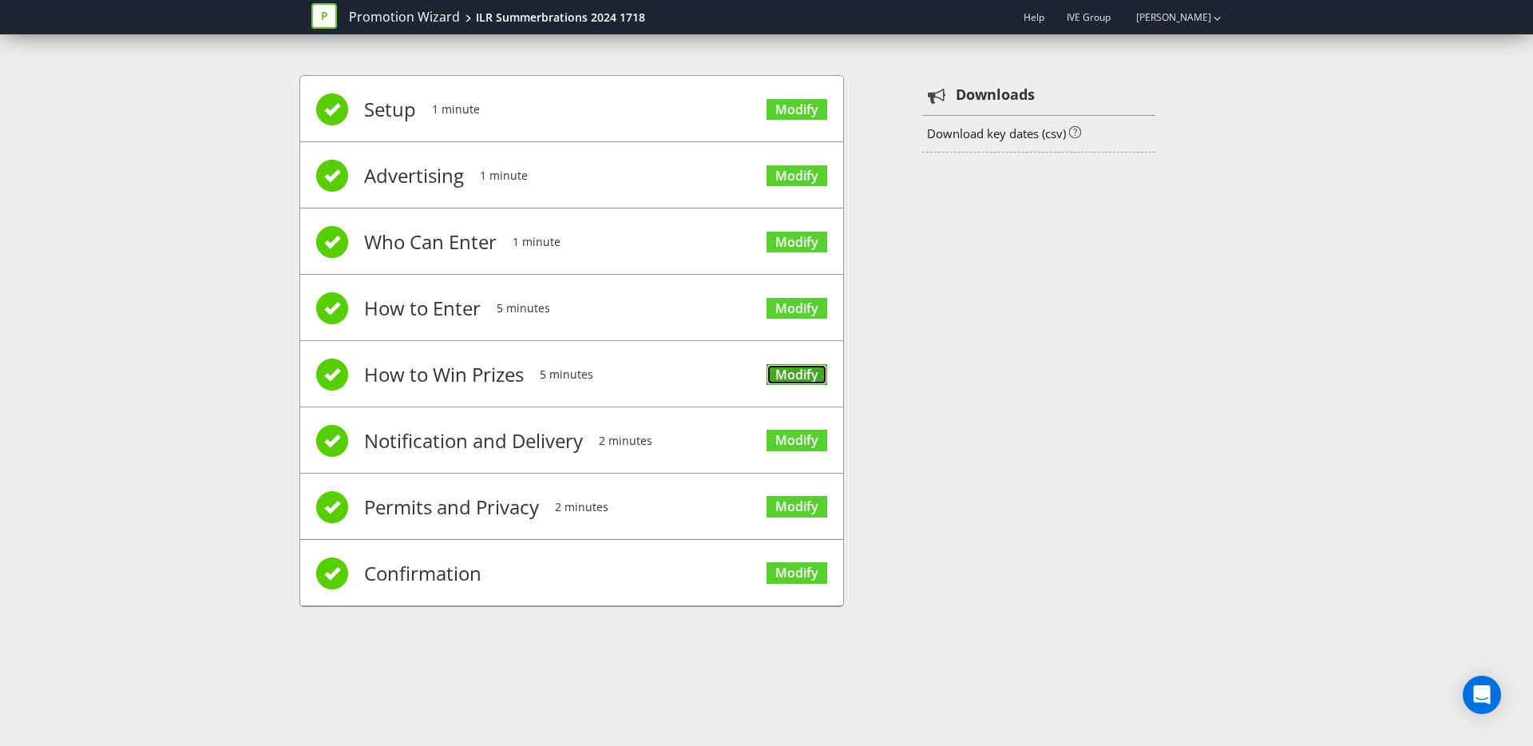
click at [794, 371] on link "Modify" at bounding box center [796, 375] width 61 height 22
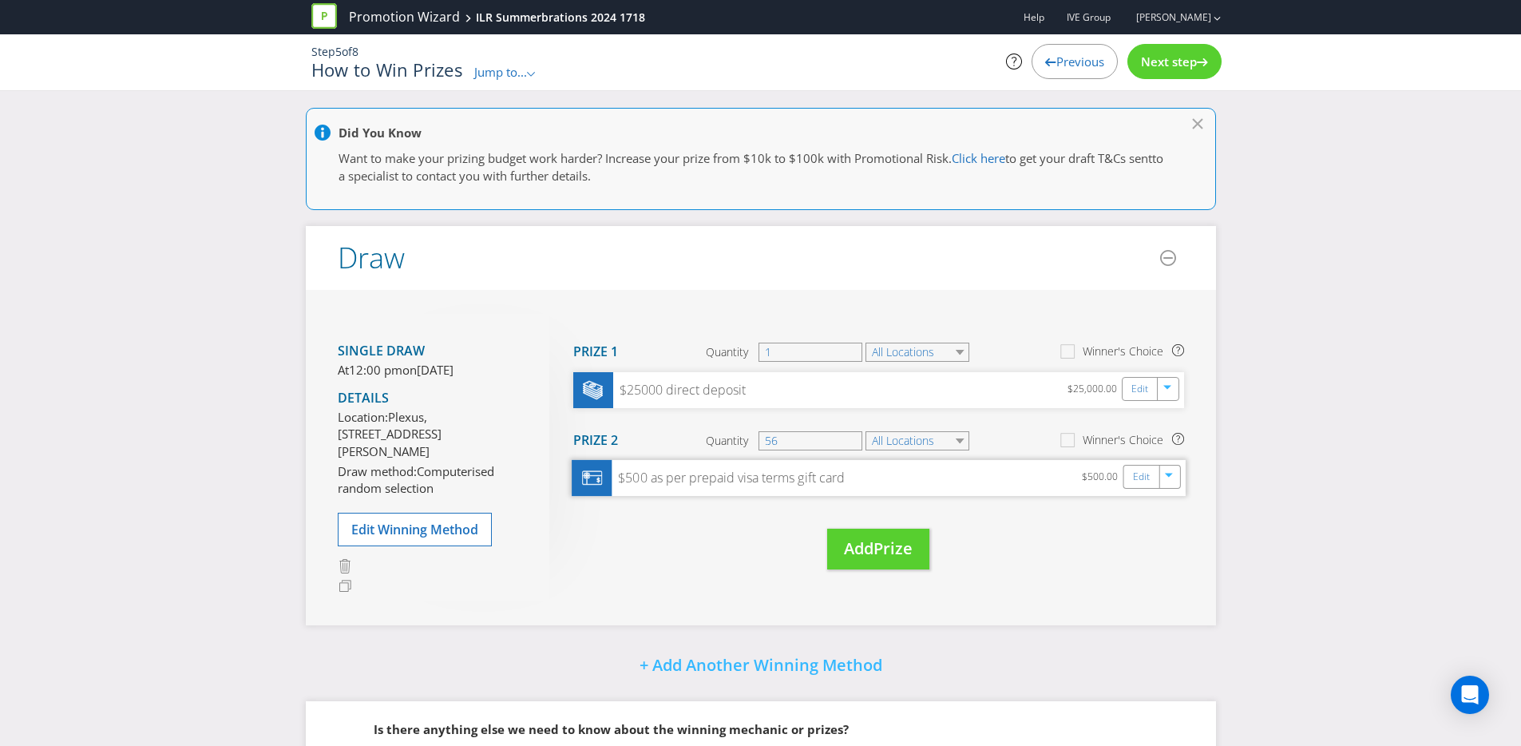
click at [688, 477] on div "$500 as per prepaid visa terms gift card" at bounding box center [727, 478] width 232 height 18
click at [1152, 478] on div "Edit" at bounding box center [1141, 476] width 36 height 22
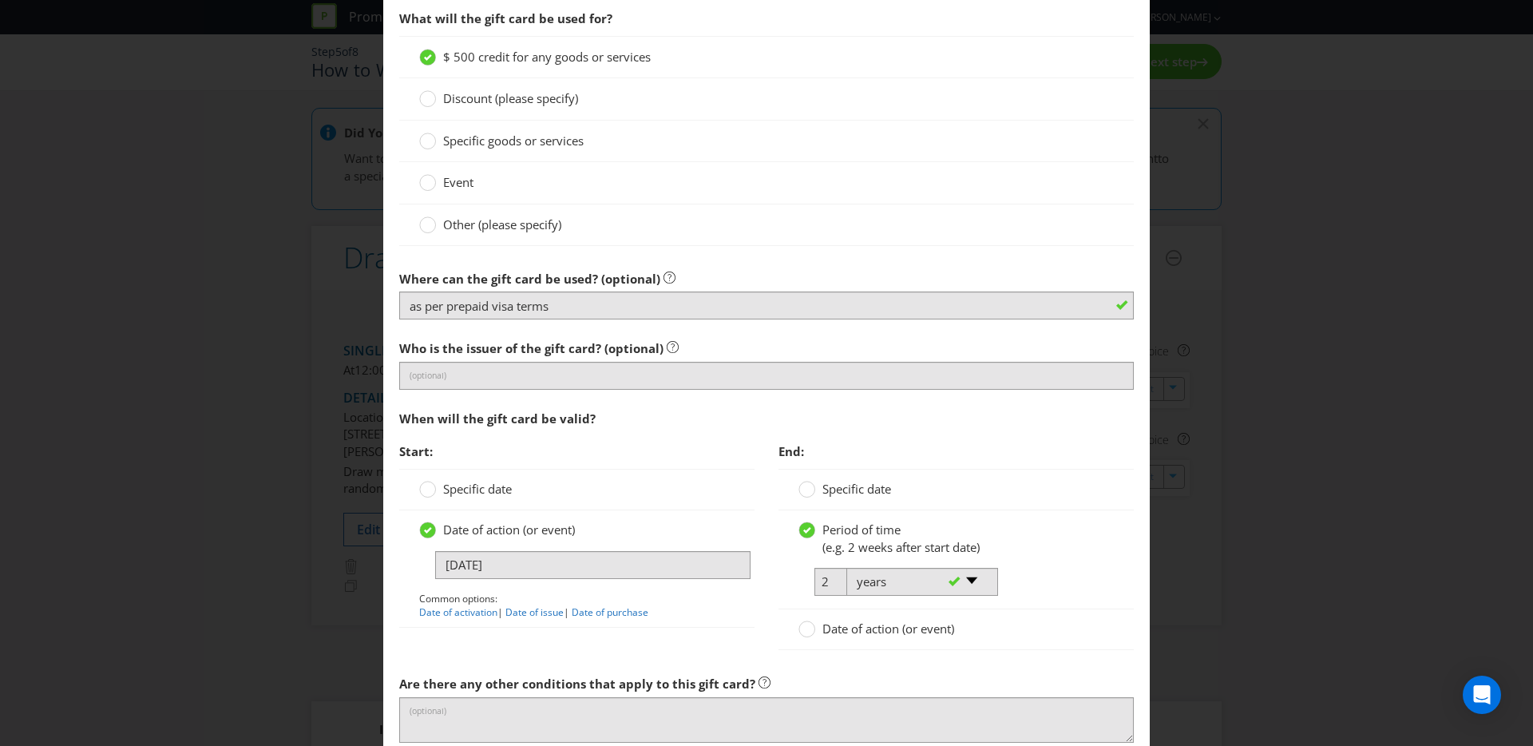
scroll to position [1117, 0]
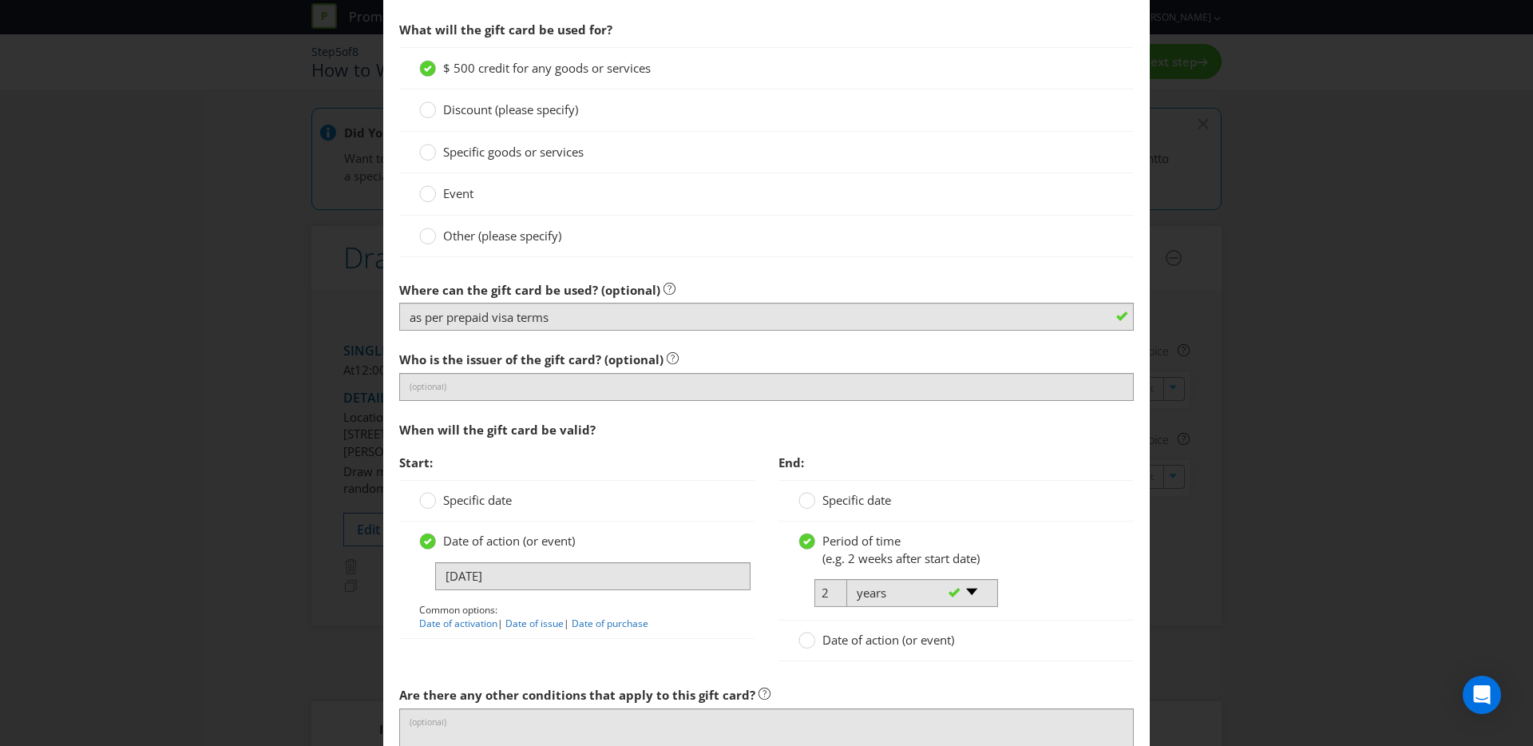
click at [375, 317] on div "Edit Prize Australian Capital Territory New South Wales Queensland Please selec…" at bounding box center [766, 373] width 1533 height 746
